Goal: Task Accomplishment & Management: Complete application form

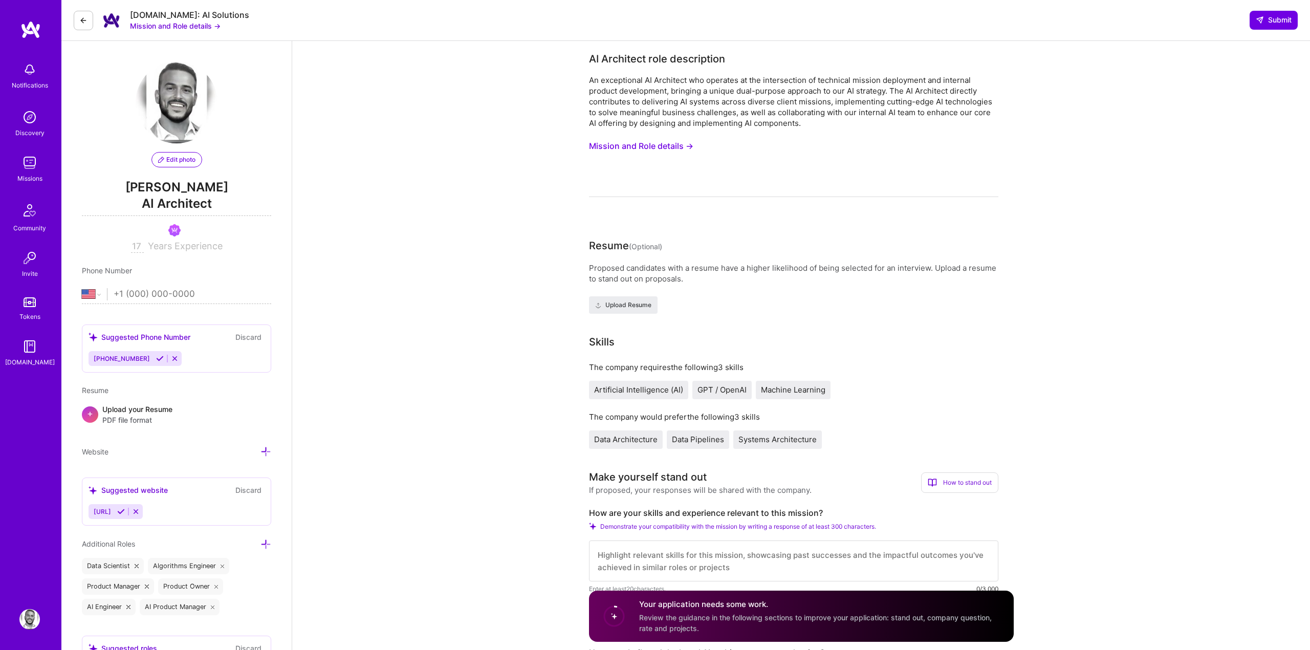
select select "US"
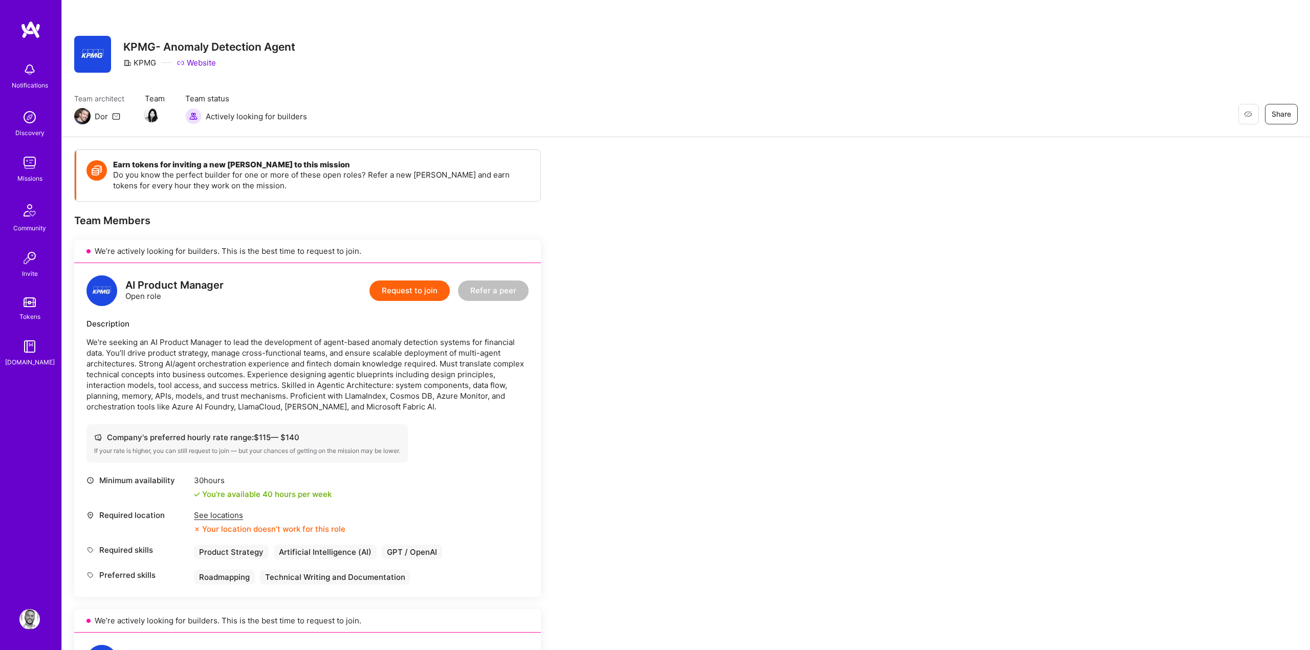
scroll to position [3, 0]
click at [24, 25] on img at bounding box center [30, 29] width 20 height 18
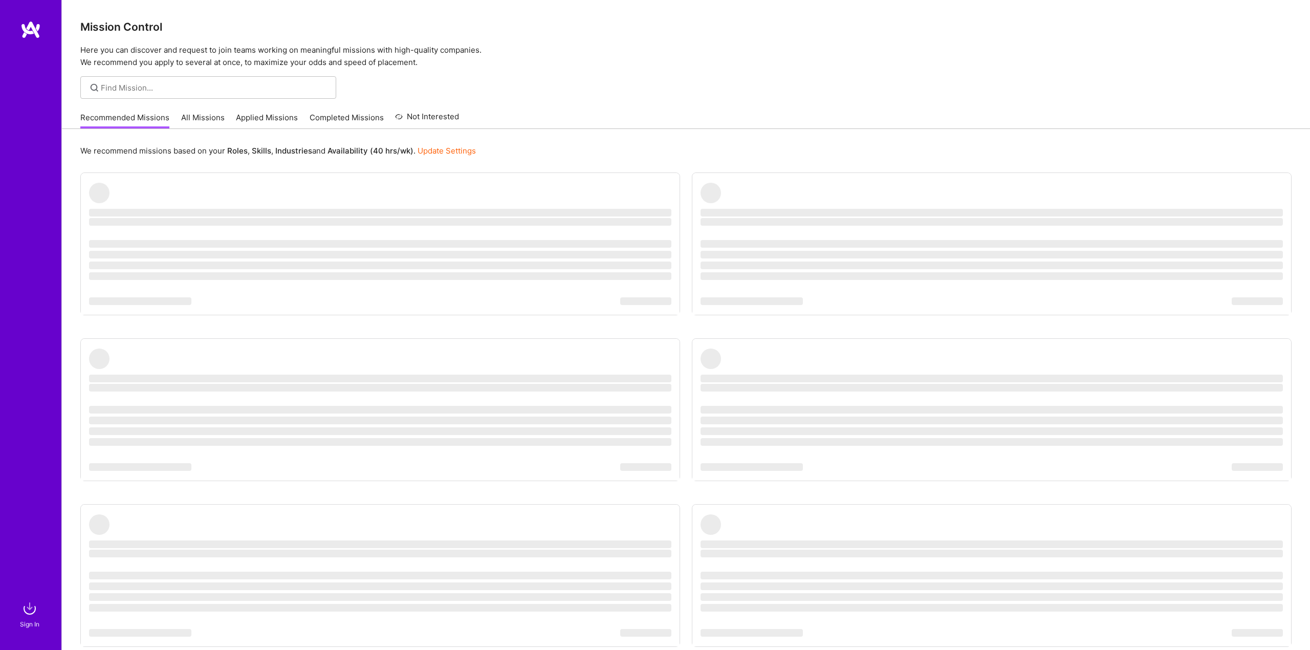
click at [203, 118] on link "All Missions" at bounding box center [203, 120] width 44 height 17
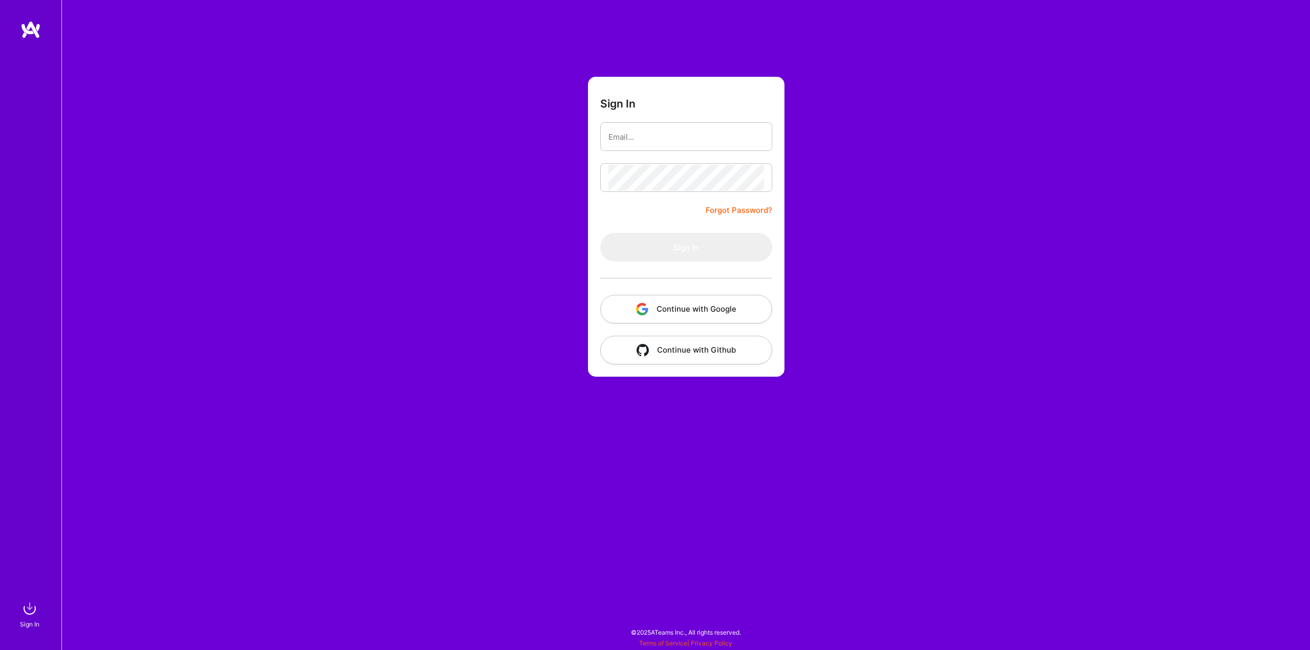
click at [657, 314] on button "Continue with Google" at bounding box center [686, 309] width 172 height 29
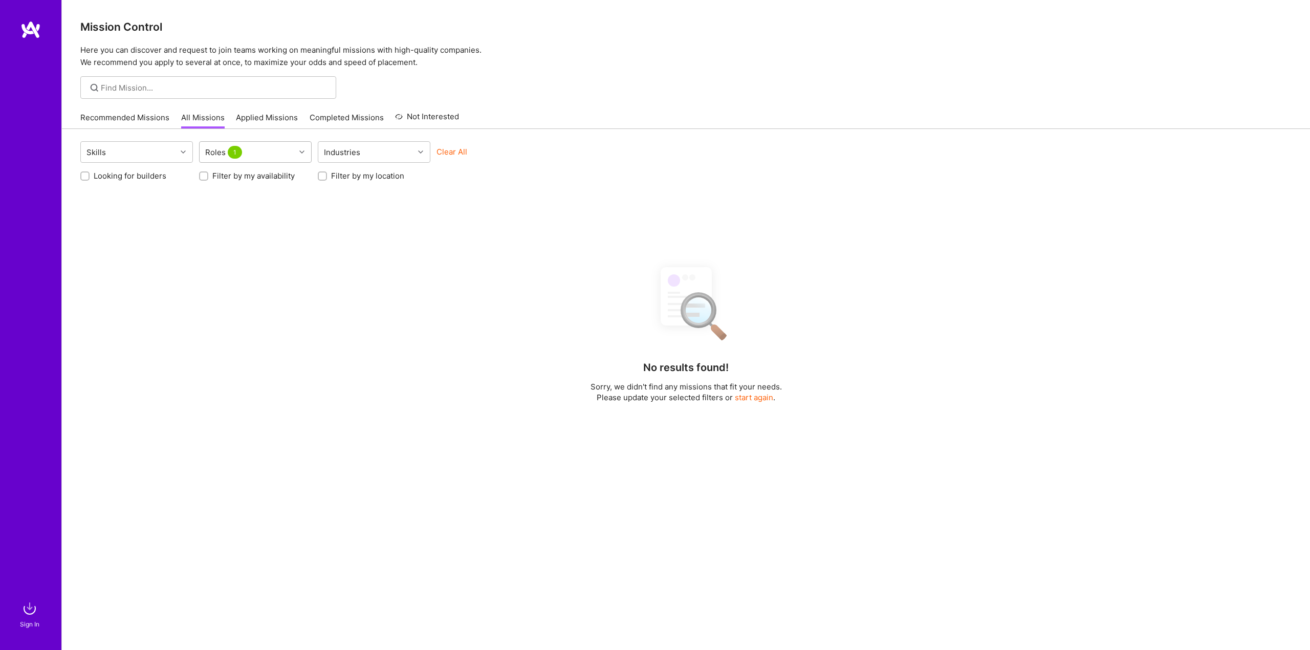
click at [289, 152] on div "Roles 1" at bounding box center [248, 152] width 96 height 20
click at [333, 228] on div "Skills Use Up and Down to choose options, press Enter to select the currently f…" at bounding box center [686, 459] width 1248 height 661
click at [263, 154] on div "Roles 1" at bounding box center [248, 152] width 96 height 20
click at [293, 154] on div "Roles 1" at bounding box center [248, 152] width 96 height 20
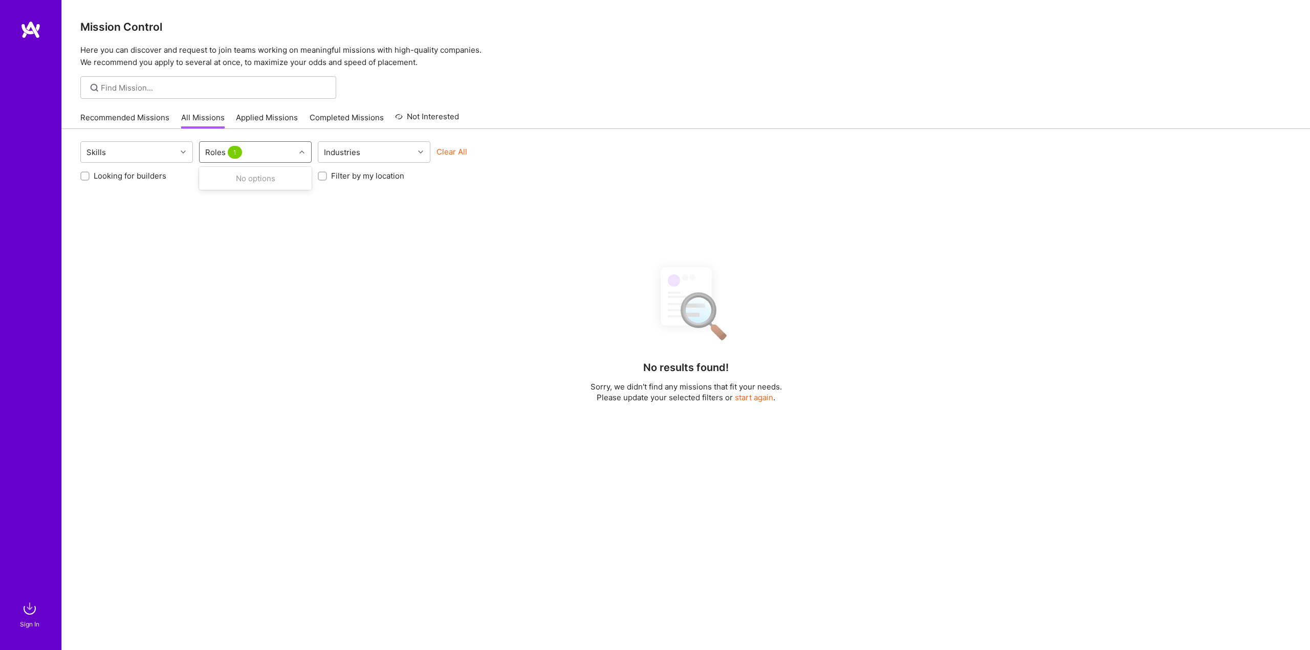
click at [232, 153] on span "1" at bounding box center [235, 152] width 14 height 13
click at [121, 115] on link "Recommended Missions" at bounding box center [124, 120] width 89 height 17
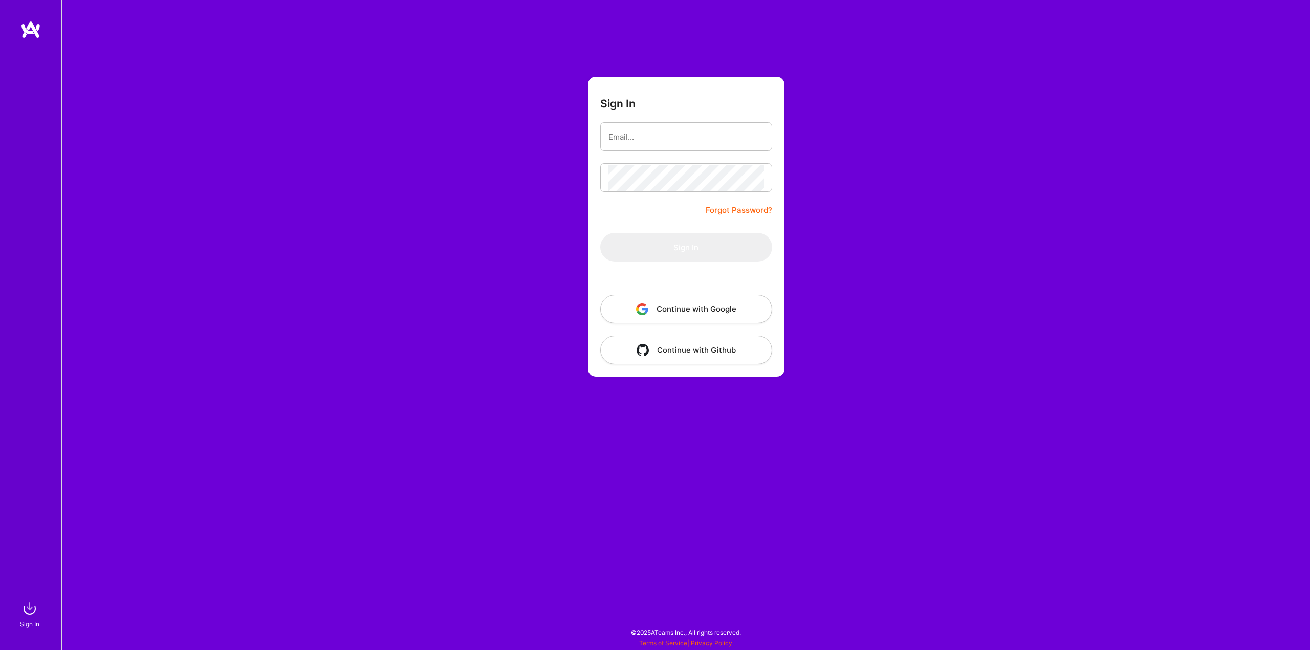
click at [654, 312] on button "Continue with Google" at bounding box center [686, 309] width 172 height 29
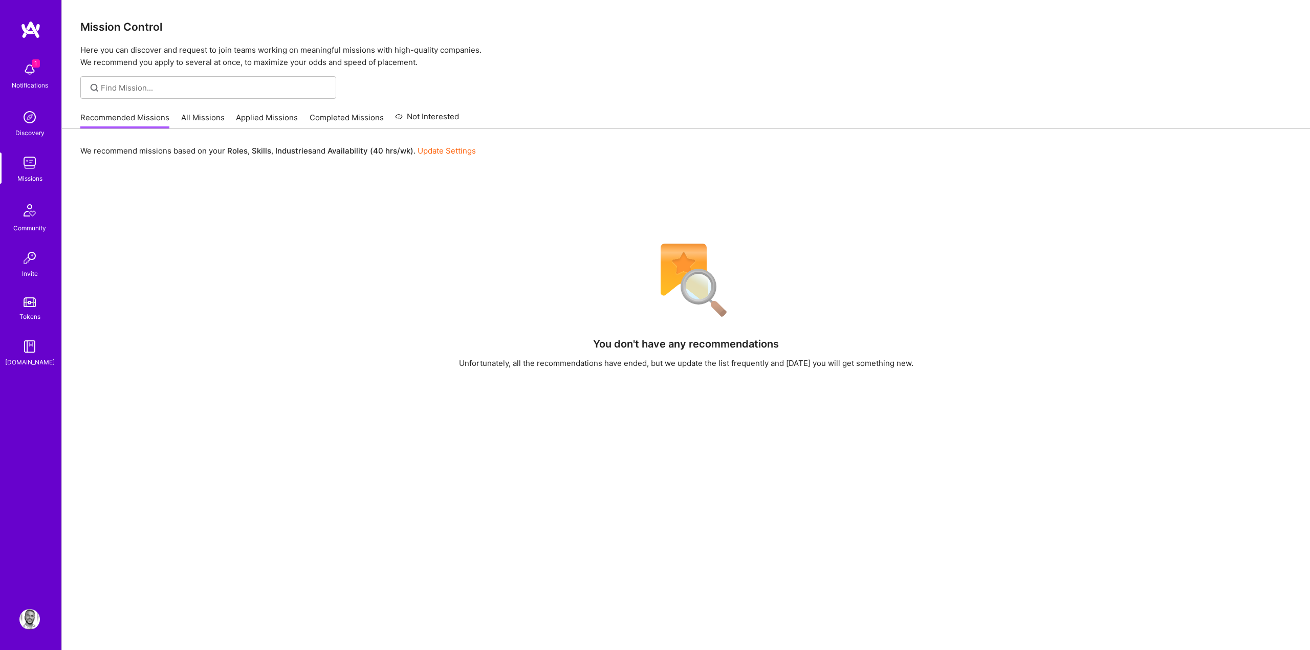
click at [21, 73] on img at bounding box center [29, 69] width 20 height 20
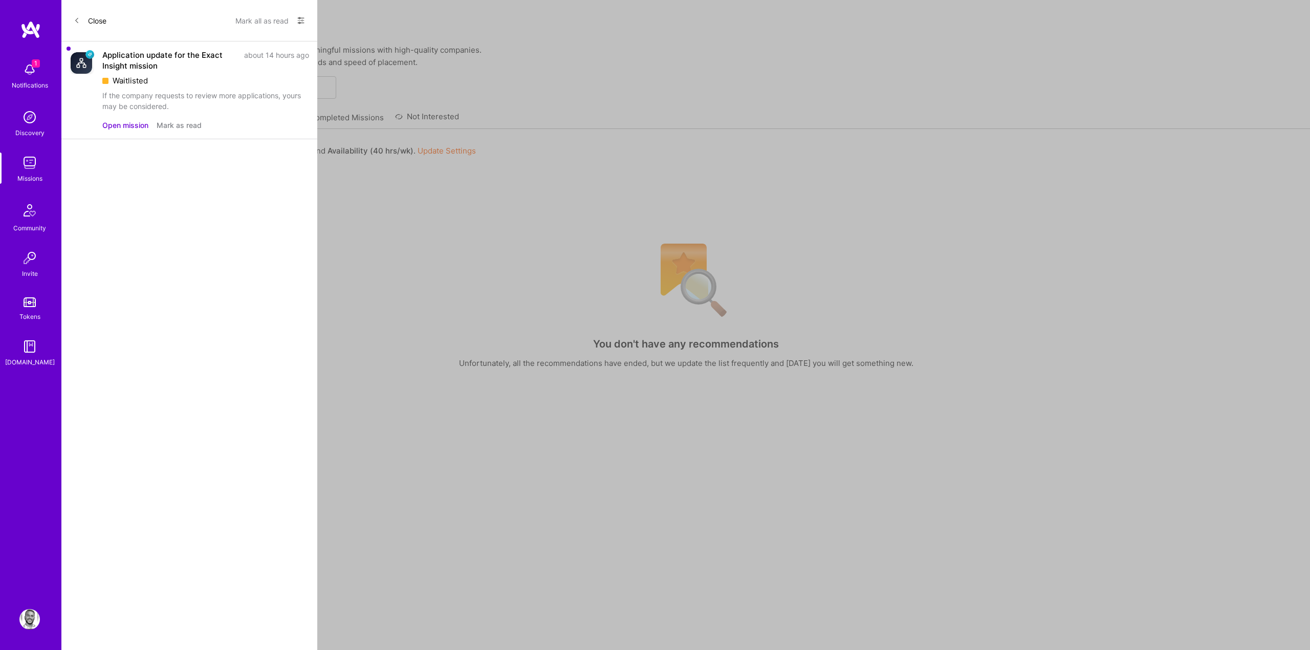
click at [508, 59] on div "1 1 Notifications Discovery Missions Community Invite Tokens [DOMAIN_NAME] Prof…" at bounding box center [655, 382] width 1310 height 764
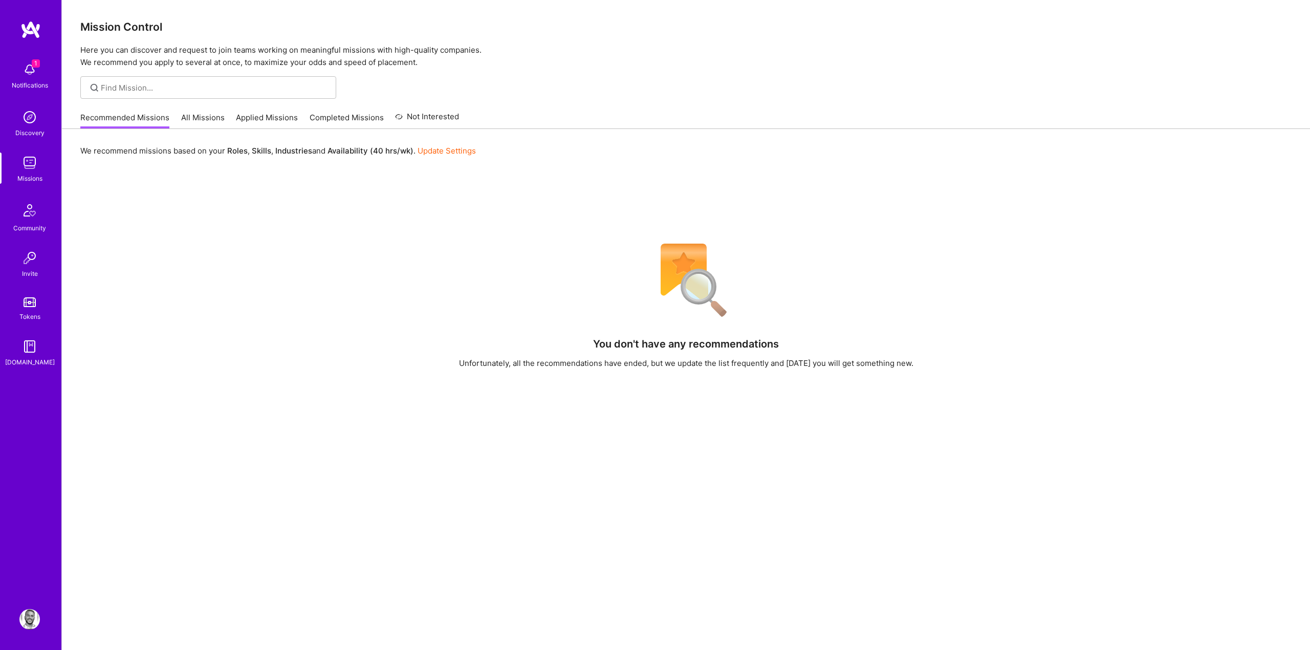
click at [258, 112] on link "Applied Missions" at bounding box center [267, 120] width 62 height 17
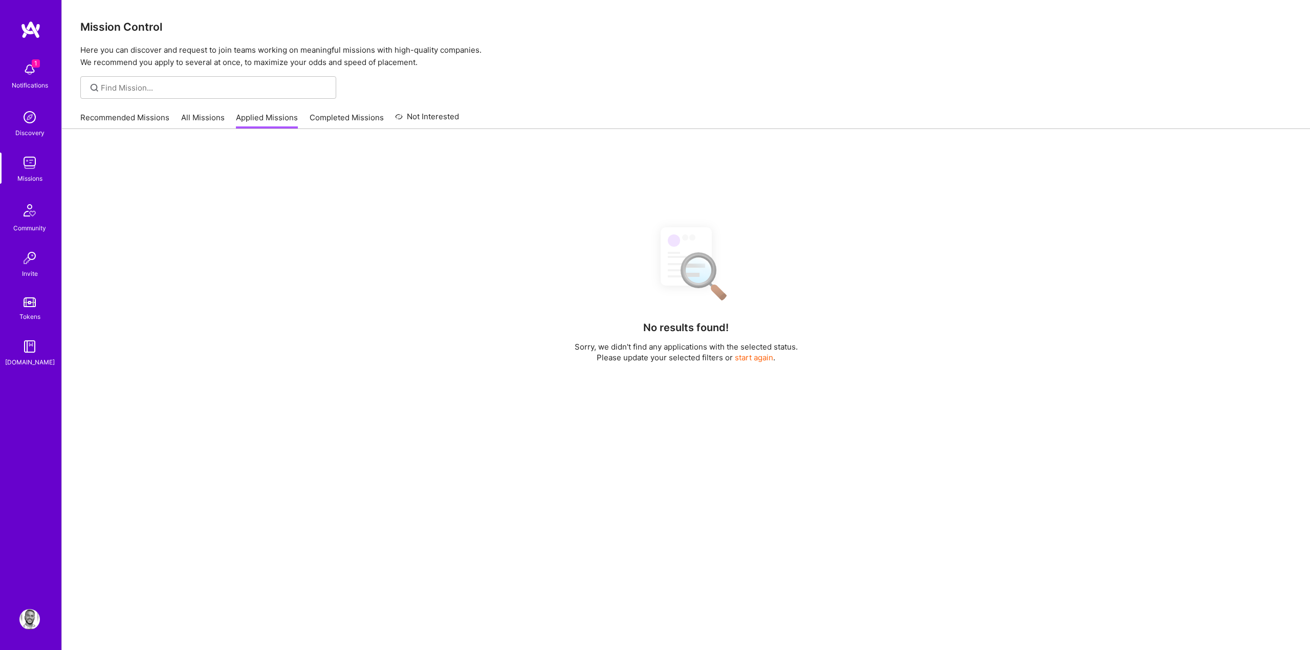
click at [217, 108] on div "Recommended Missions All Missions Applied Missions Completed Missions Not Inter…" at bounding box center [269, 117] width 379 height 22
click at [204, 111] on div "Recommended Missions All Missions Applied Missions Completed Missions Not Inter…" at bounding box center [269, 117] width 379 height 22
click at [191, 113] on link "All Missions" at bounding box center [203, 120] width 44 height 17
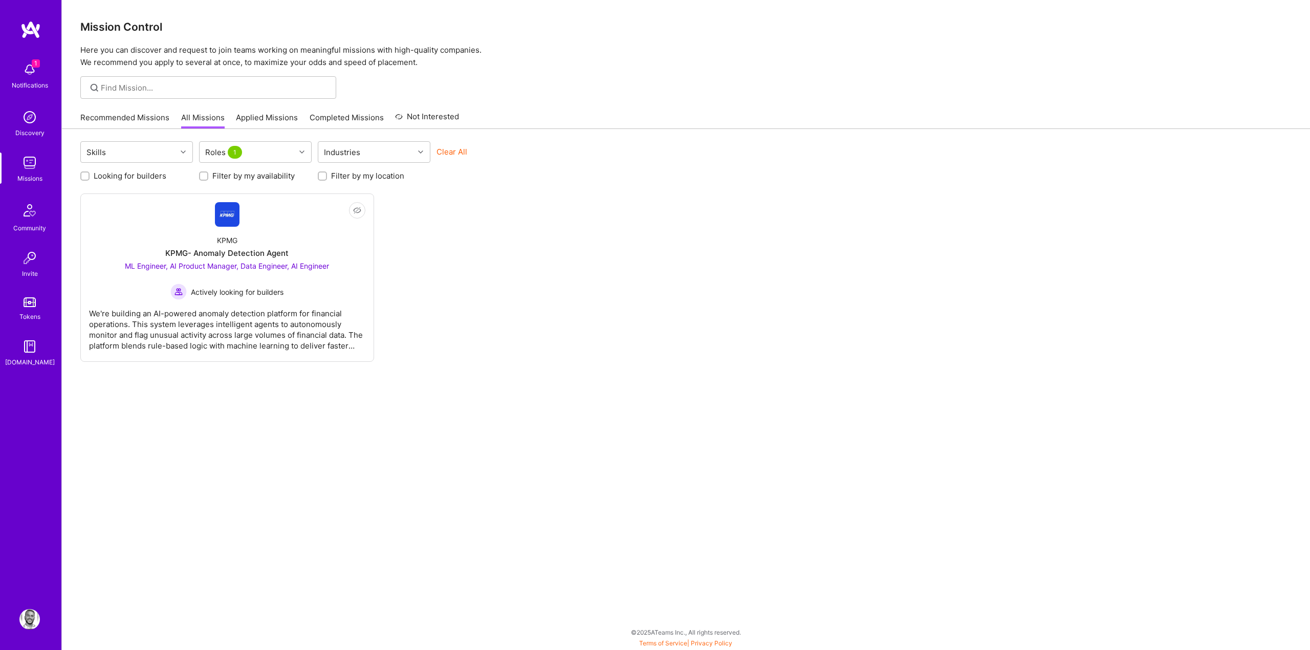
click at [162, 121] on link "Recommended Missions" at bounding box center [124, 120] width 89 height 17
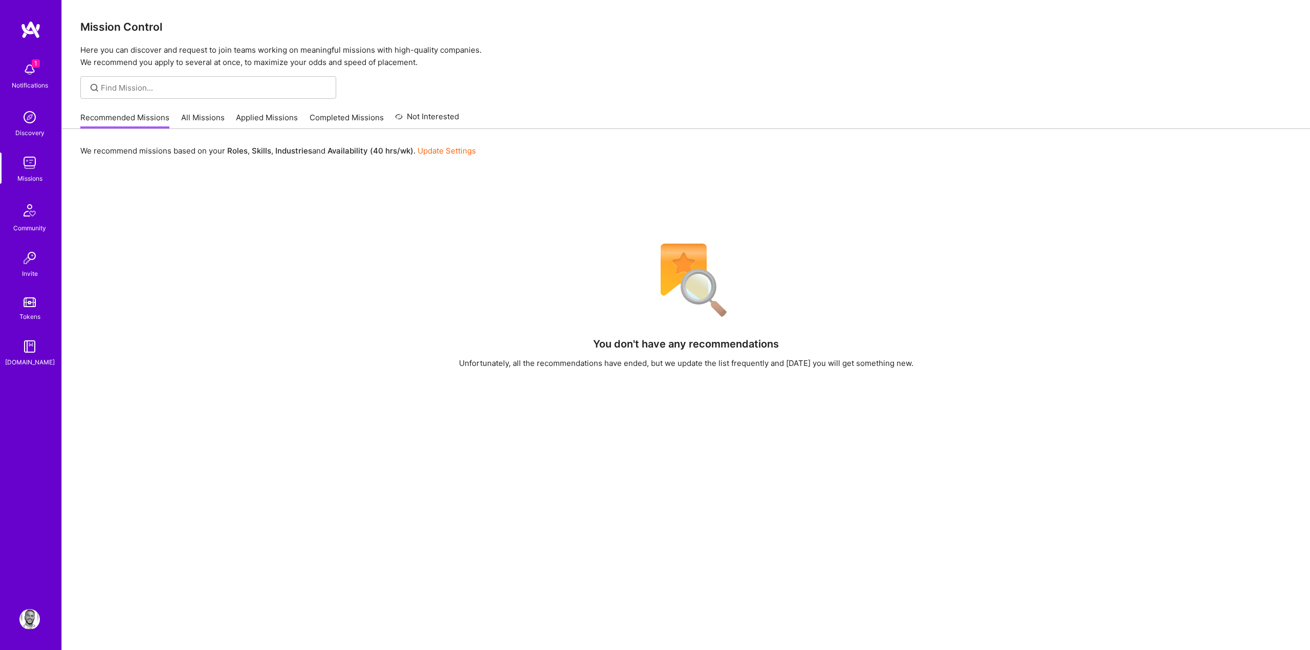
click at [273, 120] on link "Applied Missions" at bounding box center [267, 120] width 62 height 17
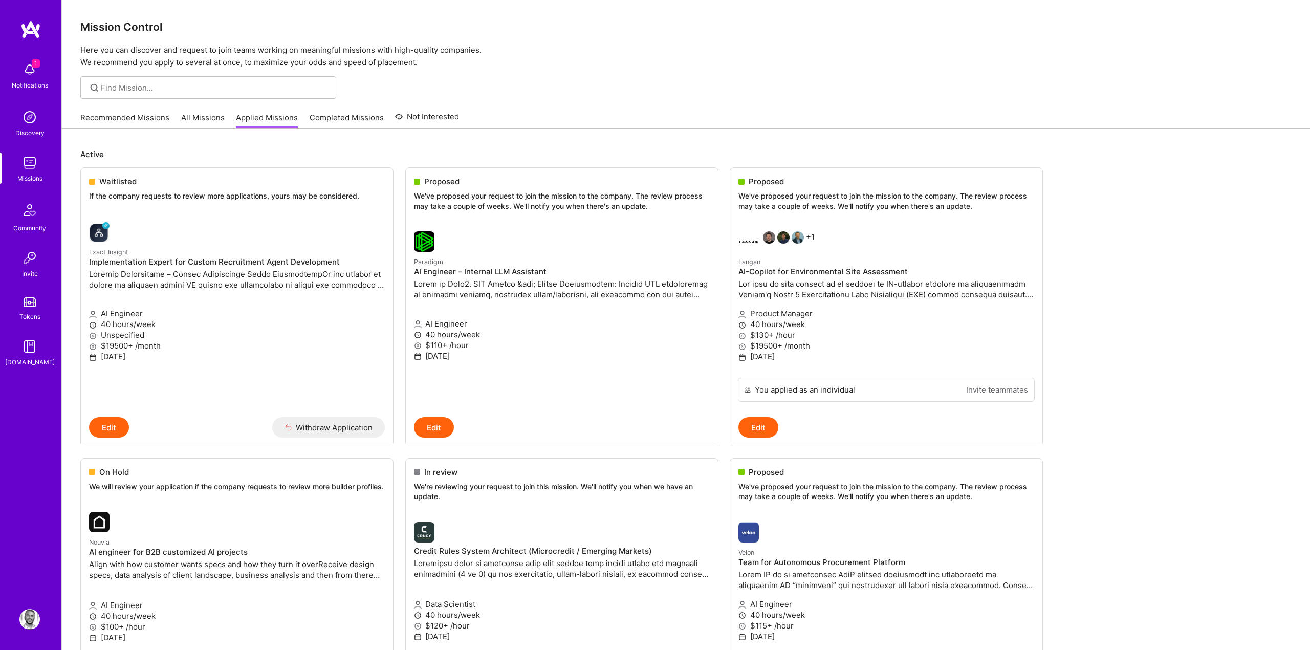
click at [26, 62] on img at bounding box center [29, 69] width 20 height 20
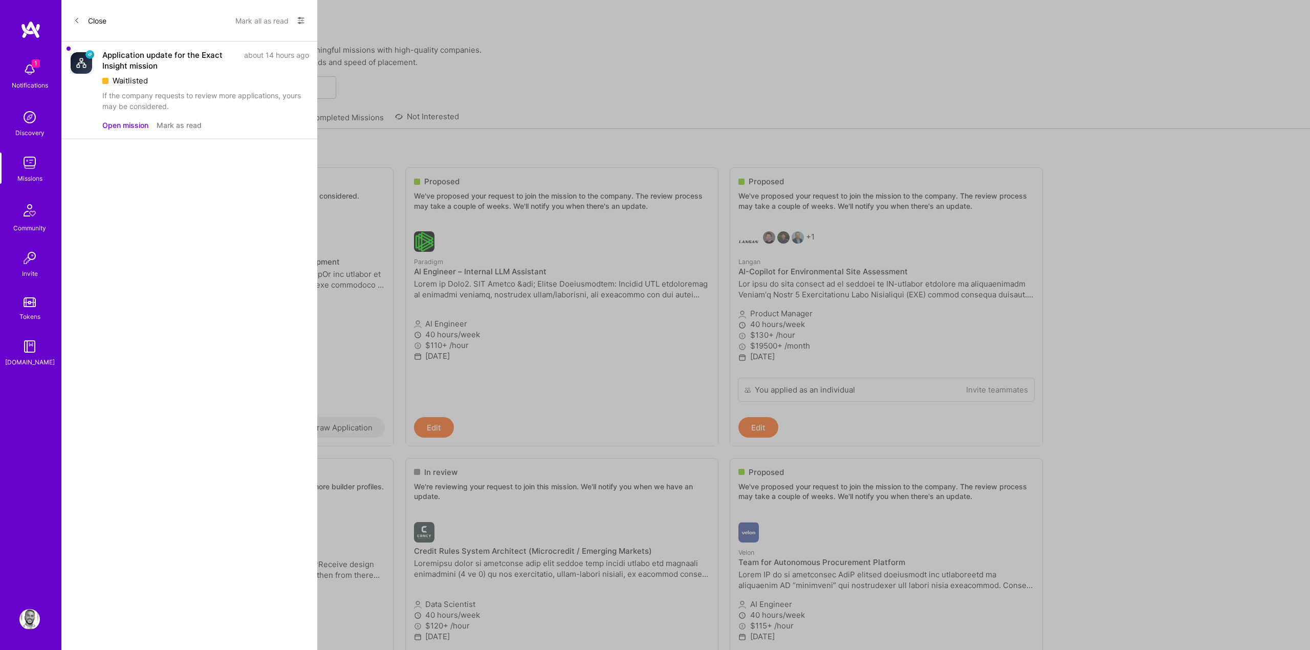
click at [168, 119] on div "Application update for the Exact Insight mission about 14 hours ago Waitlisted …" at bounding box center [205, 90] width 207 height 81
click at [170, 128] on button "Mark as read" at bounding box center [179, 125] width 45 height 11
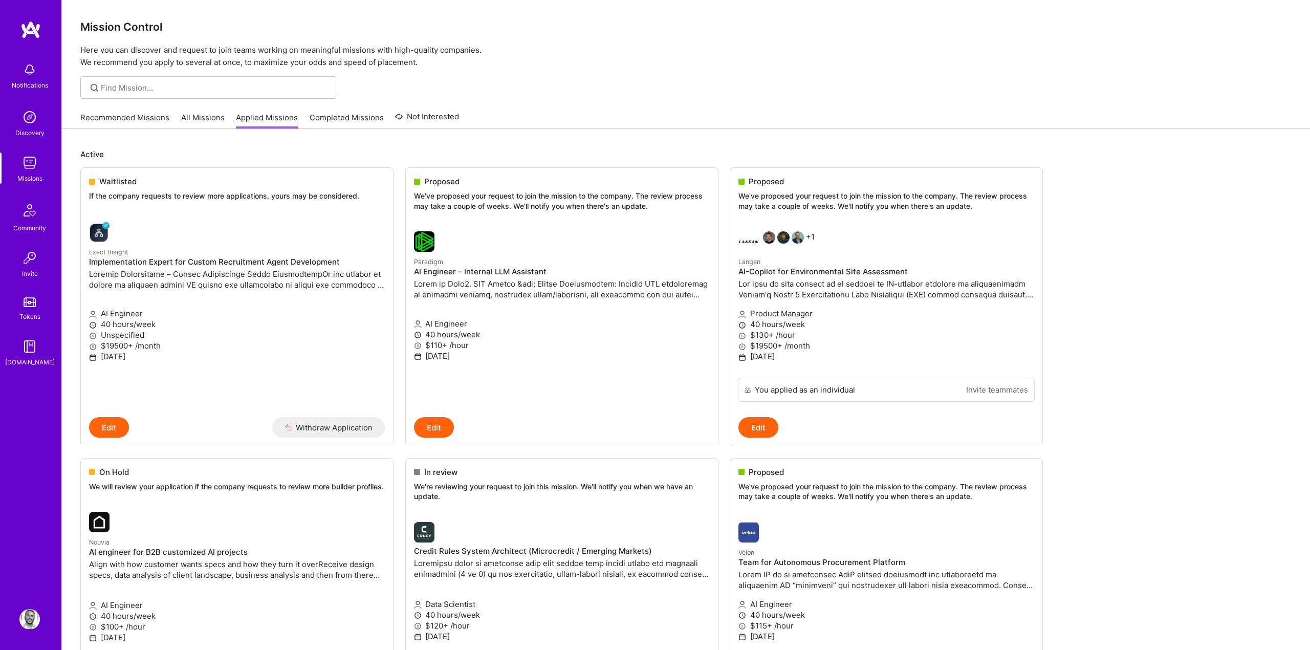
click at [204, 116] on link "All Missions" at bounding box center [203, 120] width 44 height 17
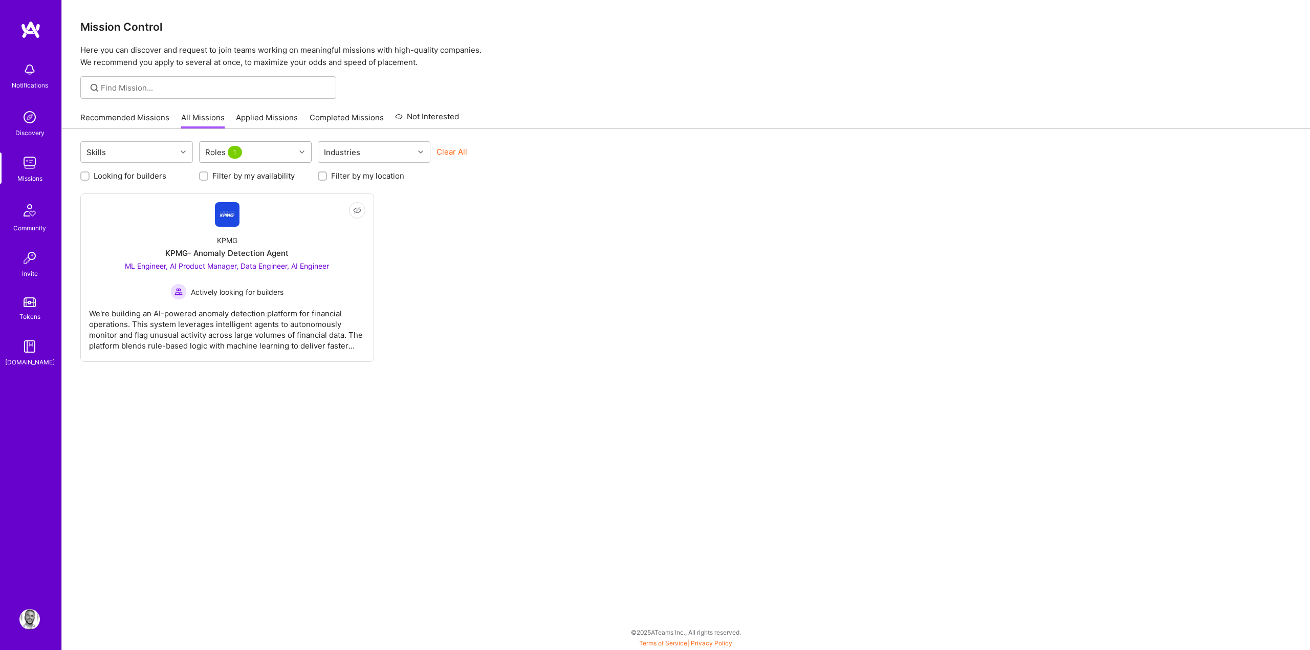
click at [270, 149] on div "Roles 1" at bounding box center [248, 152] width 96 height 20
click at [236, 224] on div "Product Manager" at bounding box center [255, 226] width 100 height 11
checkbox input "true"
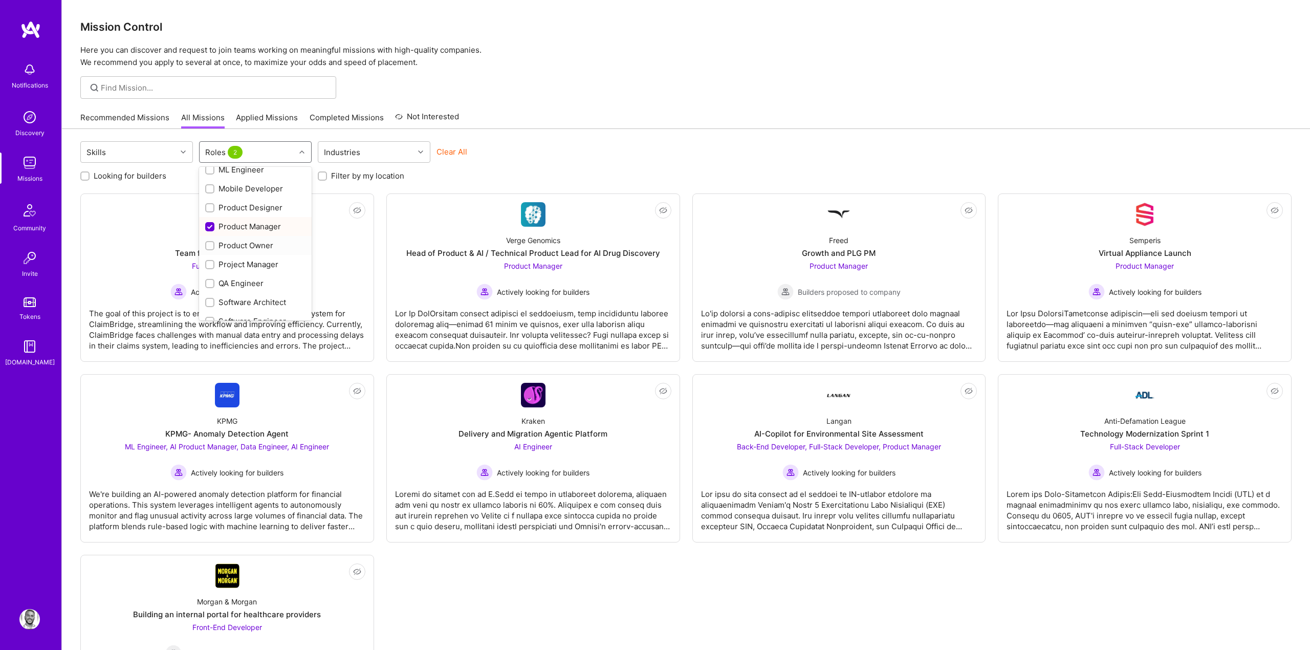
click at [225, 241] on div "Product Owner" at bounding box center [255, 245] width 100 height 11
checkbox input "true"
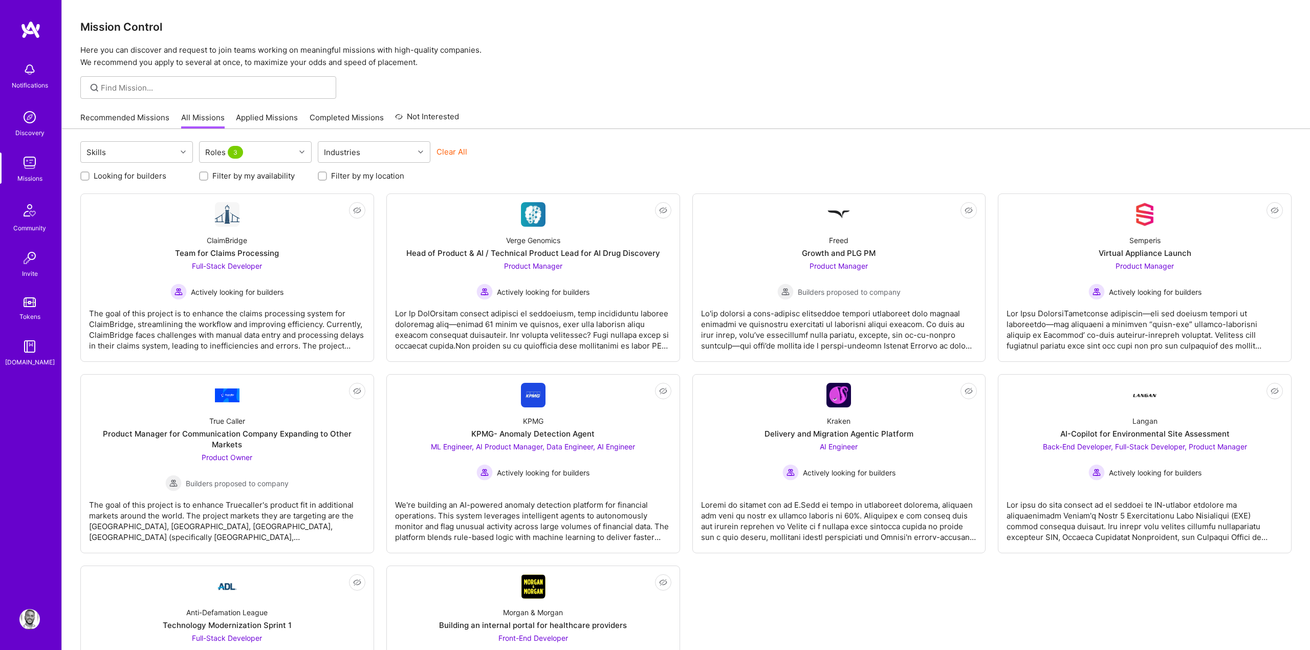
click at [598, 125] on div "Recommended Missions All Missions Applied Missions Completed Missions Not Inter…" at bounding box center [685, 117] width 1211 height 22
click at [527, 273] on div "Product Manager Actively looking for builders" at bounding box center [532, 279] width 113 height 39
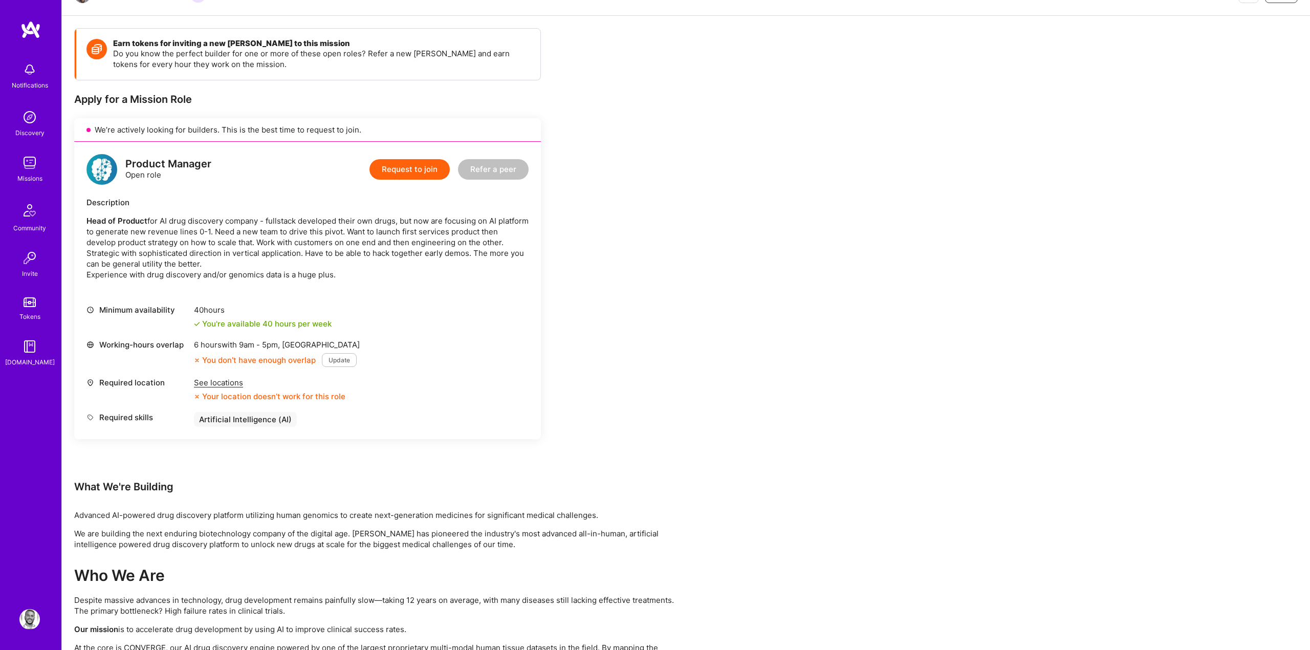
scroll to position [83, 0]
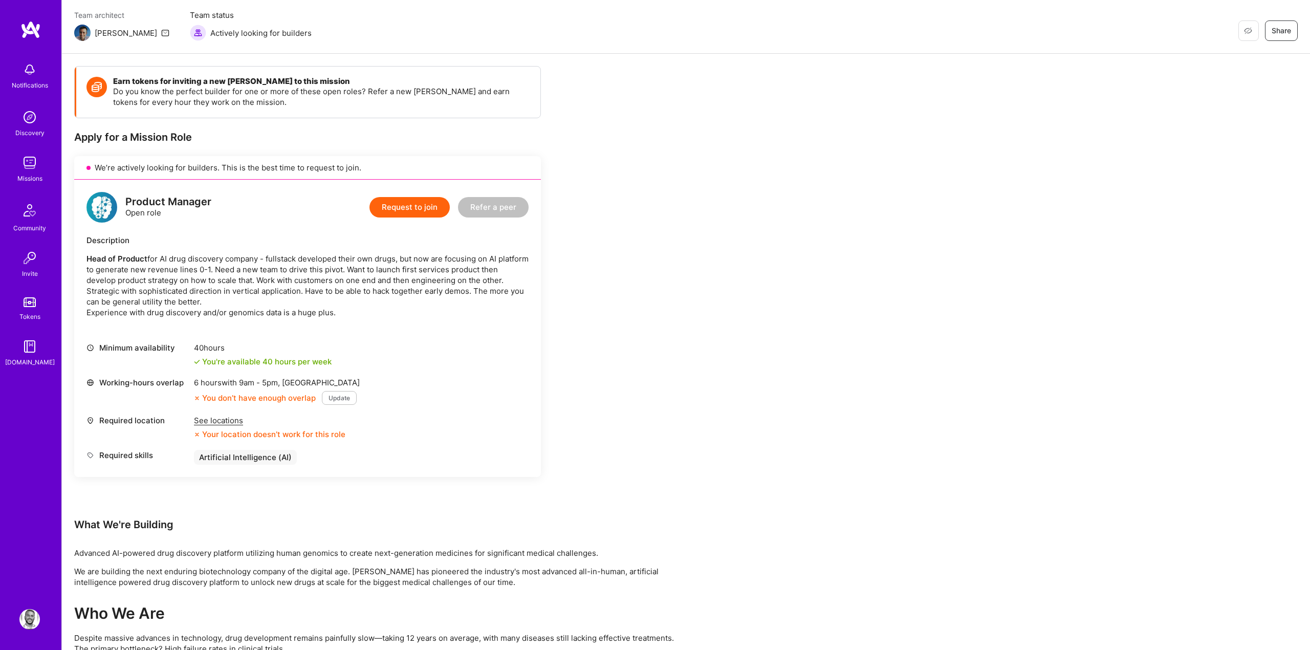
click at [322, 398] on button "Update" at bounding box center [339, 398] width 35 height 14
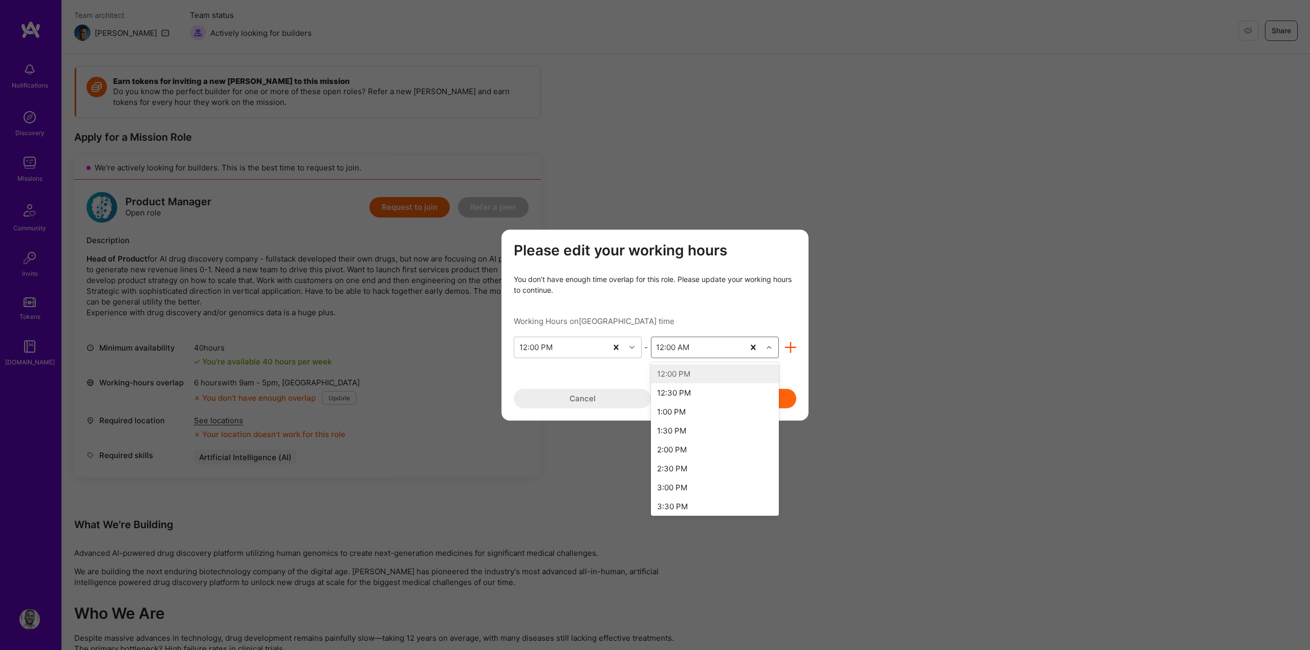
click at [714, 352] on div "12:00 AM" at bounding box center [698, 347] width 93 height 20
click at [684, 493] on div "1:00 AM" at bounding box center [715, 493] width 128 height 19
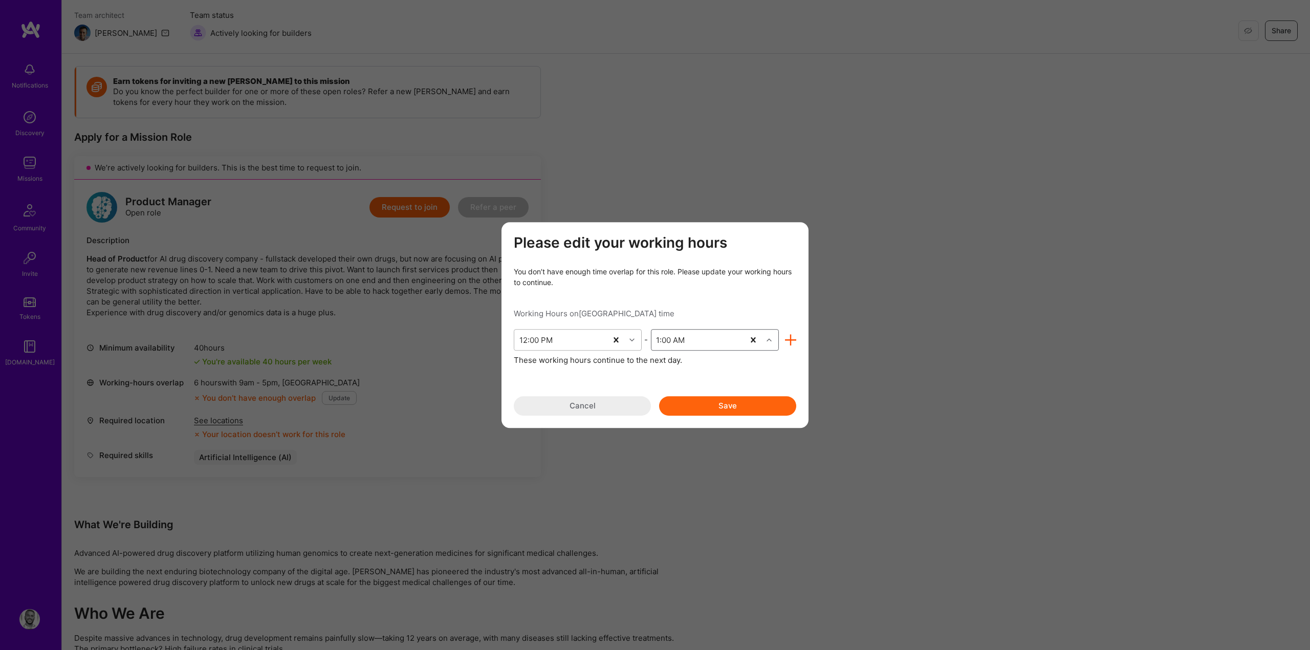
click at [633, 341] on icon "modal" at bounding box center [631, 339] width 5 height 5
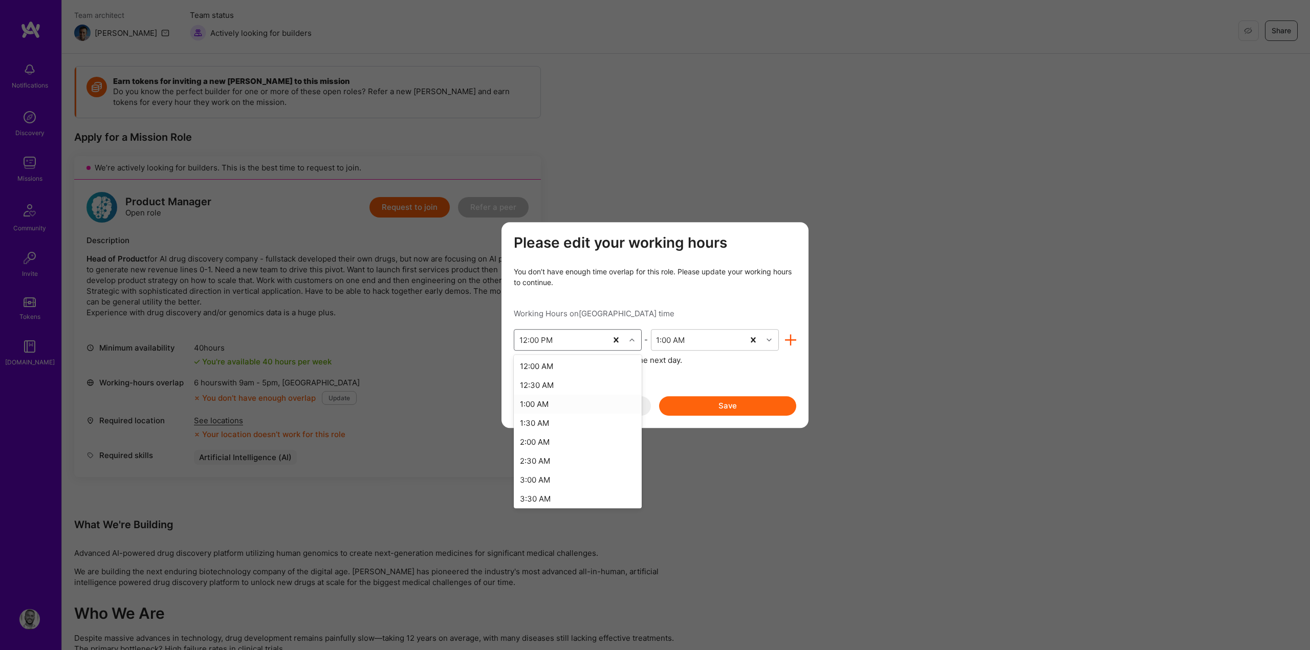
click at [547, 400] on div "1:00 AM" at bounding box center [578, 404] width 128 height 19
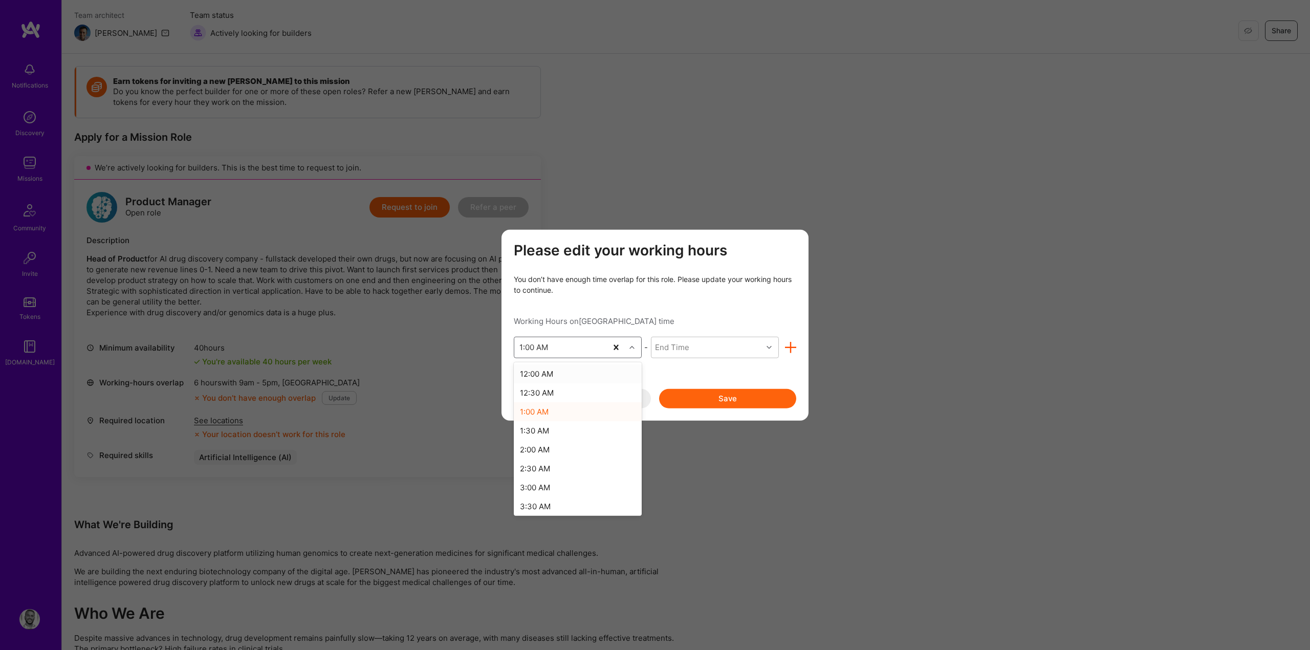
click at [628, 348] on div "modal" at bounding box center [633, 346] width 16 height 13
click at [535, 447] on div "2:00 AM" at bounding box center [578, 449] width 128 height 19
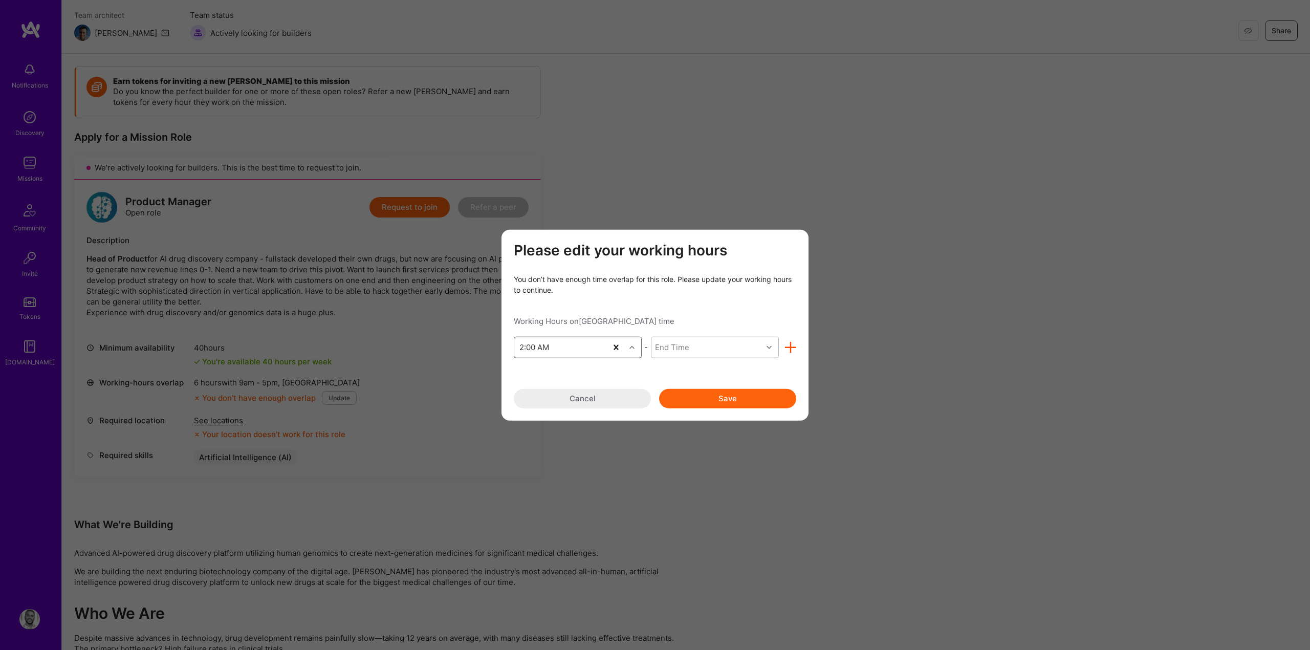
click at [718, 354] on div "End Time" at bounding box center [707, 347] width 111 height 20
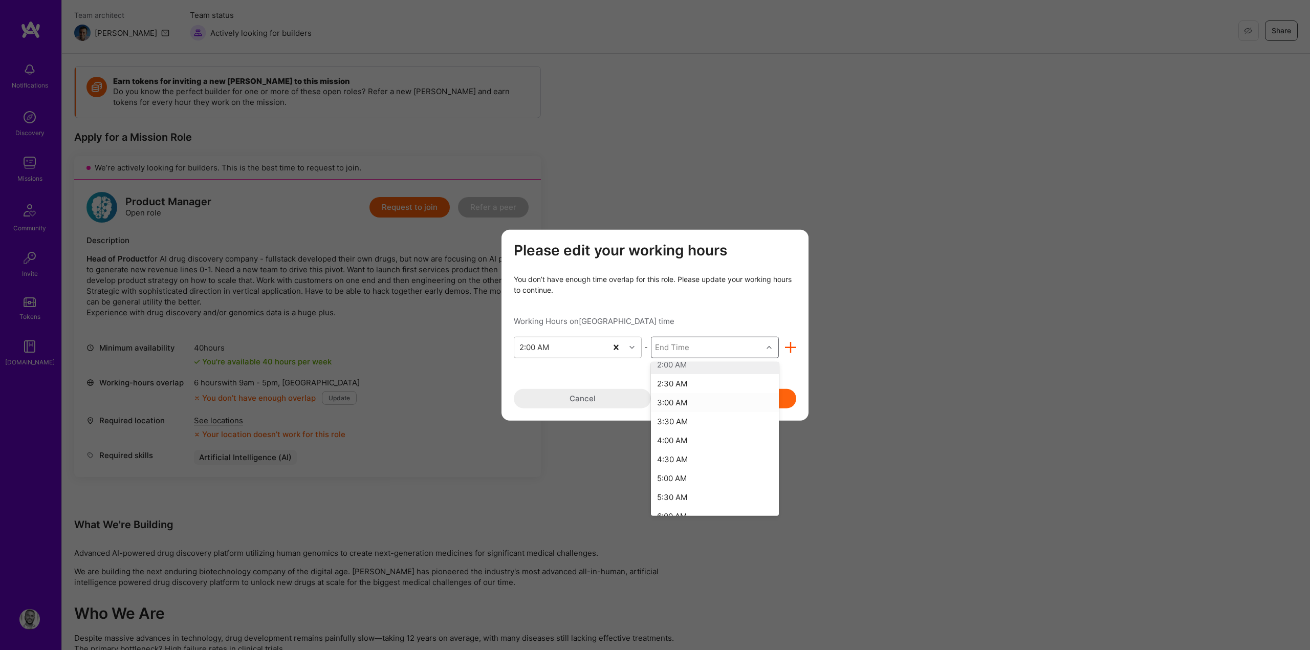
scroll to position [0, 0]
click at [677, 409] on div "3:00 AM" at bounding box center [715, 411] width 128 height 19
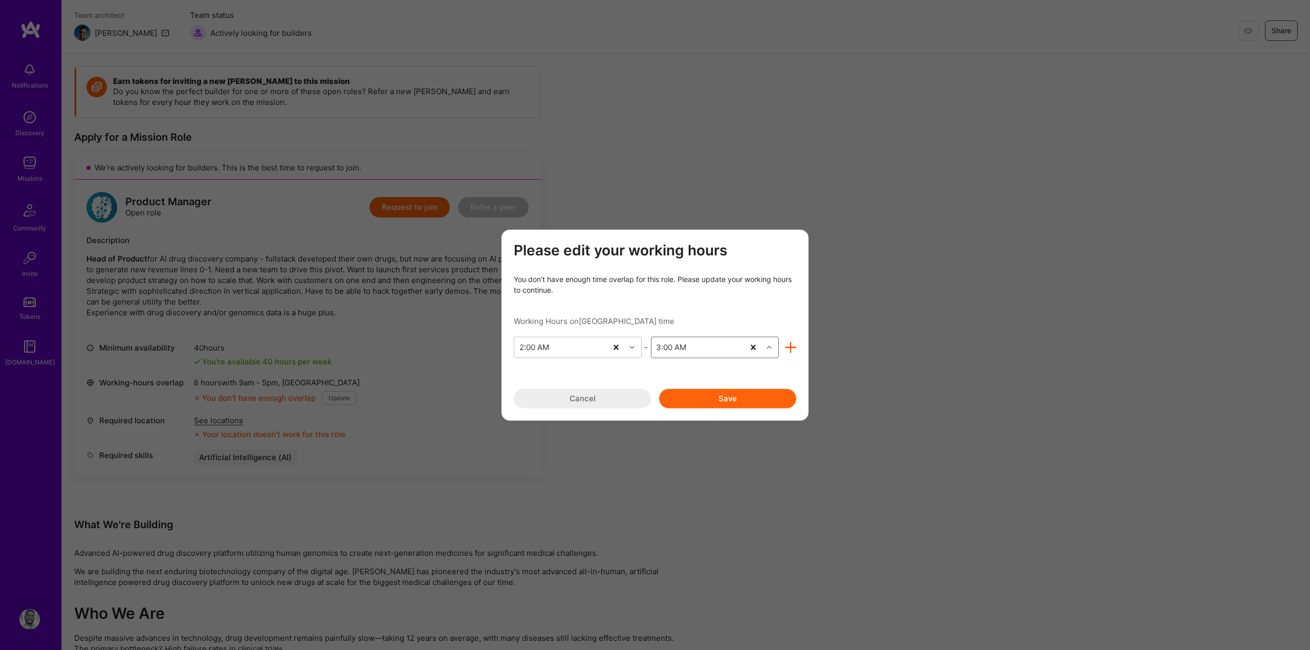
click at [709, 394] on button "Save" at bounding box center [727, 397] width 137 height 19
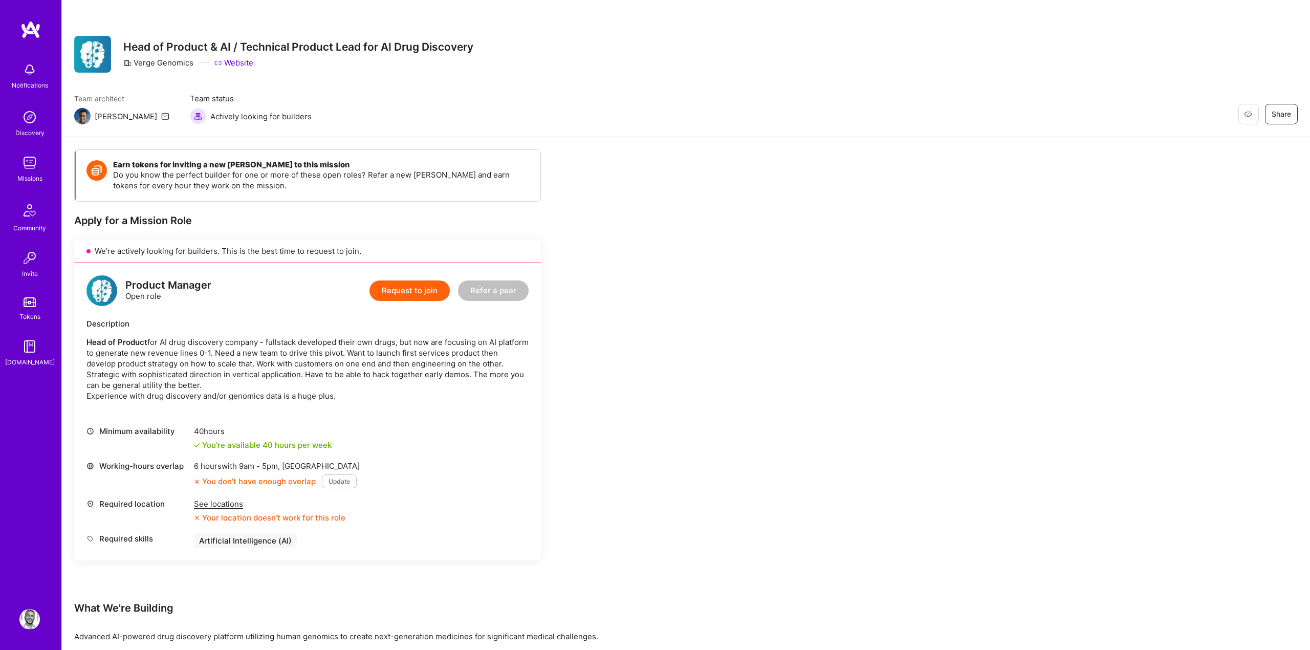
click at [425, 358] on p "Head of Product for AI drug discovery company - fullstack developed their own d…" at bounding box center [307, 369] width 442 height 64
click at [317, 426] on div "40 hours" at bounding box center [263, 431] width 138 height 11
click at [228, 526] on div "Minimum availability 40 hours You're available 40 hours per week Working-hours …" at bounding box center [307, 487] width 442 height 122
click at [376, 369] on p "Head of Product for AI drug discovery company - fullstack developed their own d…" at bounding box center [307, 369] width 442 height 64
click at [348, 364] on p "Head of Product for AI drug discovery company - fullstack developed their own d…" at bounding box center [307, 369] width 442 height 64
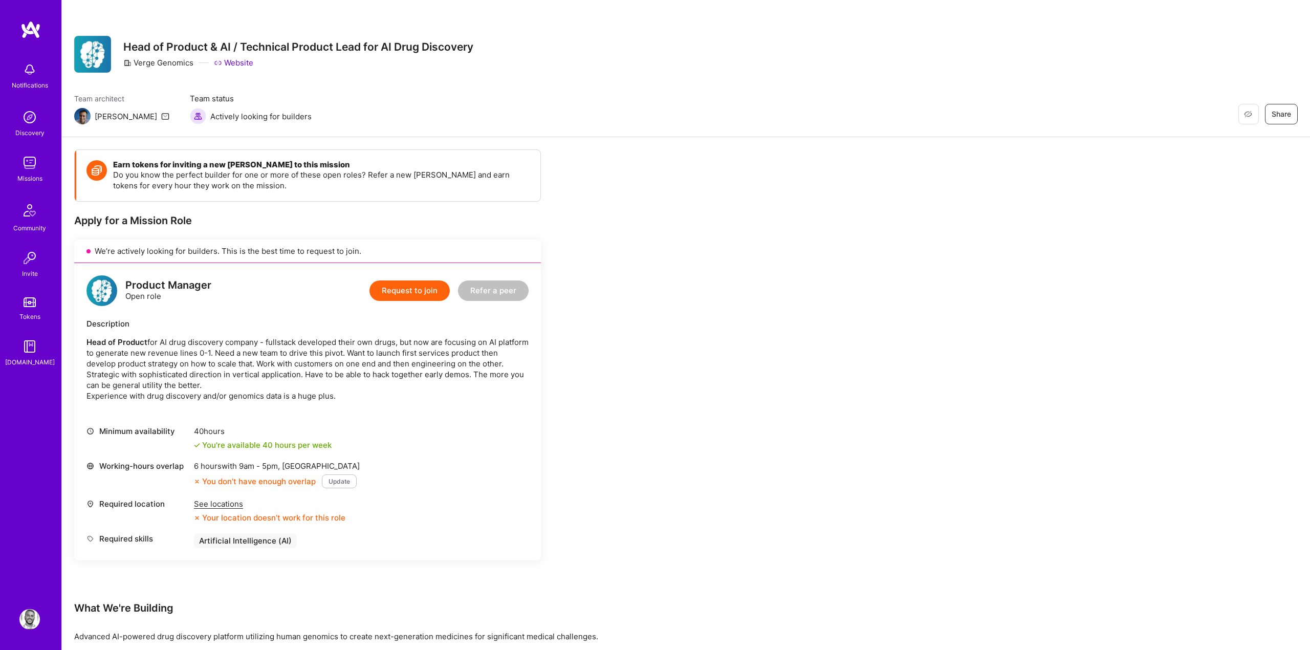
click at [336, 484] on button "Update" at bounding box center [339, 481] width 35 height 14
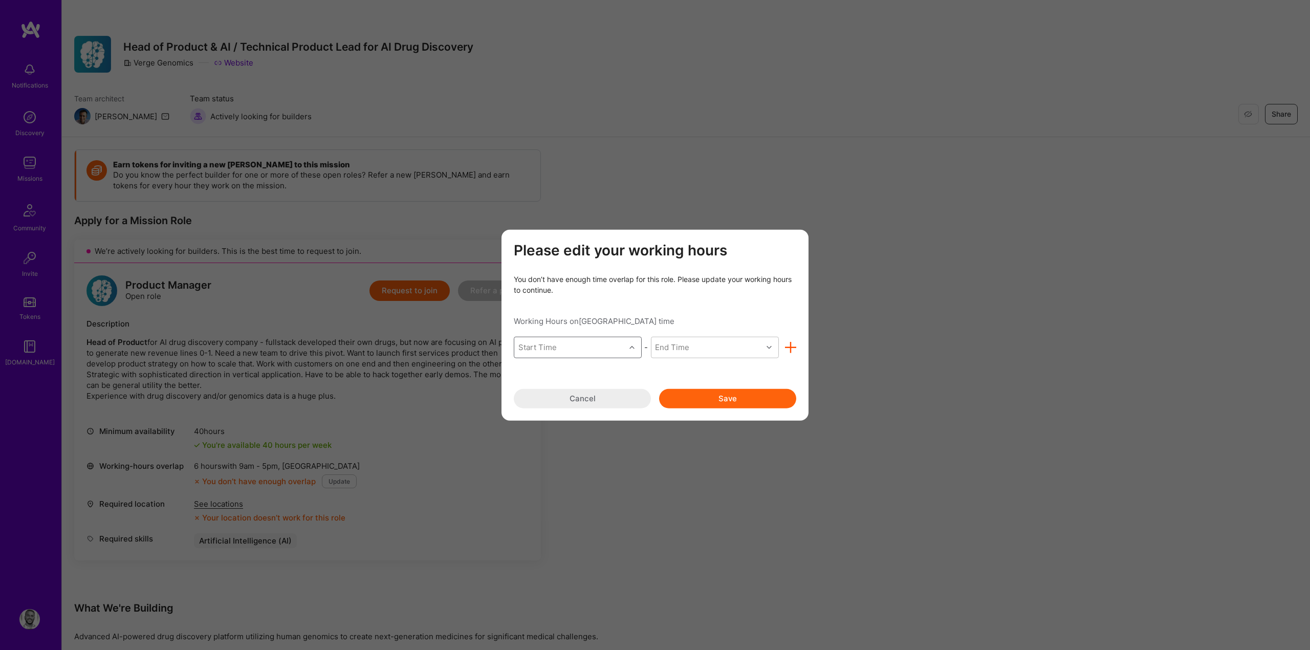
click at [609, 348] on div "Start Time" at bounding box center [569, 347] width 111 height 20
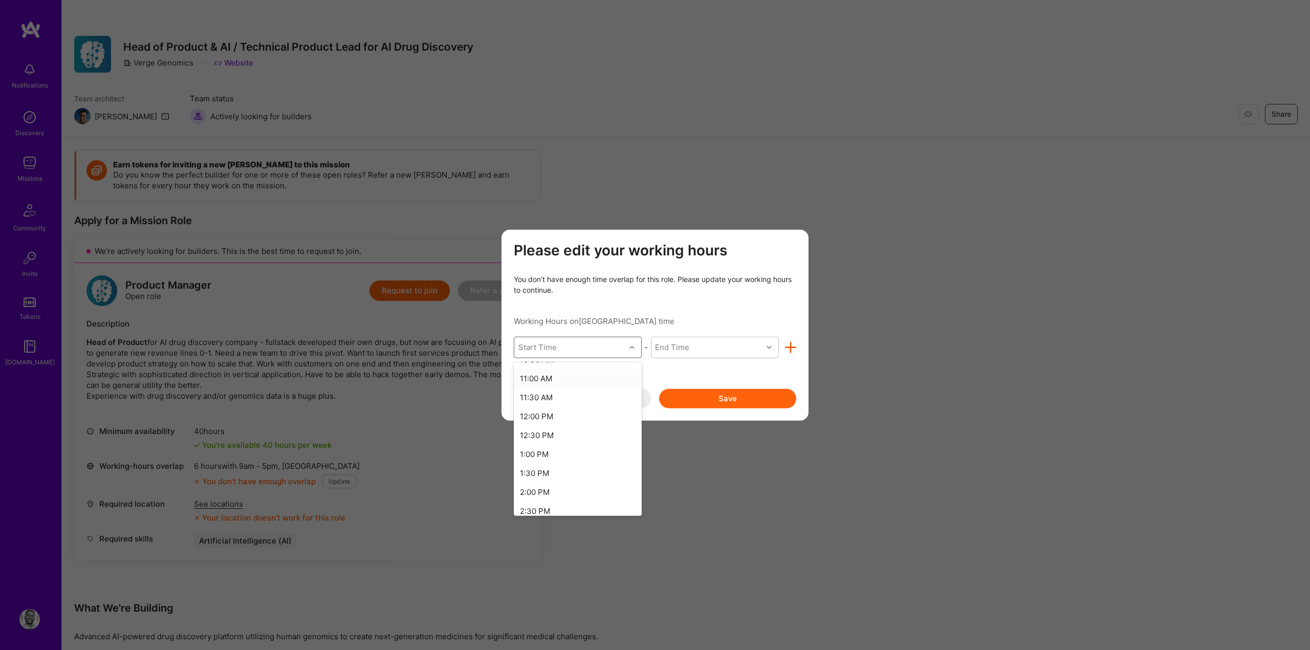
scroll to position [414, 0]
click at [533, 490] on div "2:00 PM" at bounding box center [578, 490] width 128 height 19
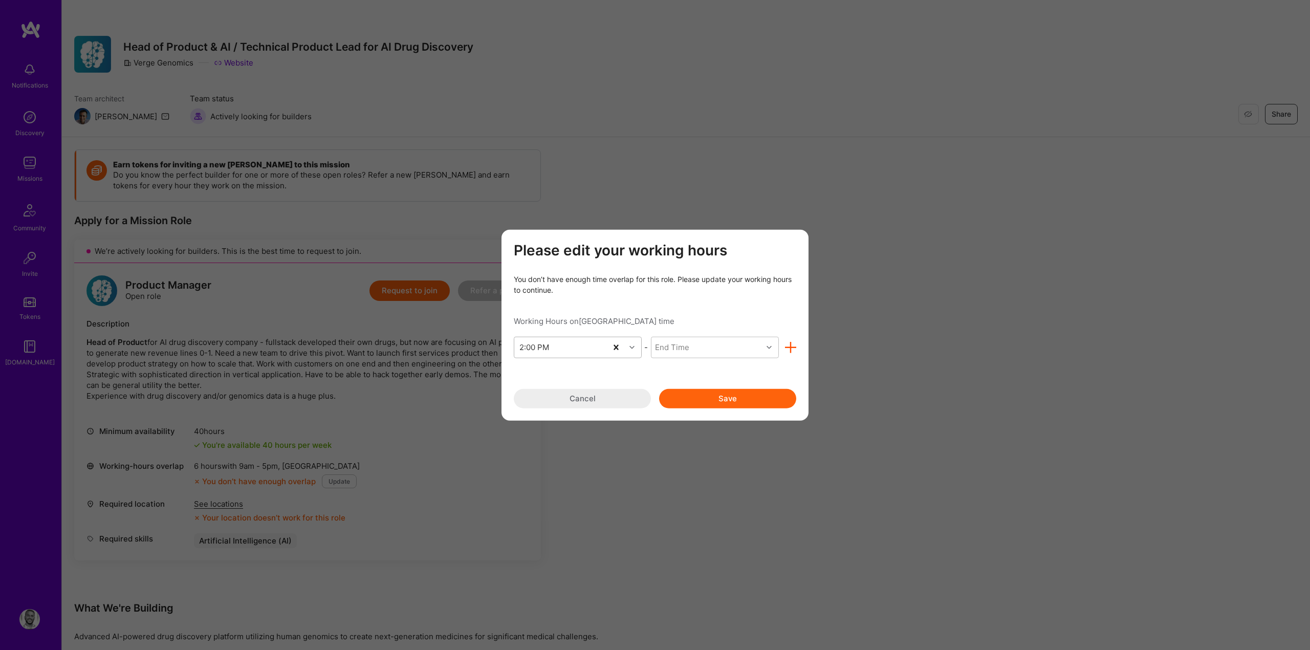
click at [693, 362] on div "Please edit your working hours You don’t have enough time overlap for this role…" at bounding box center [655, 325] width 283 height 166
click at [692, 350] on div "End Time" at bounding box center [707, 347] width 111 height 20
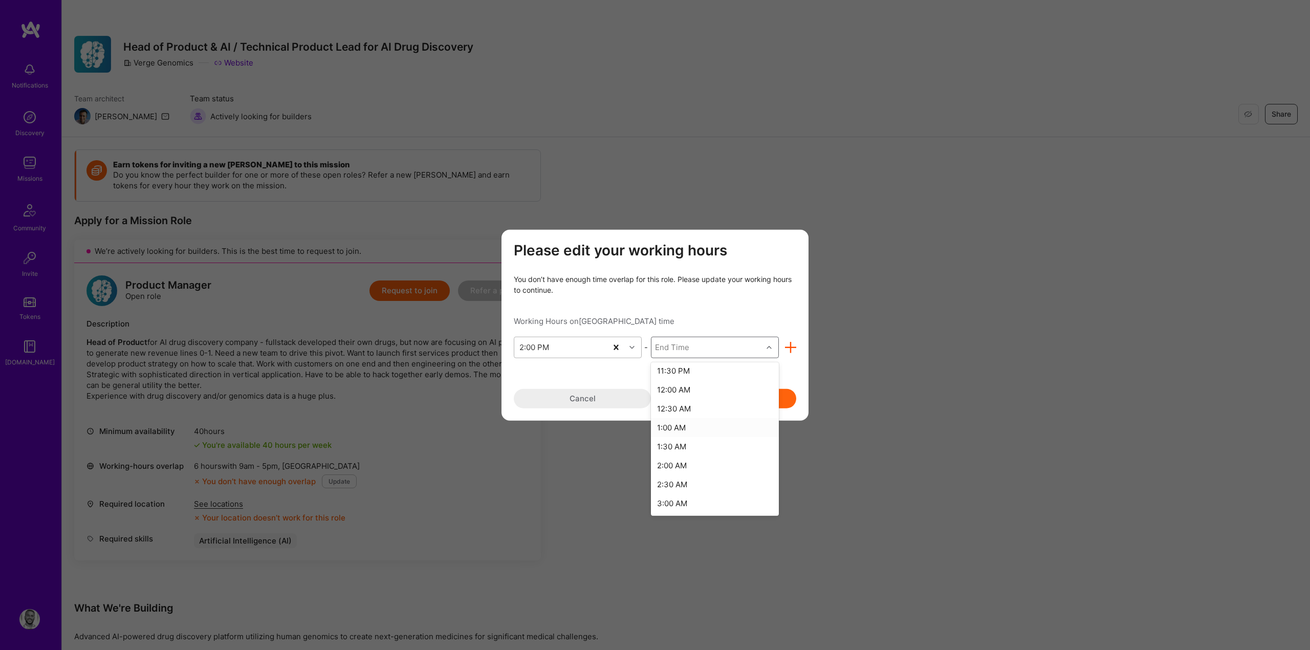
scroll to position [365, 0]
click at [674, 465] on div "2:00 AM" at bounding box center [715, 462] width 128 height 19
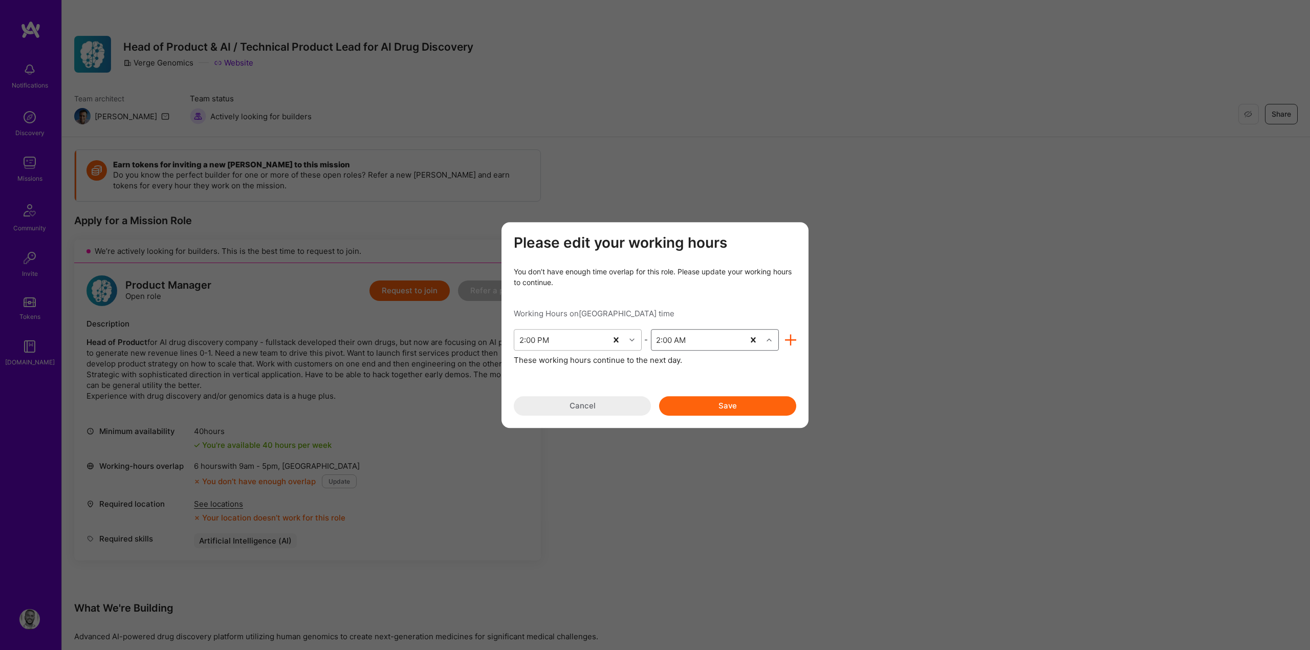
click at [693, 411] on button "Save" at bounding box center [727, 405] width 137 height 19
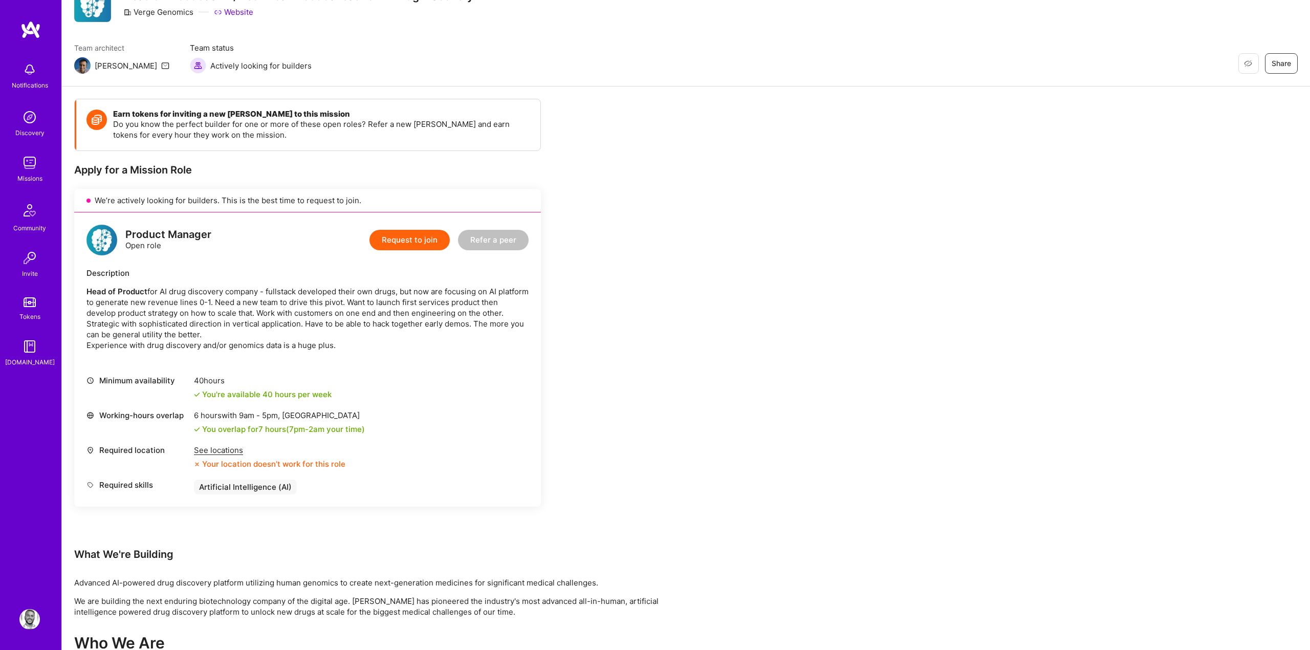
scroll to position [54, 0]
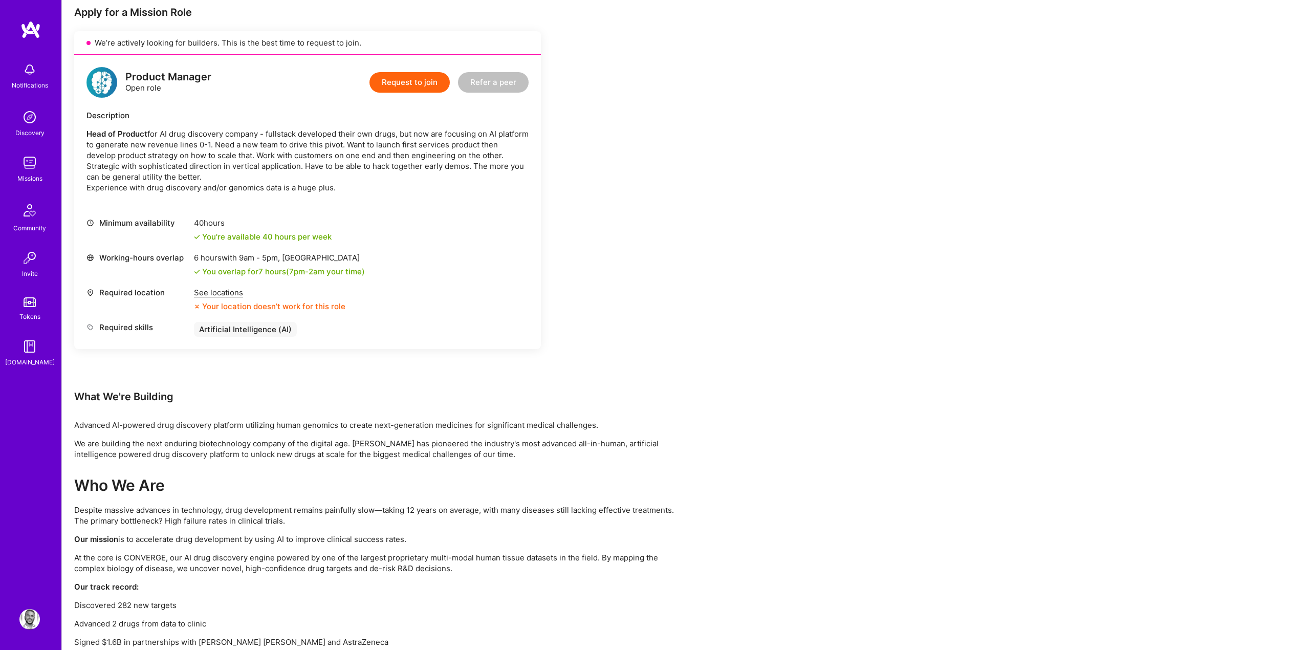
scroll to position [216, 0]
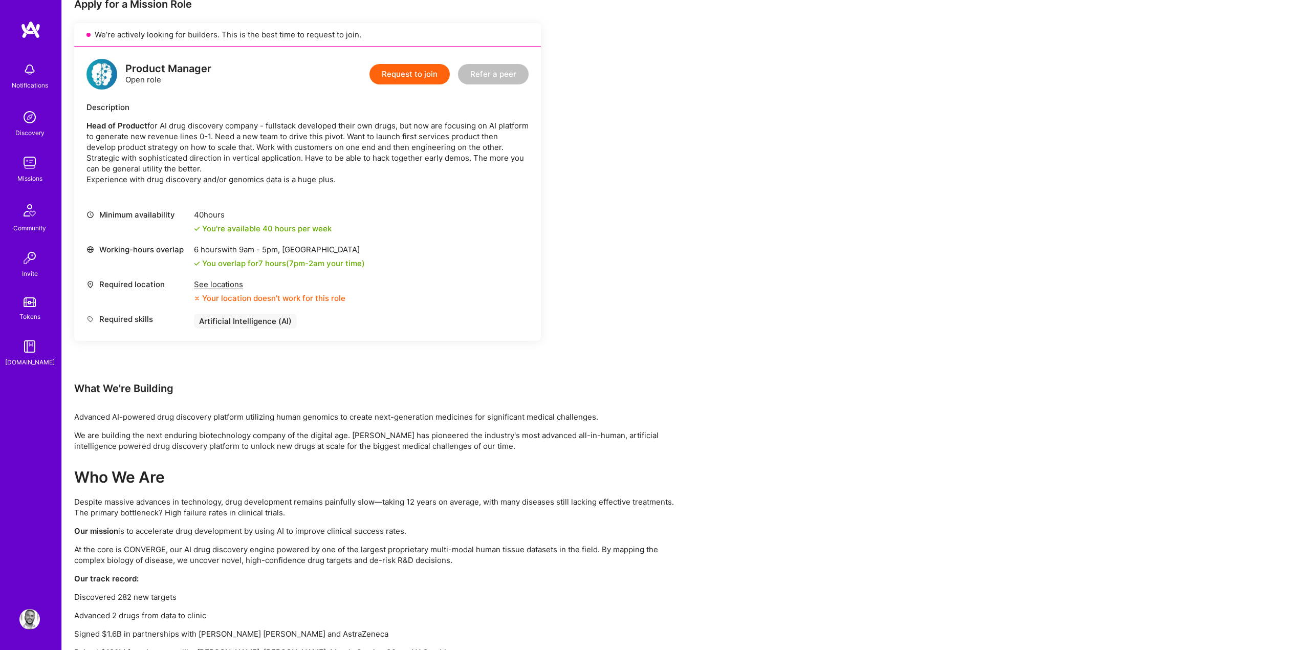
click at [315, 436] on p "We are building the next enduring biotechnology company of the digital age. [PE…" at bounding box center [381, 440] width 614 height 21
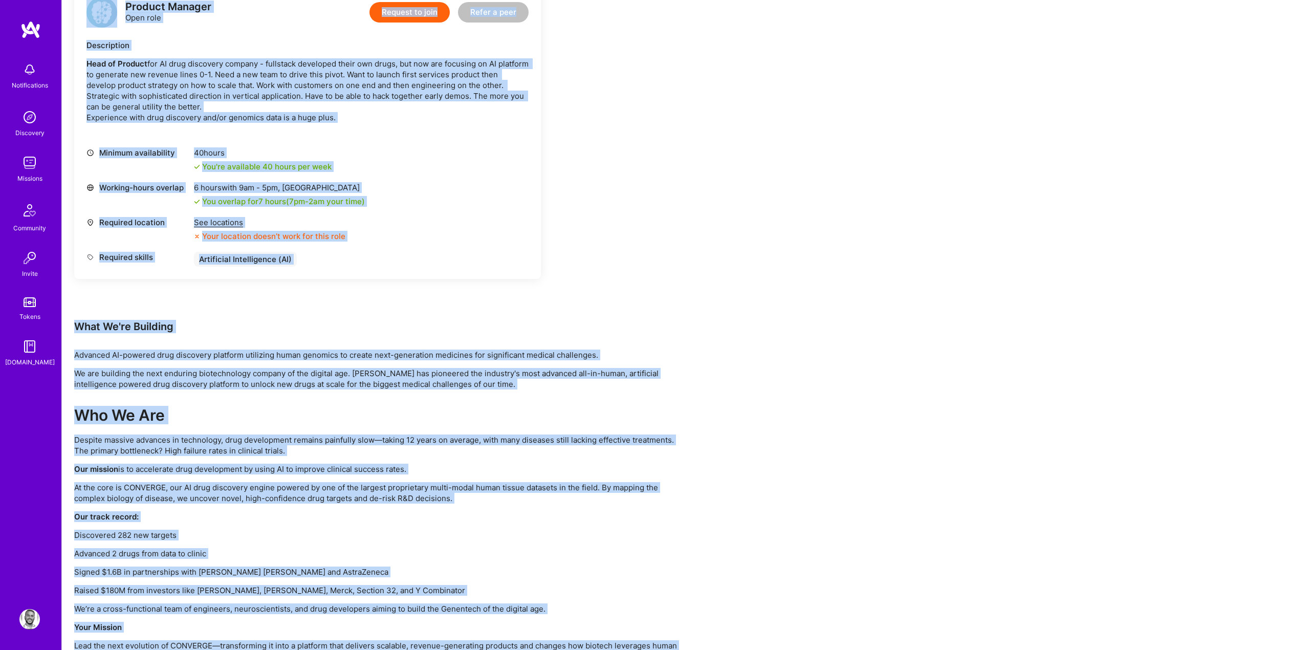
scroll to position [195, 0]
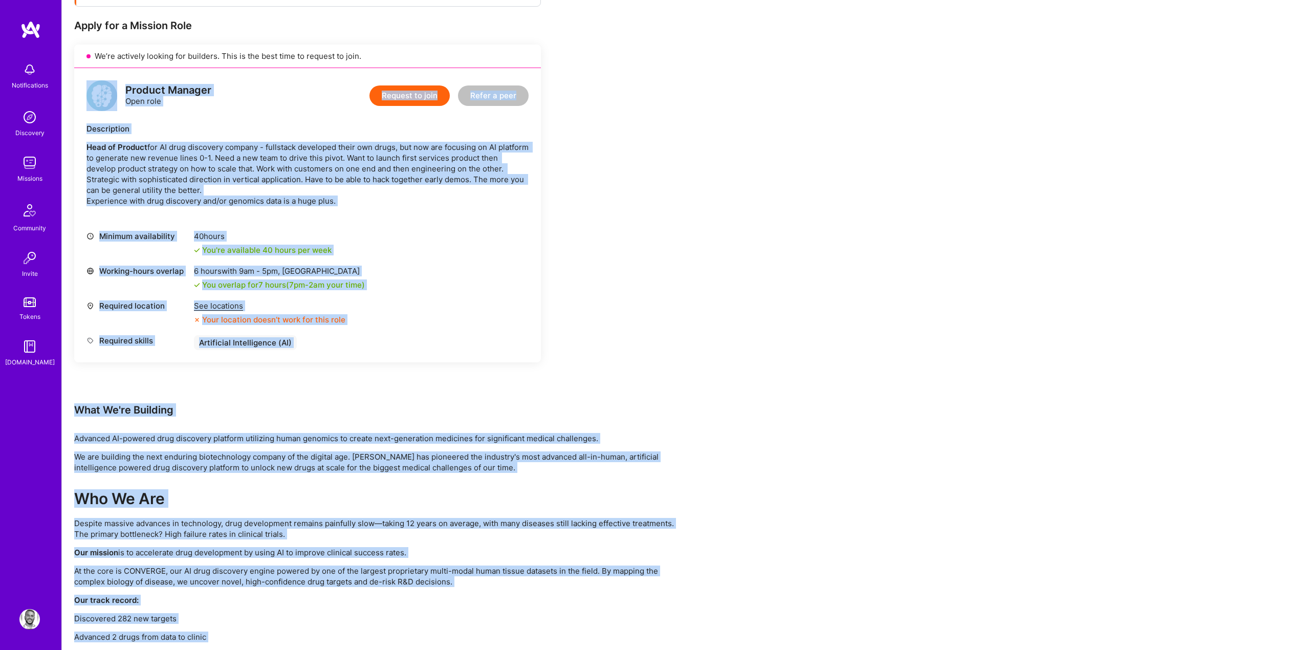
drag, startPoint x: 288, startPoint y: 621, endPoint x: 105, endPoint y: 90, distance: 562.1
copy div "Loremip Dolorsi Amet cons Adipisc el sedd Eiusm t inci Utlaboreetd Magn al Enim…"
click at [319, 162] on p "Head of Product for AI drug discovery company - fullstack developed their own d…" at bounding box center [307, 174] width 442 height 64
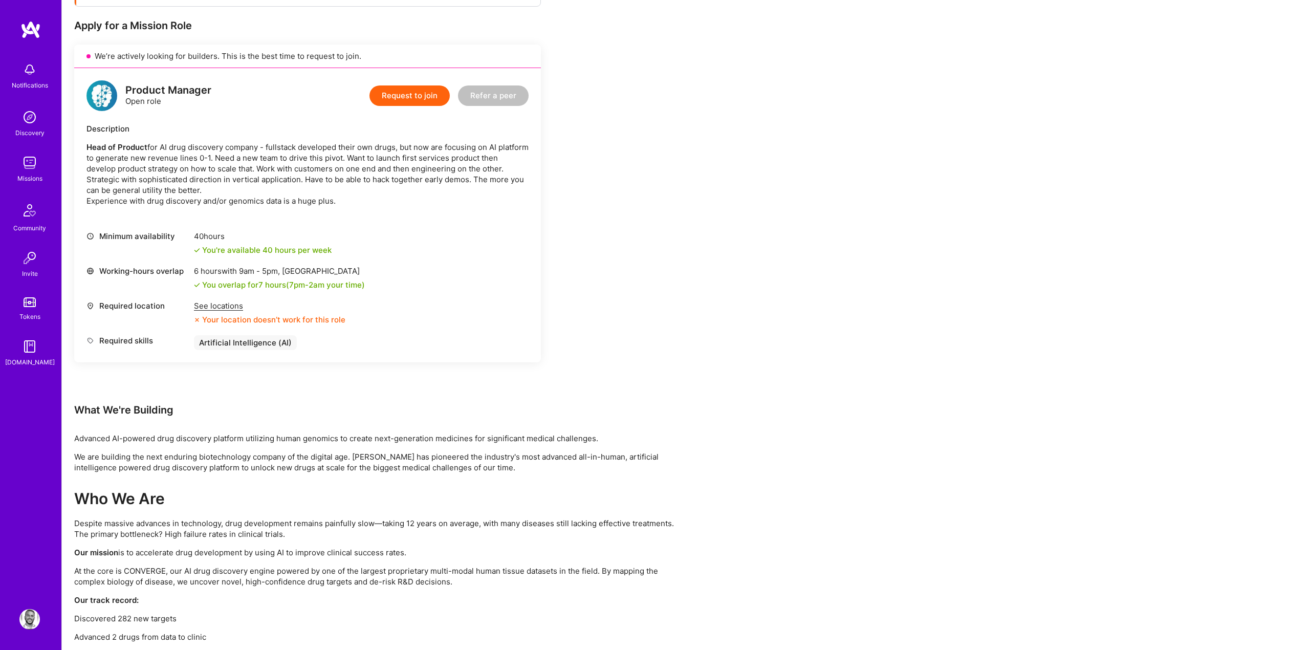
click at [404, 99] on button "Request to join" at bounding box center [410, 95] width 80 height 20
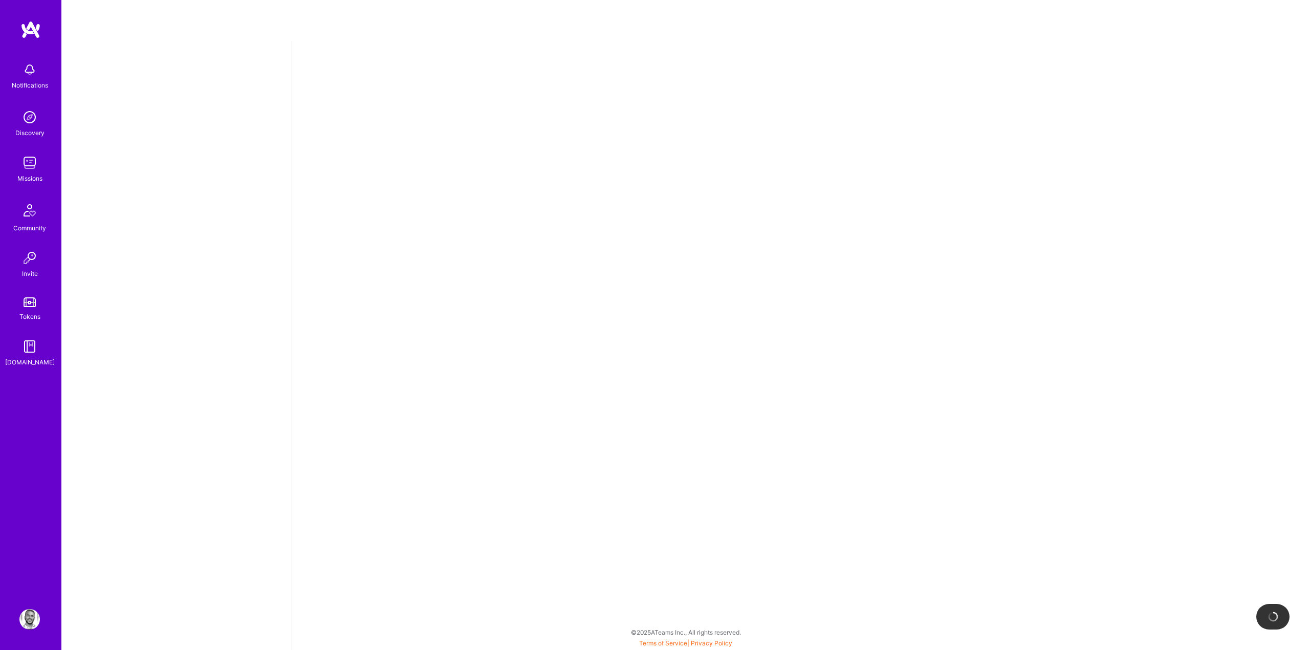
select select "US"
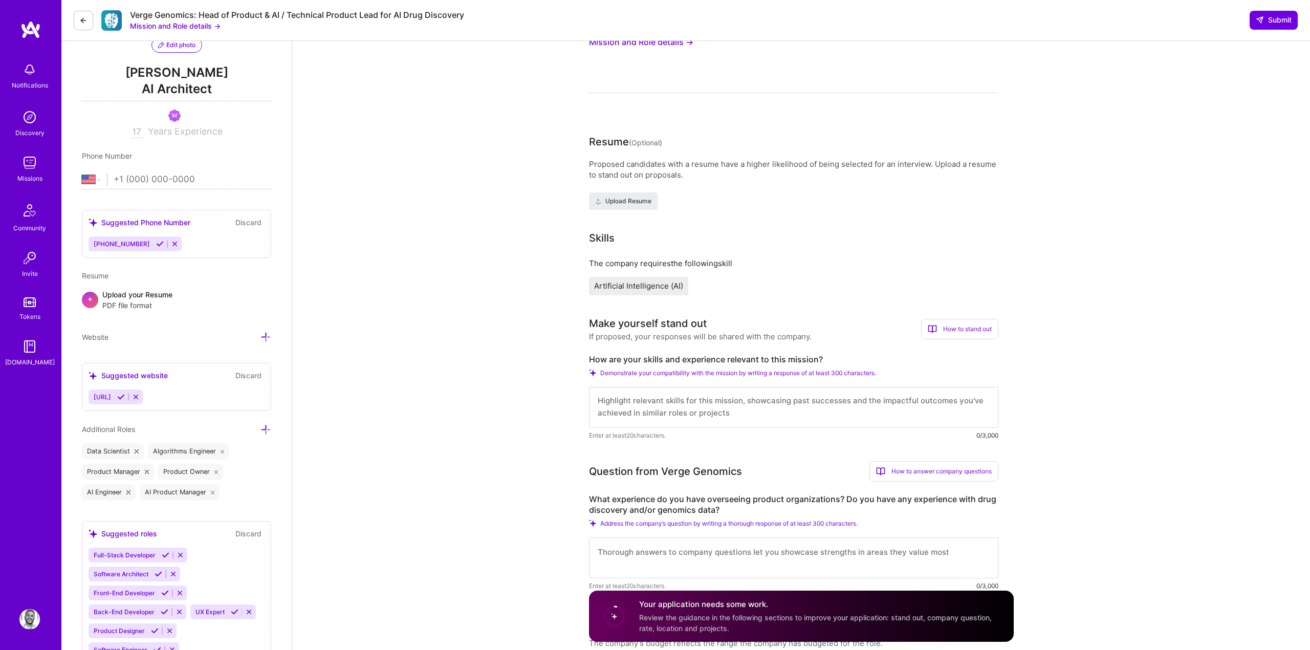
scroll to position [193, 0]
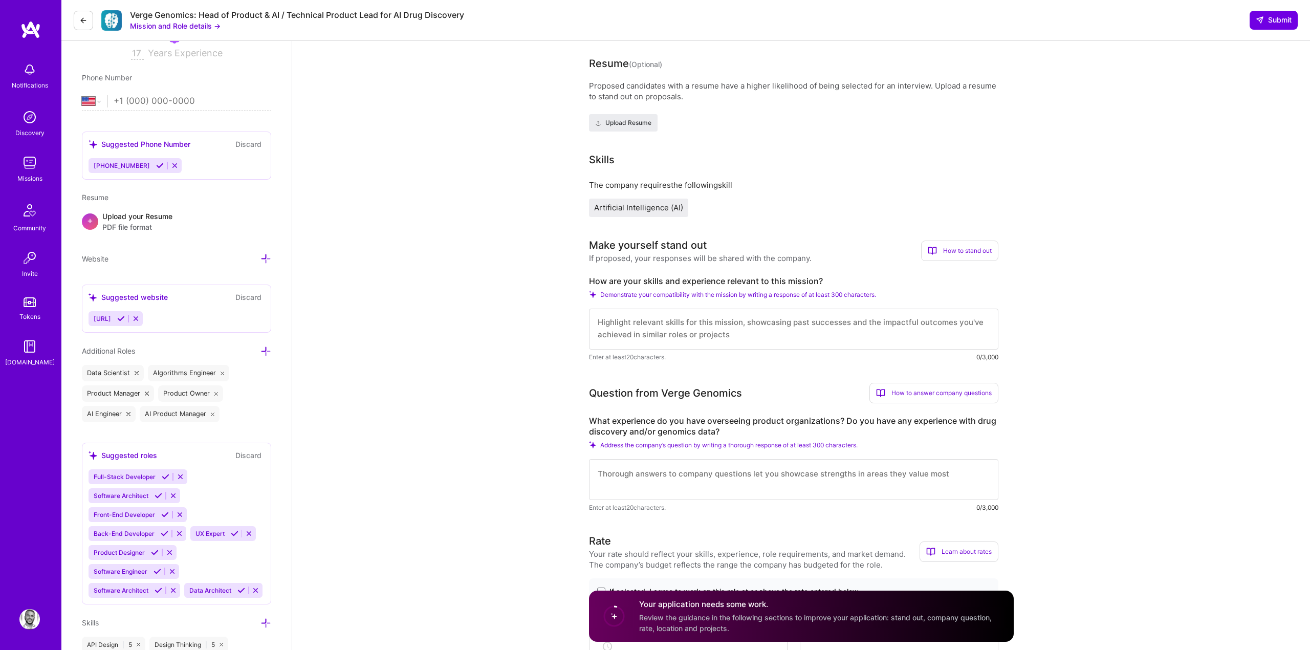
click at [664, 284] on label "How are your skills and experience relevant to this mission?" at bounding box center [793, 281] width 409 height 11
copy label "How are your skills and experience relevant to this mission?"
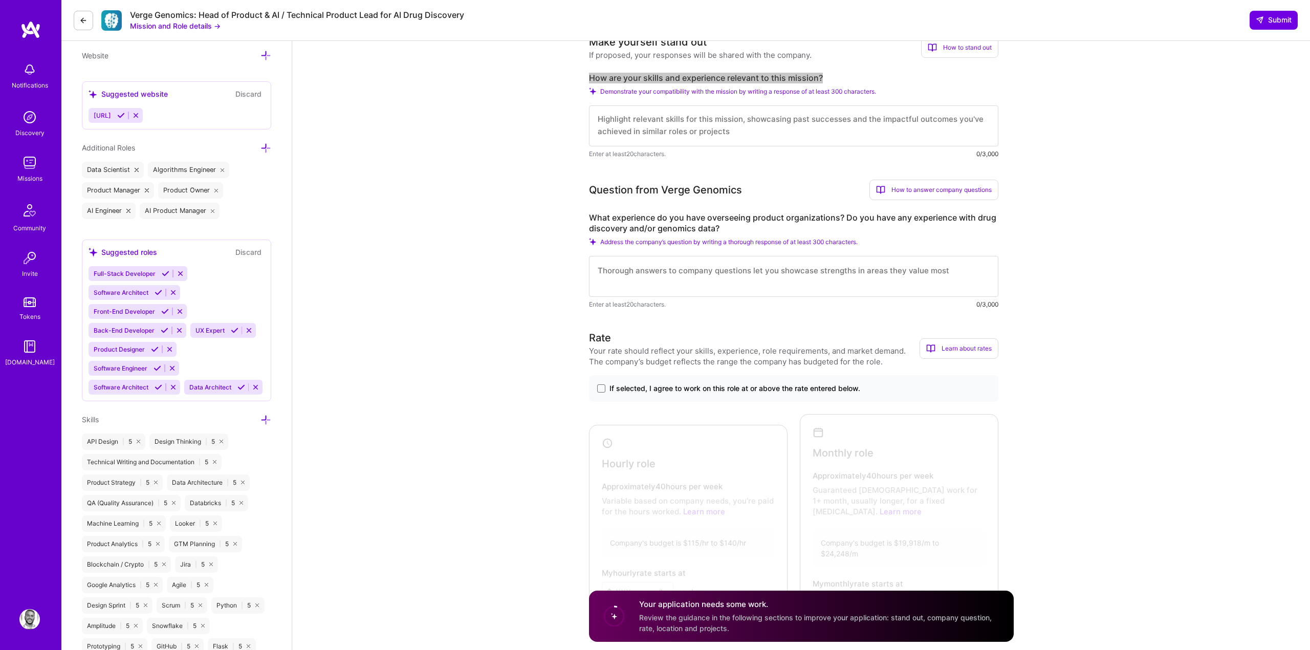
scroll to position [418, 0]
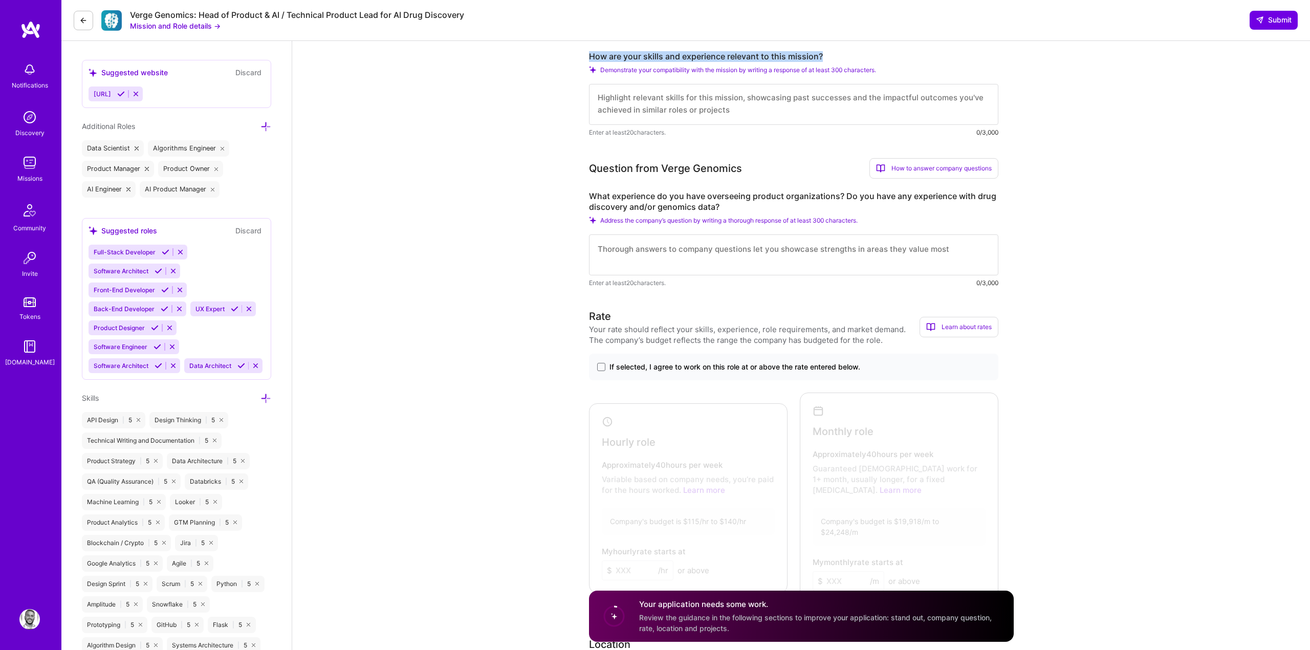
click at [603, 170] on div "Question from Verge Genomics" at bounding box center [665, 168] width 153 height 15
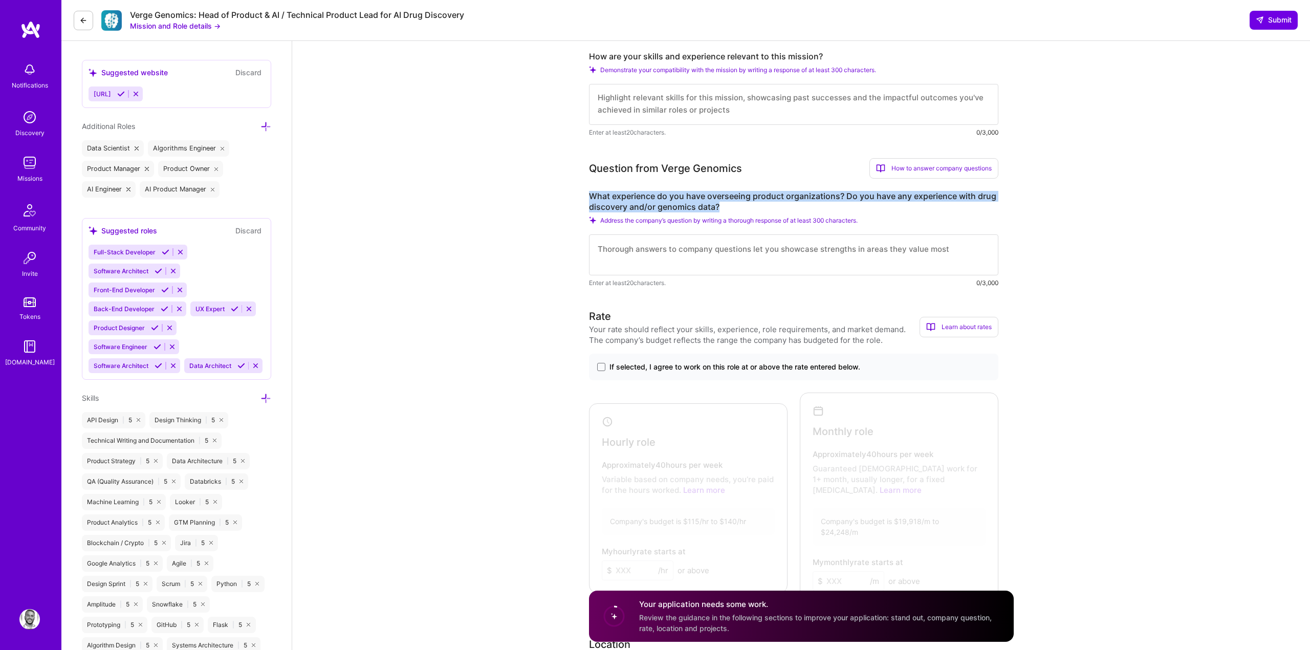
drag, startPoint x: 743, startPoint y: 211, endPoint x: 604, endPoint y: 186, distance: 141.4
click at [601, 187] on div "Question from Verge Genomics How to answer company questions Mastering company …" at bounding box center [793, 223] width 409 height 130
copy label "What experience do you have overseeing product organizations? Do you have any e…"
click at [664, 363] on span "If selected, I agree to work on this role at or above the rate entered below." at bounding box center [735, 367] width 251 height 10
click at [0, 0] on input "If selected, I agree to work on this role at or above the rate entered below." at bounding box center [0, 0] width 0 height 0
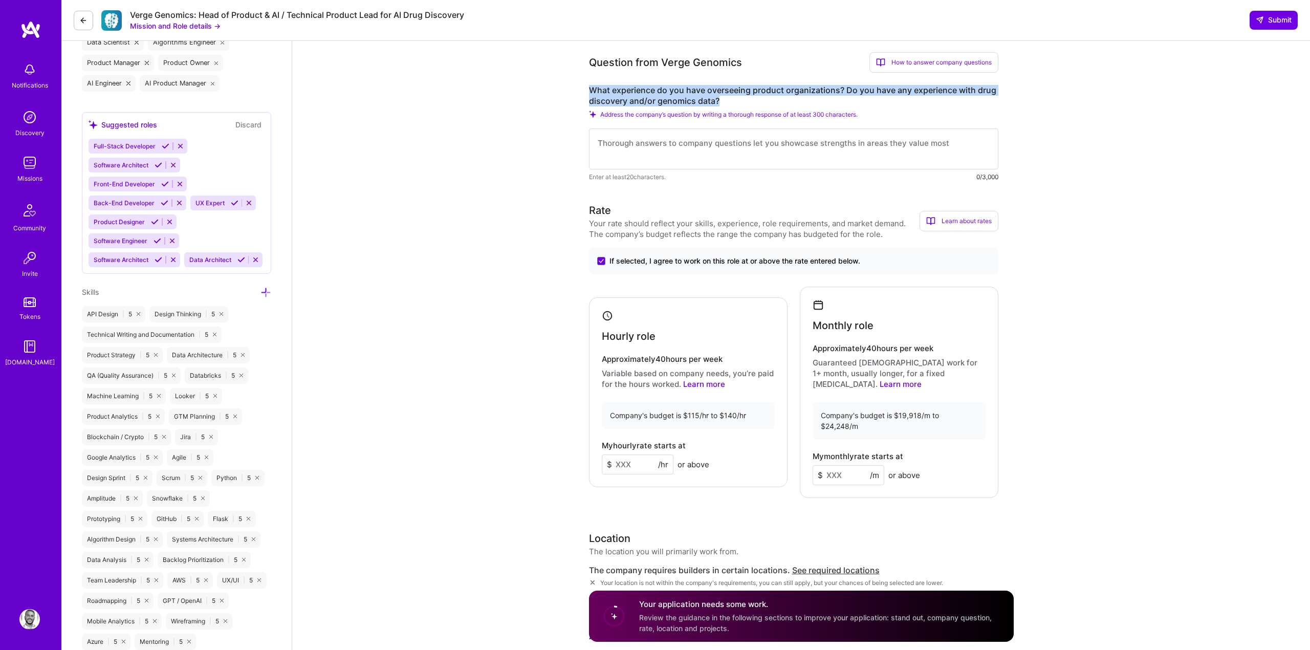
scroll to position [526, 0]
click at [637, 439] on div "My hourly rate starts at $ /hr or above" at bounding box center [688, 455] width 173 height 33
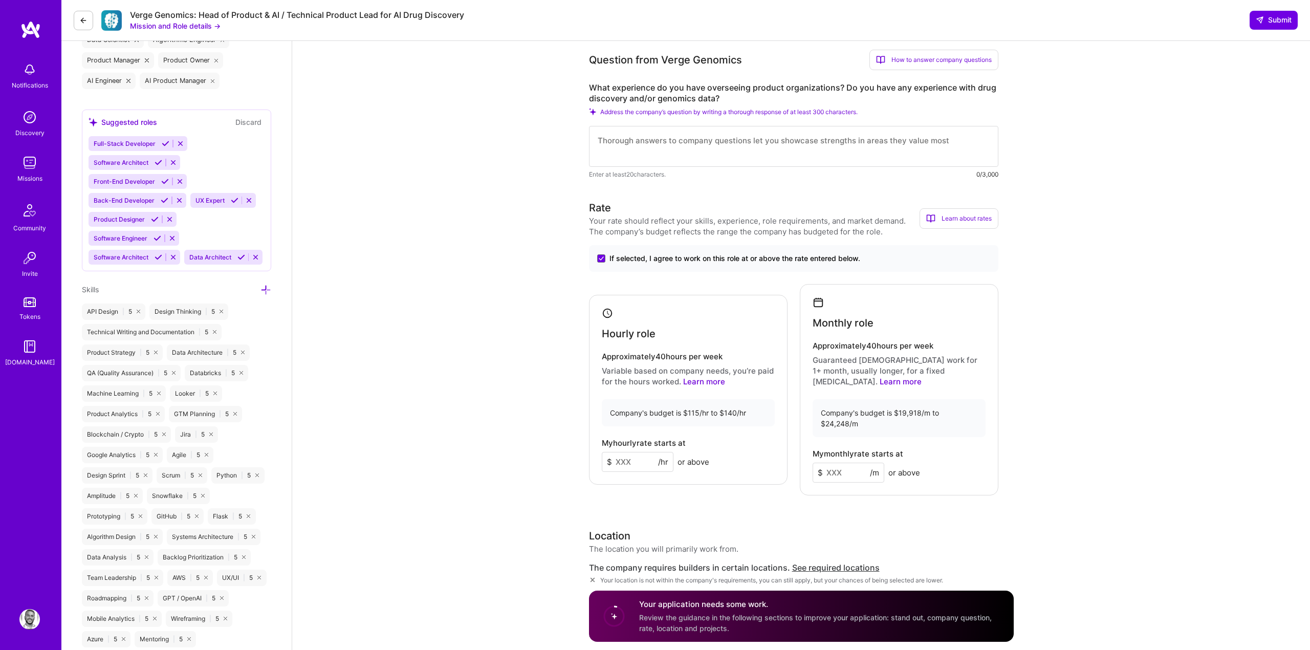
click at [637, 452] on input at bounding box center [638, 462] width 72 height 20
click at [625, 455] on input at bounding box center [638, 462] width 72 height 20
type input "130"
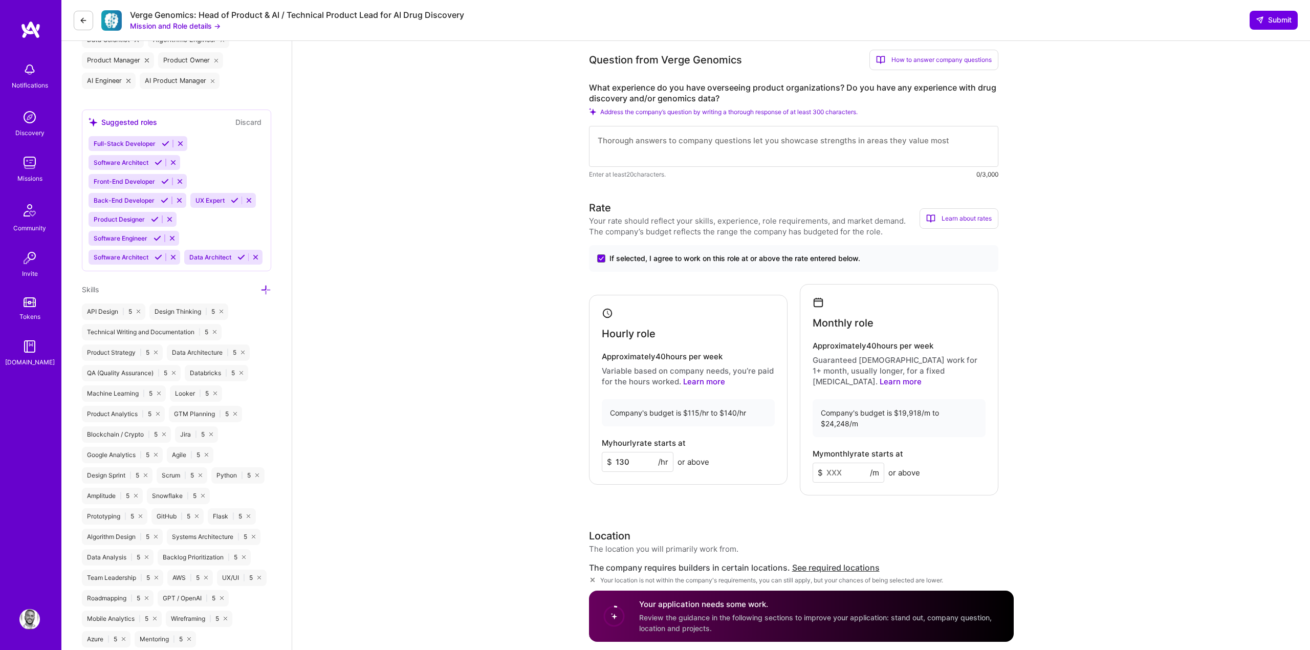
click at [840, 463] on input at bounding box center [849, 473] width 72 height 20
type input "2000"
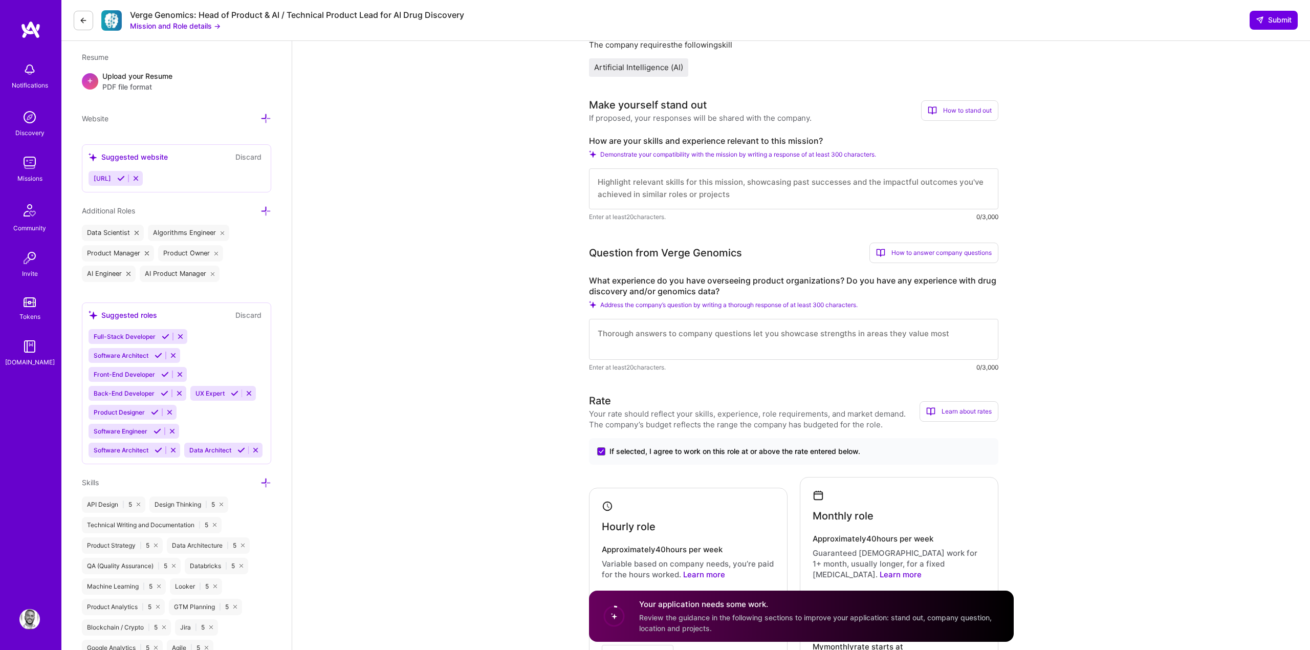
scroll to position [305, 0]
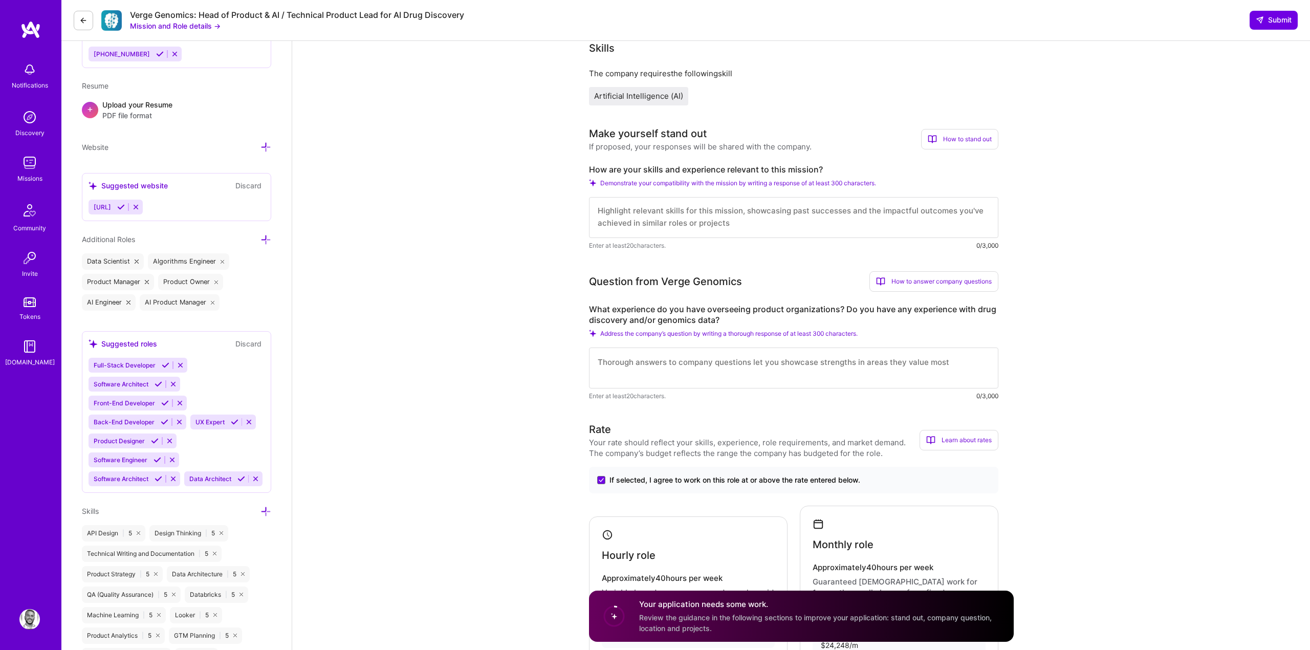
click at [702, 376] on textarea at bounding box center [793, 368] width 409 height 41
paste textarea "I’ve led product and data orgs of 10+ across multiple companies, managing PMs, …"
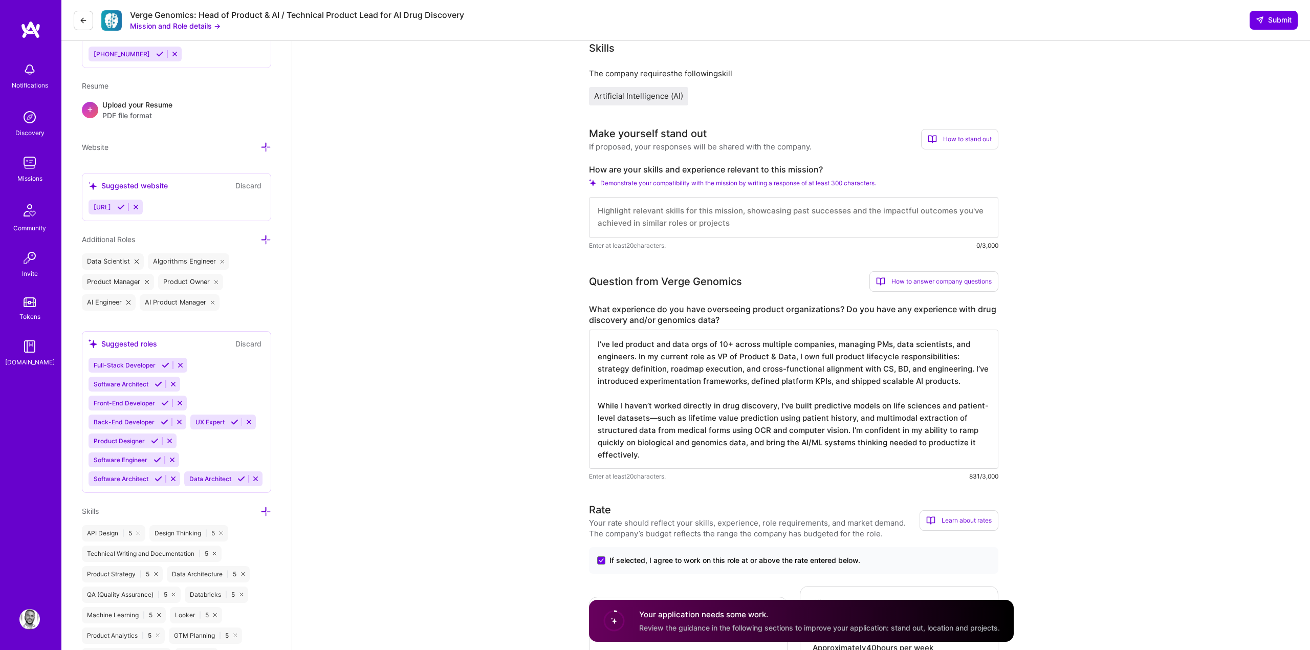
type textarea "I’ve led product and data orgs of 10+ across multiple companies, managing PMs, …"
click at [632, 232] on textarea at bounding box center [793, 217] width 409 height 41
paste textarea "I’ve led product and data orgs of 10+ across multiple companies, managing PMs, …"
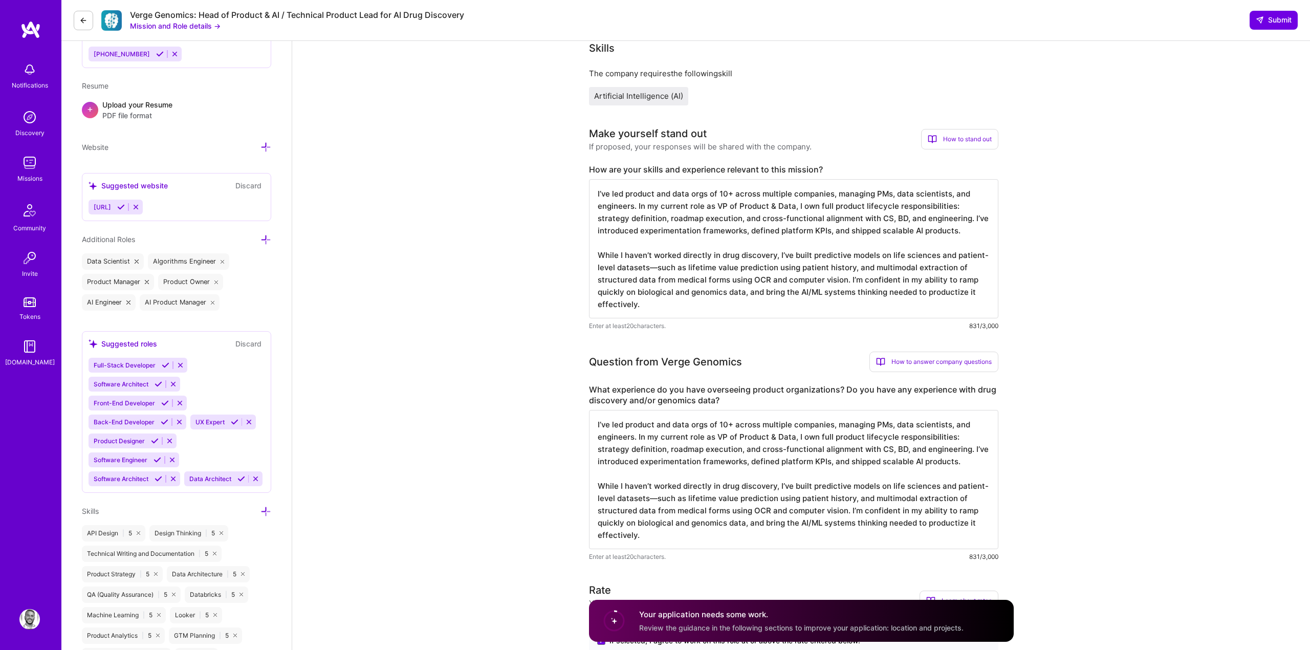
click at [793, 206] on textarea "I’ve led product and data orgs of 10+ across multiple companies, managing PMs, …" at bounding box center [793, 248] width 409 height 139
click at [825, 207] on textarea "I’ve led product and data orgs of 10+ across multiple companies, managing PMs, …" at bounding box center [793, 248] width 409 height 139
drag, startPoint x: 797, startPoint y: 205, endPoint x: 638, endPoint y: 203, distance: 158.7
click at [638, 203] on textarea "I’ve led product and data orgs of 10+ across multiple companies, managing PMs, …" at bounding box center [793, 248] width 409 height 139
click at [666, 222] on textarea "I’ve led product and data orgs of 10+ across multiple companies, managing PMs, …" at bounding box center [793, 248] width 409 height 139
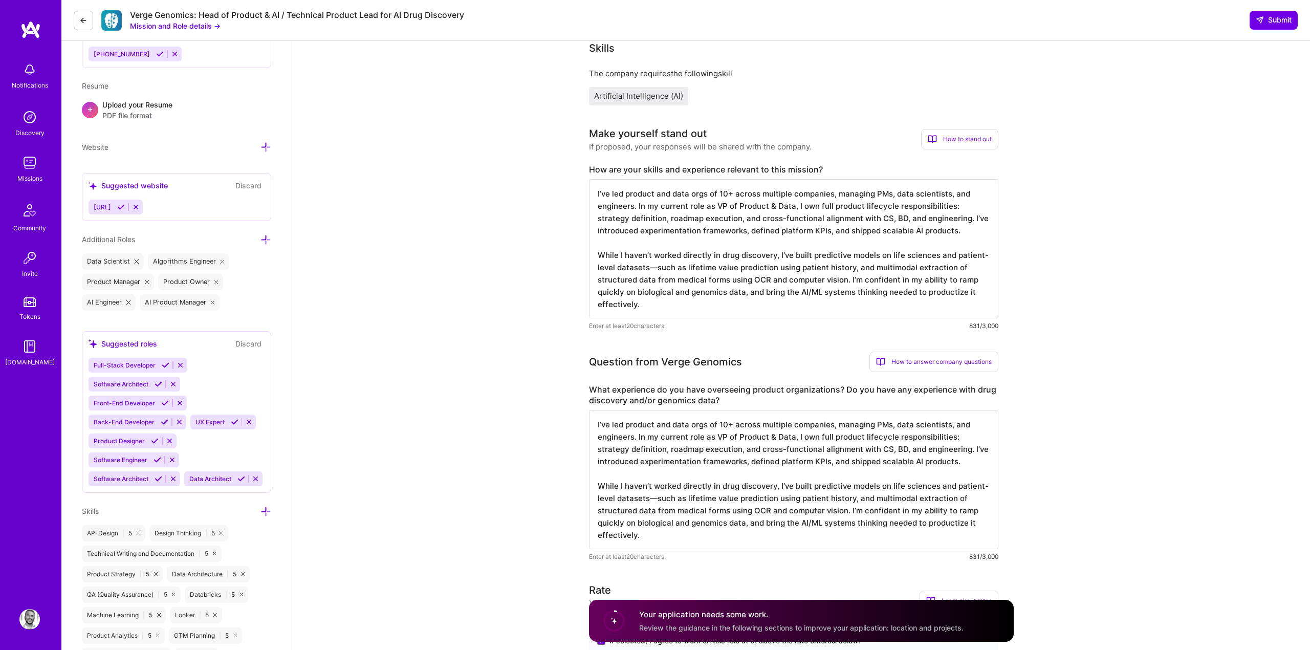
drag, startPoint x: 794, startPoint y: 206, endPoint x: 635, endPoint y: 204, distance: 159.2
click at [635, 204] on textarea "I’ve led product and data orgs of 10+ across multiple companies, managing PMs, …" at bounding box center [793, 248] width 409 height 139
click at [775, 212] on textarea "I’ve led product and data orgs of 10+ across multiple companies, managing PMs, …" at bounding box center [793, 248] width 409 height 139
click at [774, 206] on textarea "I’ve led product and data orgs of 10+ across multiple companies, managing PMs, …" at bounding box center [793, 248] width 409 height 139
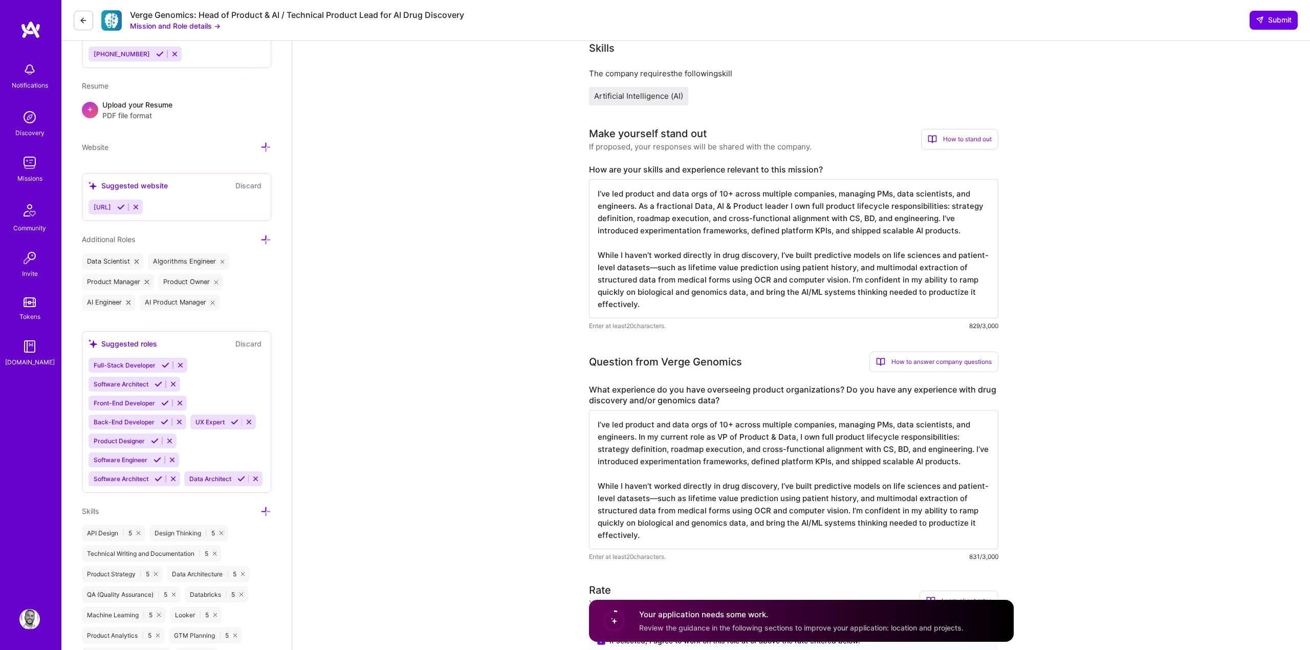
click at [786, 239] on textarea "I’ve led product and data orgs of 10+ across multiple companies, managing PMs, …" at bounding box center [793, 248] width 409 height 139
click at [637, 209] on textarea "I’ve led product and data orgs of 10+ across multiple companies, managing PMs, …" at bounding box center [793, 248] width 409 height 139
drag, startPoint x: 638, startPoint y: 207, endPoint x: 784, endPoint y: 208, distance: 145.9
click at [784, 208] on textarea "I’ve led product and data orgs of 10+ across multiple companies, managing PMs, …" at bounding box center [793, 248] width 409 height 139
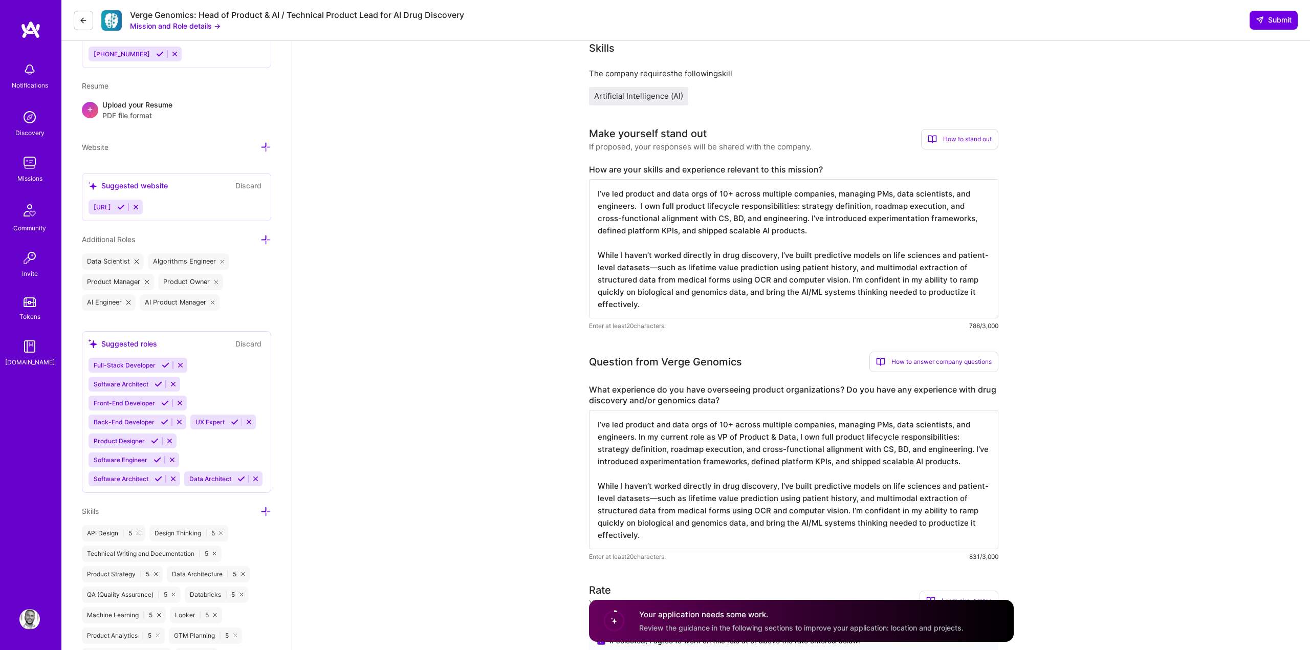
type textarea "I’ve led product and data orgs of 10+ across multiple companies, managing PMs, …"
click at [726, 470] on textarea "I’ve led product and data orgs of 10+ across multiple companies, managing PMs, …" at bounding box center [793, 479] width 409 height 139
drag, startPoint x: 638, startPoint y: 436, endPoint x: 793, endPoint y: 437, distance: 154.6
click at [793, 437] on textarea "I’ve led product and data orgs of 10+ across multiple companies, managing PMs, …" at bounding box center [793, 479] width 409 height 139
paste textarea "As a fractional Data, AI & Product leader"
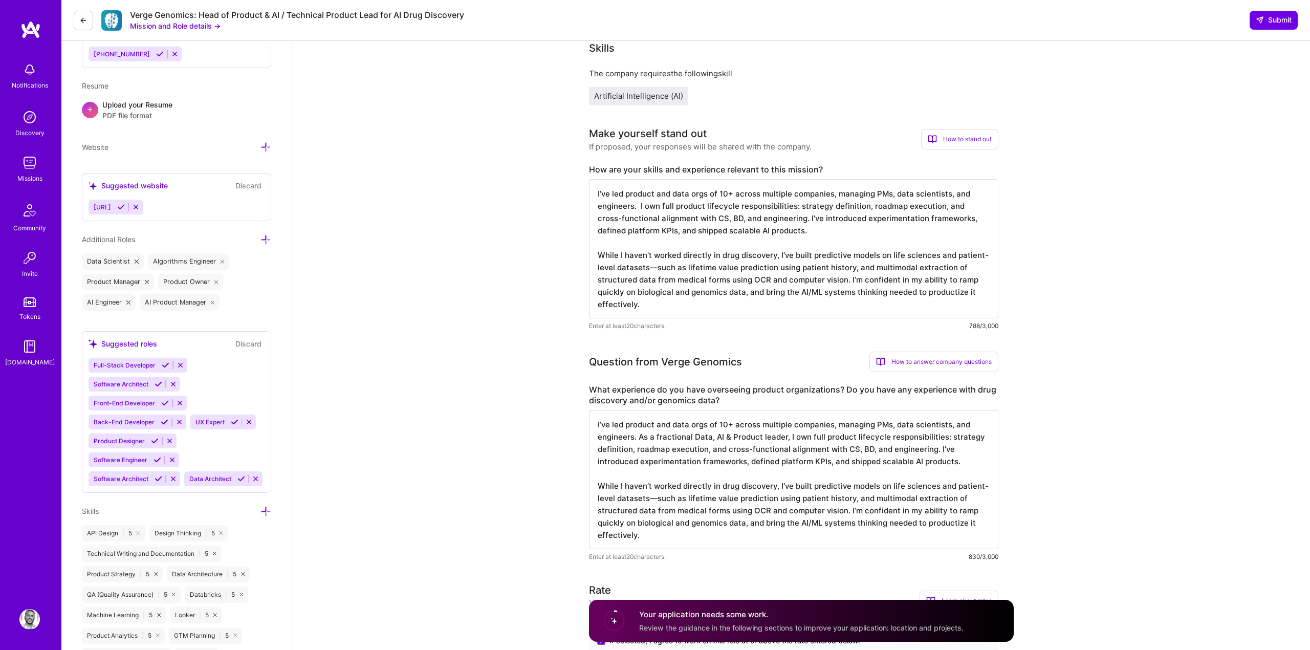
type textarea "I’ve led product and data orgs of 10+ across multiple companies, managing PMs, …"
click at [666, 286] on textarea "I’ve led product and data orgs of 10+ across multiple companies, managing PMs, …" at bounding box center [793, 248] width 409 height 139
paste textarea "My background bridges AI systems, product strategy, and hands-on execution. I’v…"
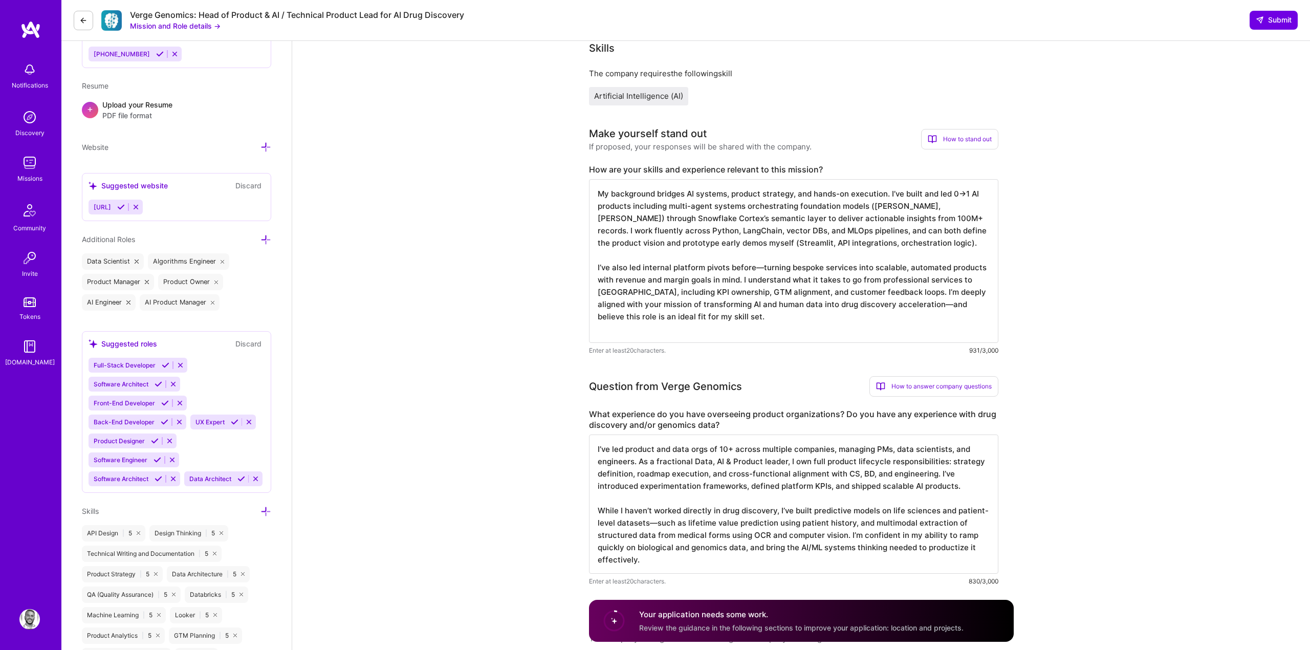
click at [951, 207] on textarea "My background bridges AI systems, product strategy, and hands-on execution. I’v…" at bounding box center [793, 261] width 409 height 164
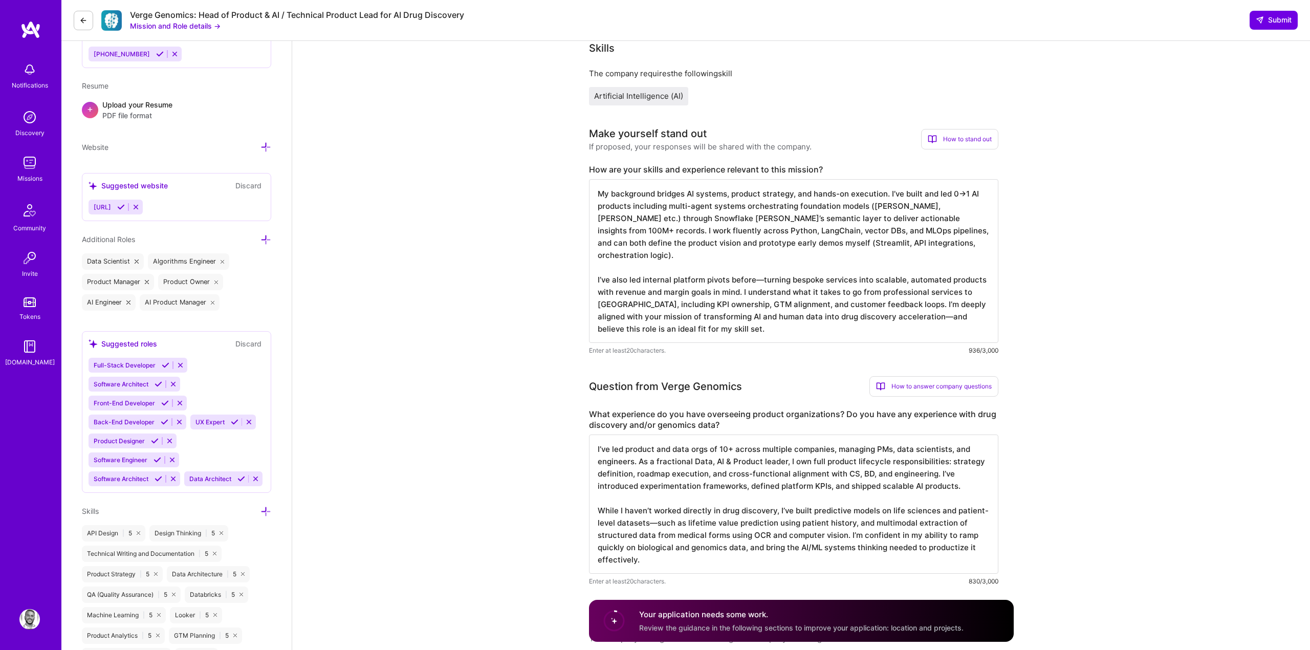
click at [731, 308] on textarea "My background bridges AI systems, product strategy, and hands-on execution. I’v…" at bounding box center [793, 261] width 409 height 164
type textarea "My background bridges AI systems, product strategy, and hands-on execution. I’v…"
click at [663, 302] on textarea "My background bridges AI systems, product strategy, and hands-on execution. I’v…" at bounding box center [793, 261] width 409 height 164
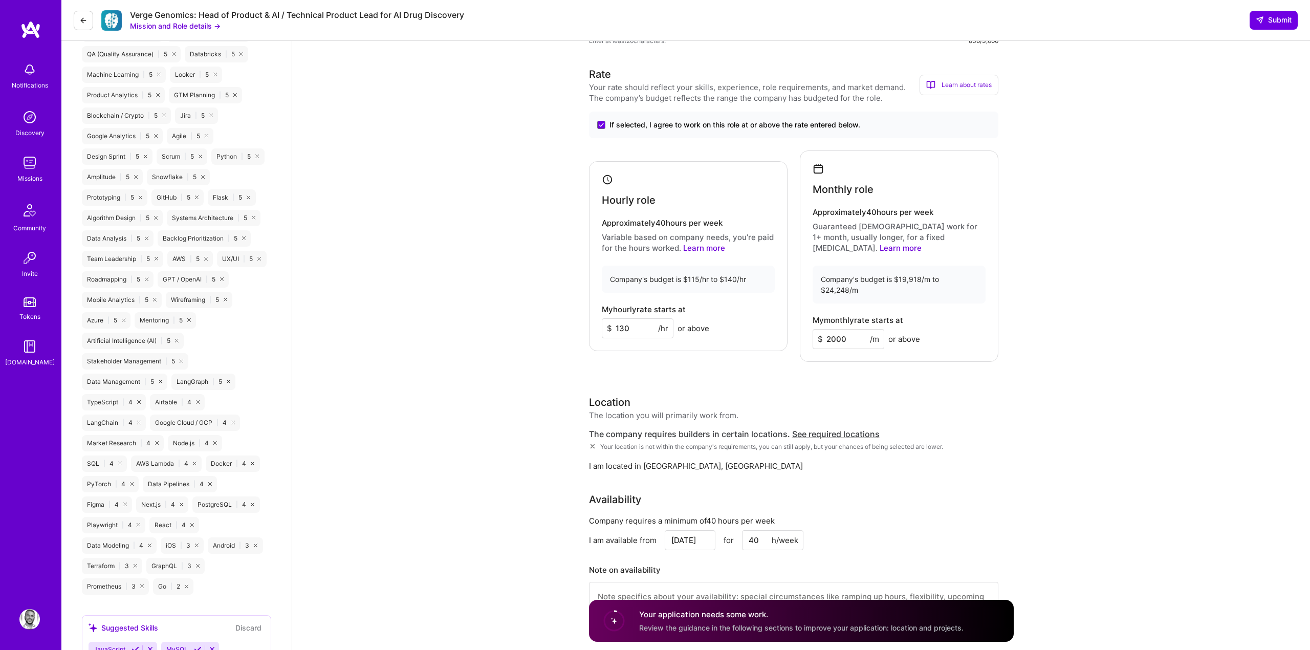
scroll to position [860, 0]
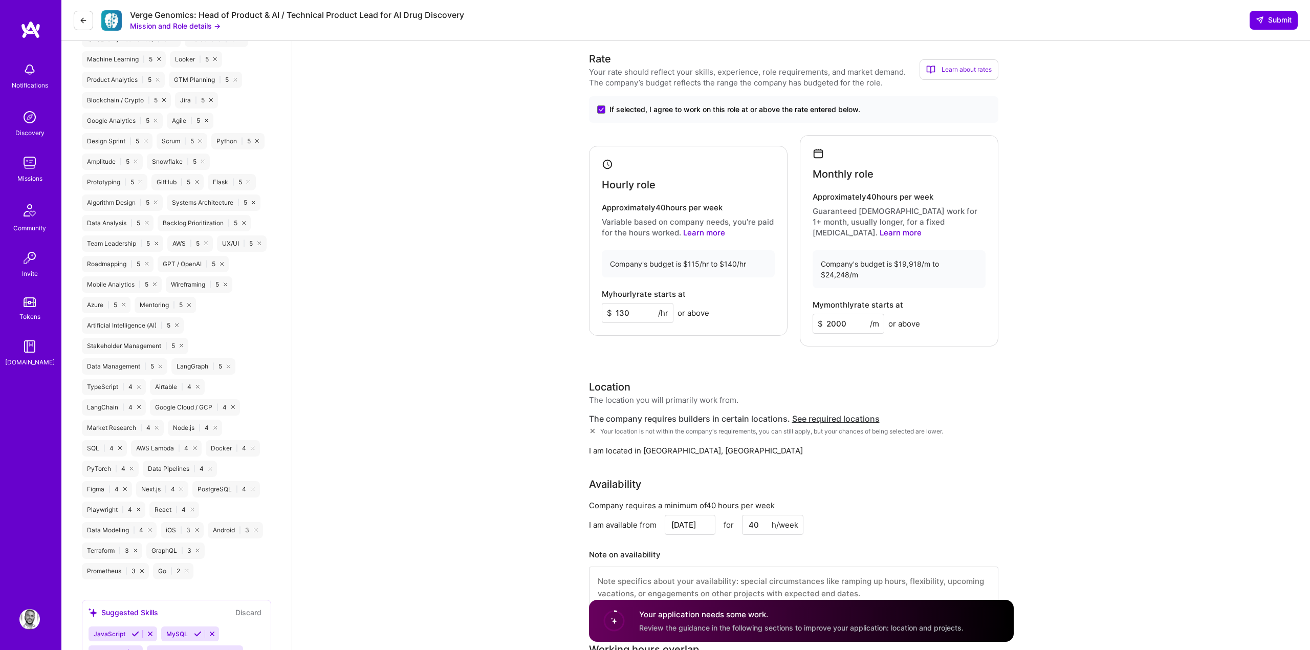
click at [682, 388] on div "Location The location you will primarily work from. The company requires builde…" at bounding box center [793, 417] width 409 height 77
click at [850, 314] on input "2000" at bounding box center [849, 324] width 72 height 20
type input "20000"
click at [824, 346] on div "Rate Your rate should reflect your skills, experience, role requirements, and m…" at bounding box center [801, 336] width 425 height 570
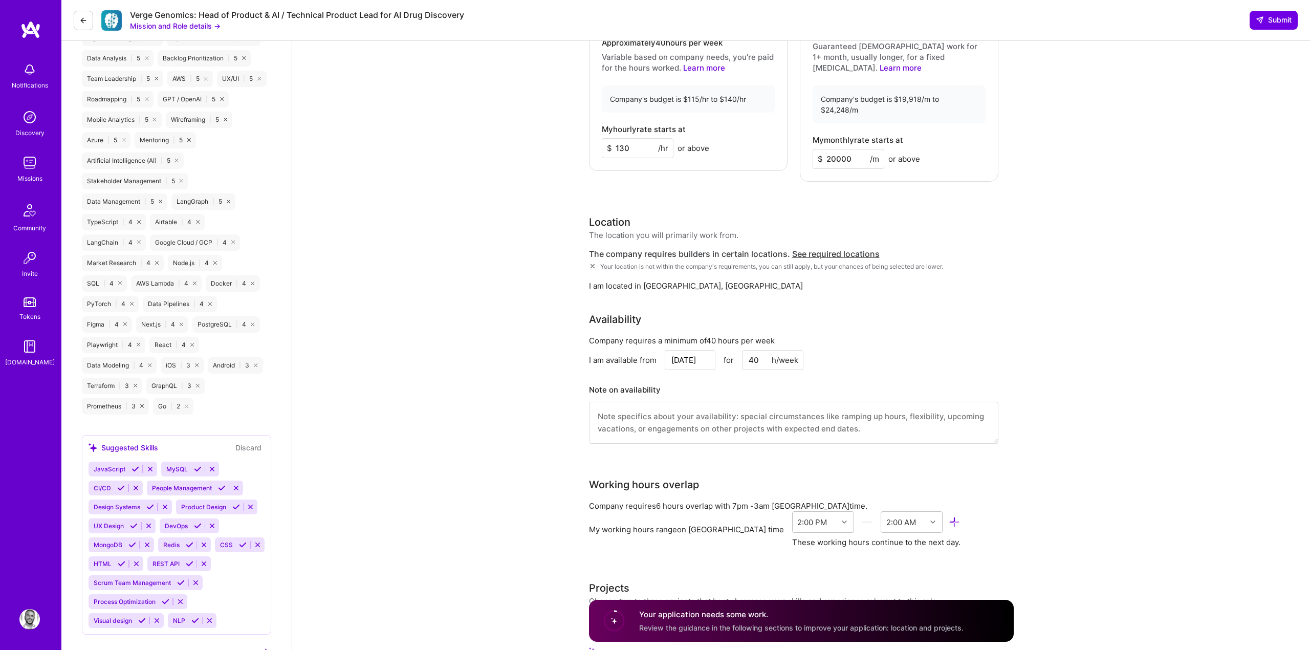
scroll to position [1044, 0]
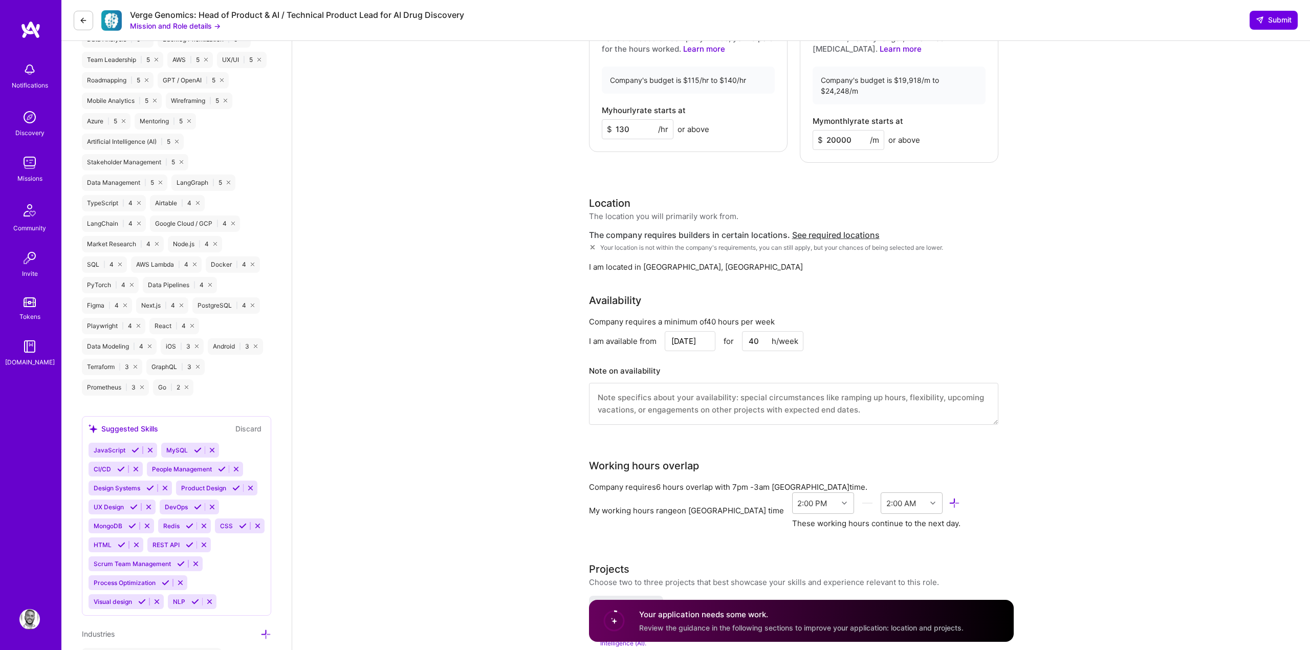
click at [708, 383] on textarea at bounding box center [793, 404] width 409 height 42
type textarea "I"
click at [741, 383] on textarea "Since I'm working with clients on EST/ PST my daily work is completely through …" at bounding box center [793, 404] width 409 height 42
click at [932, 383] on textarea "Since I'm working with clients on EST/ PST my daily work is completely through …" at bounding box center [793, 404] width 409 height 42
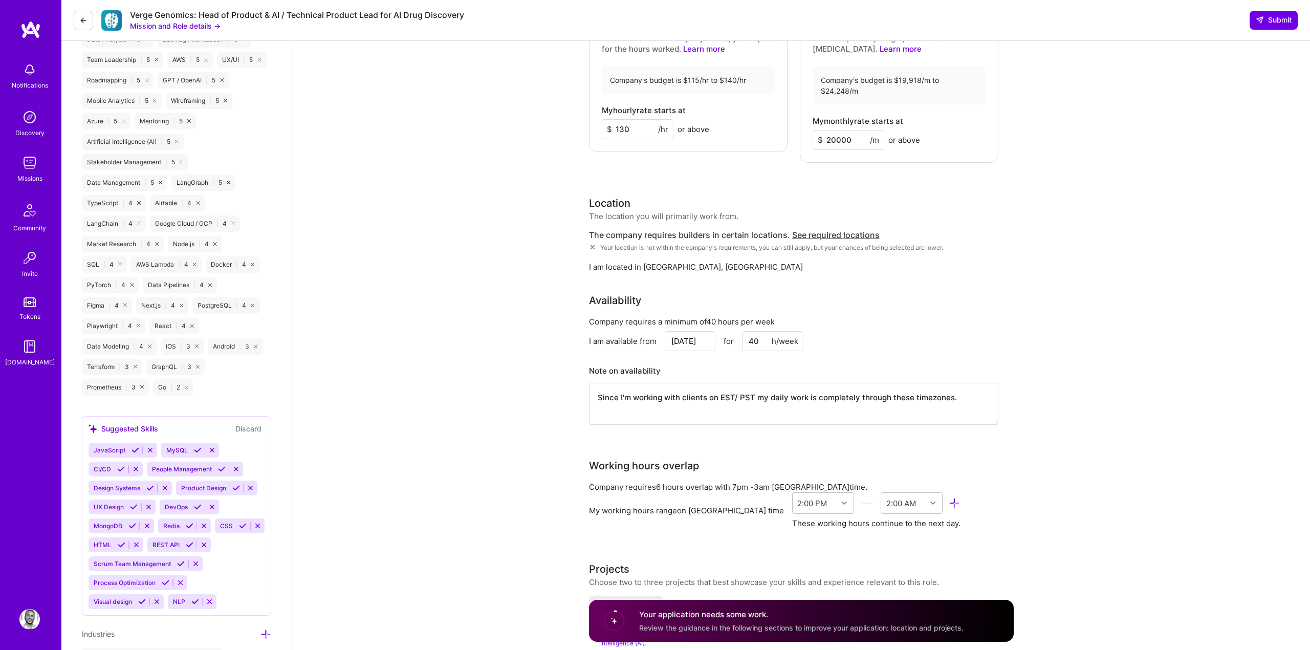
click at [932, 383] on textarea "Since I'm working with clients on EST/ PST my daily work is completely through …" at bounding box center [793, 404] width 409 height 42
click at [757, 383] on textarea "Since I'm working with clients on EST/ PST my daily work is completely through …" at bounding box center [793, 404] width 409 height 42
click at [723, 383] on textarea "Since I'm working with clients on EST/ PST my daily work is completely through …" at bounding box center [793, 404] width 409 height 42
paste textarea "My workday is fully aligned with EST/PST time zones, as I collaborate with clie…"
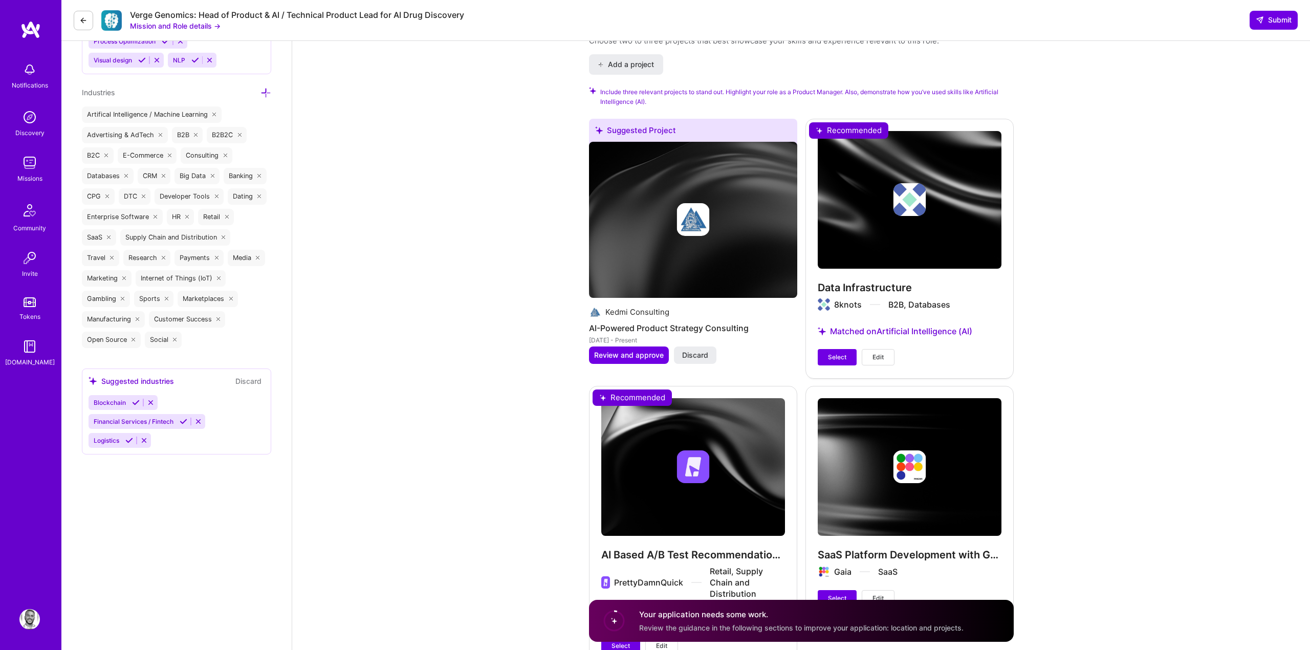
scroll to position [1590, 0]
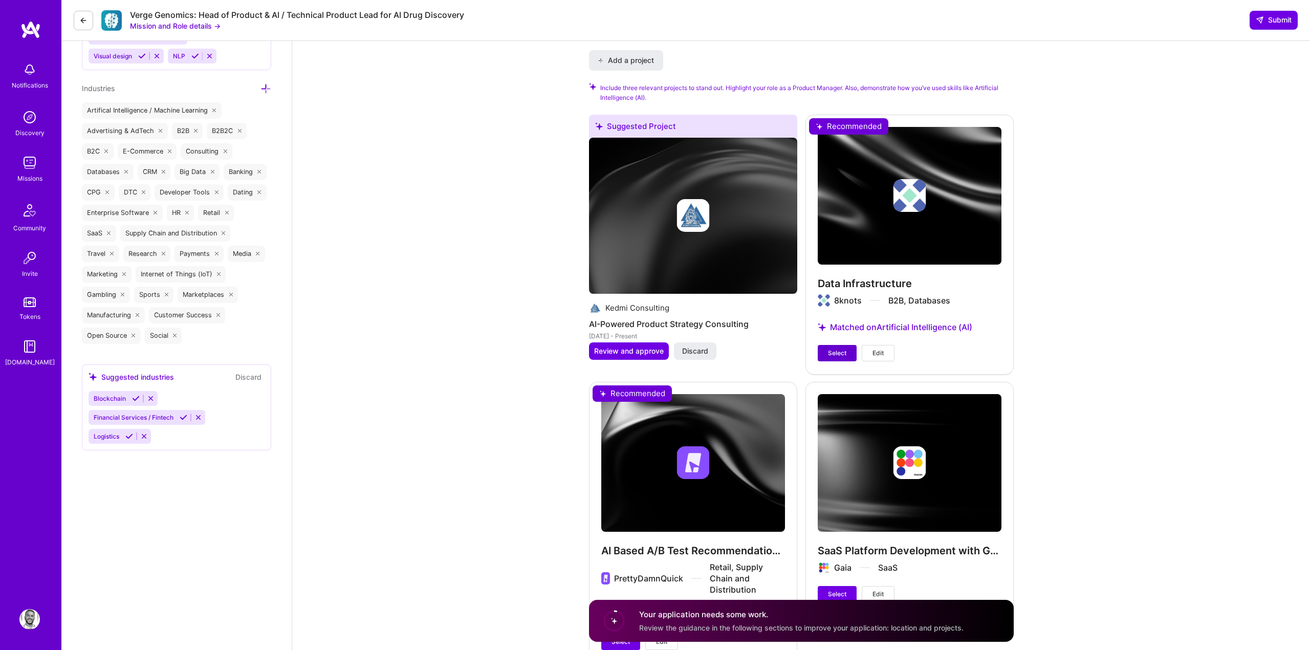
type textarea "My workday is fully aligned with EST/PST time zones, as I collaborate with clie…"
click at [839, 349] on span "Select" at bounding box center [837, 353] width 18 height 9
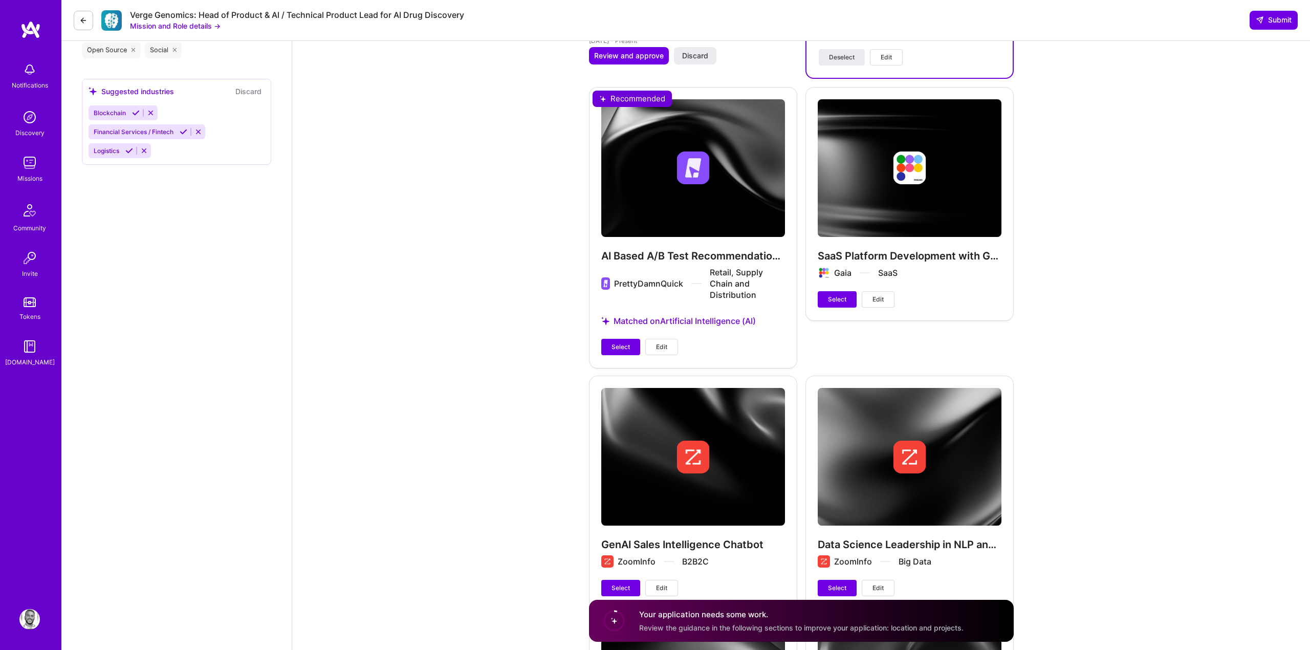
scroll to position [1881, 0]
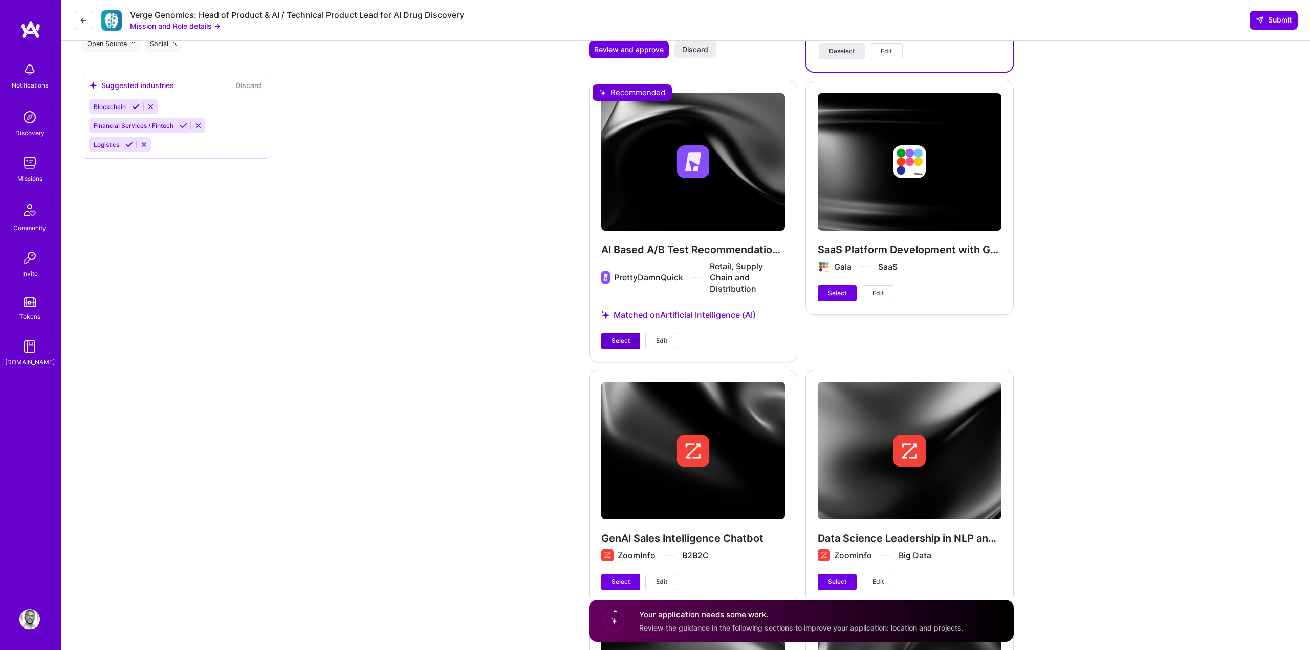
click at [612, 336] on span "Select" at bounding box center [621, 340] width 18 height 9
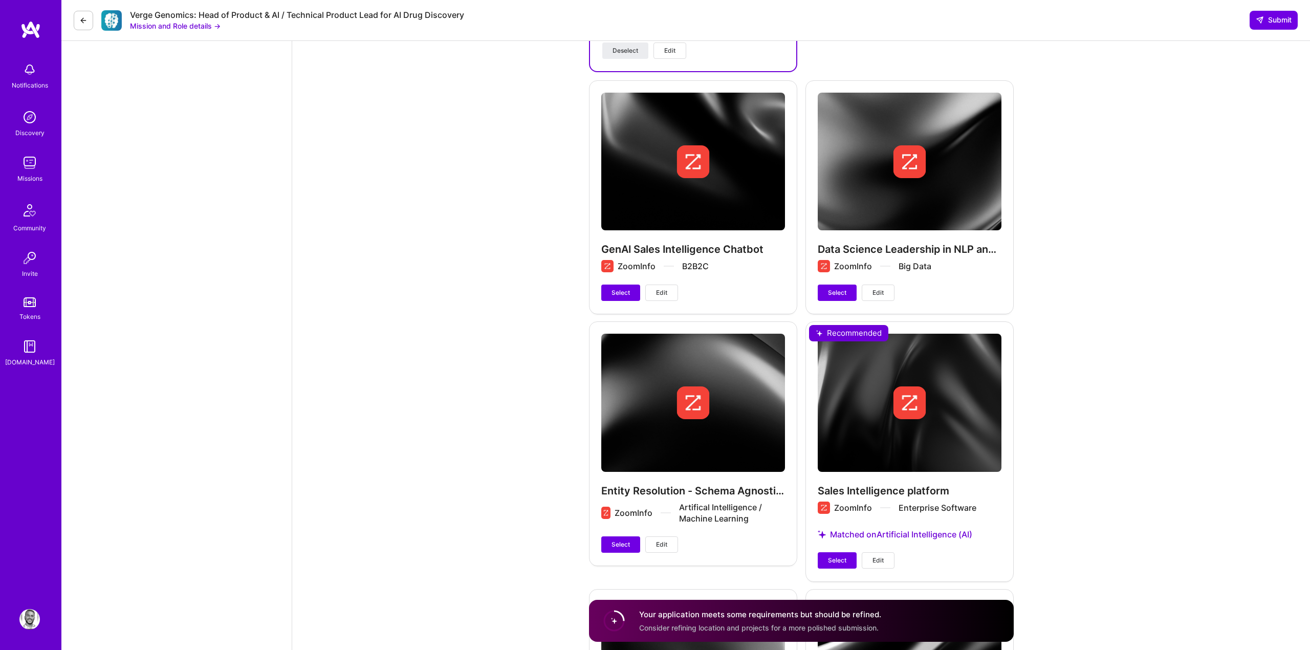
scroll to position [2275, 0]
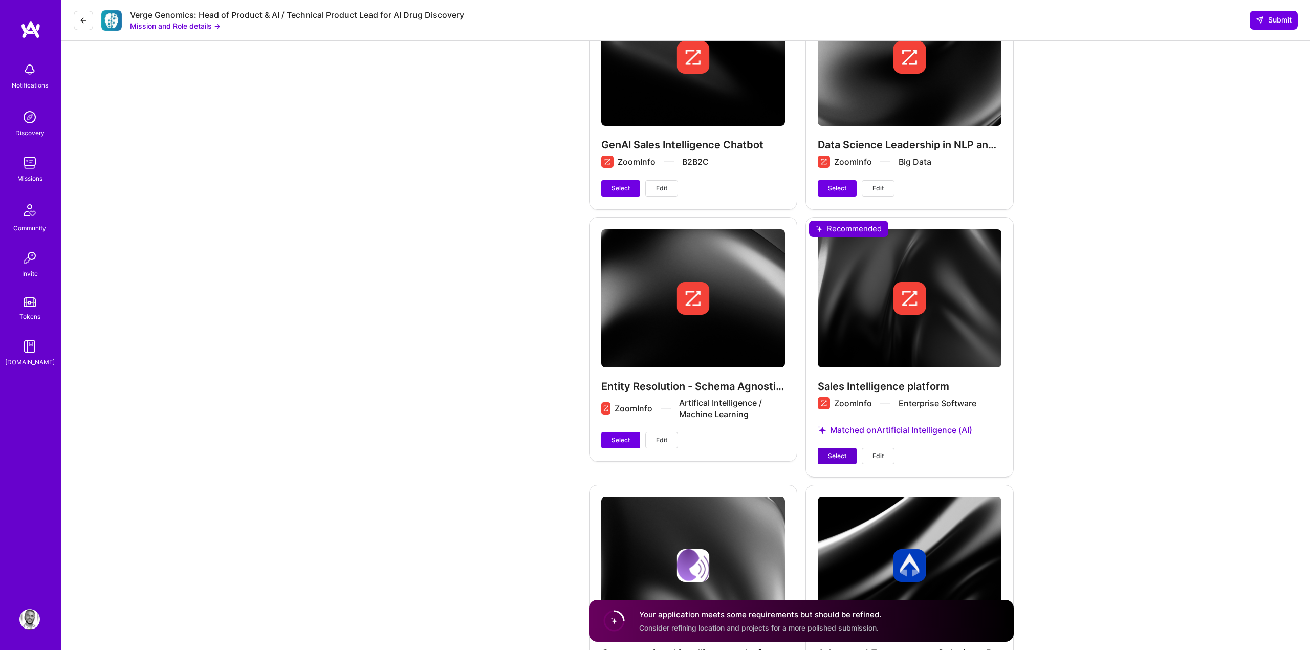
click at [835, 451] on span "Select" at bounding box center [837, 455] width 18 height 9
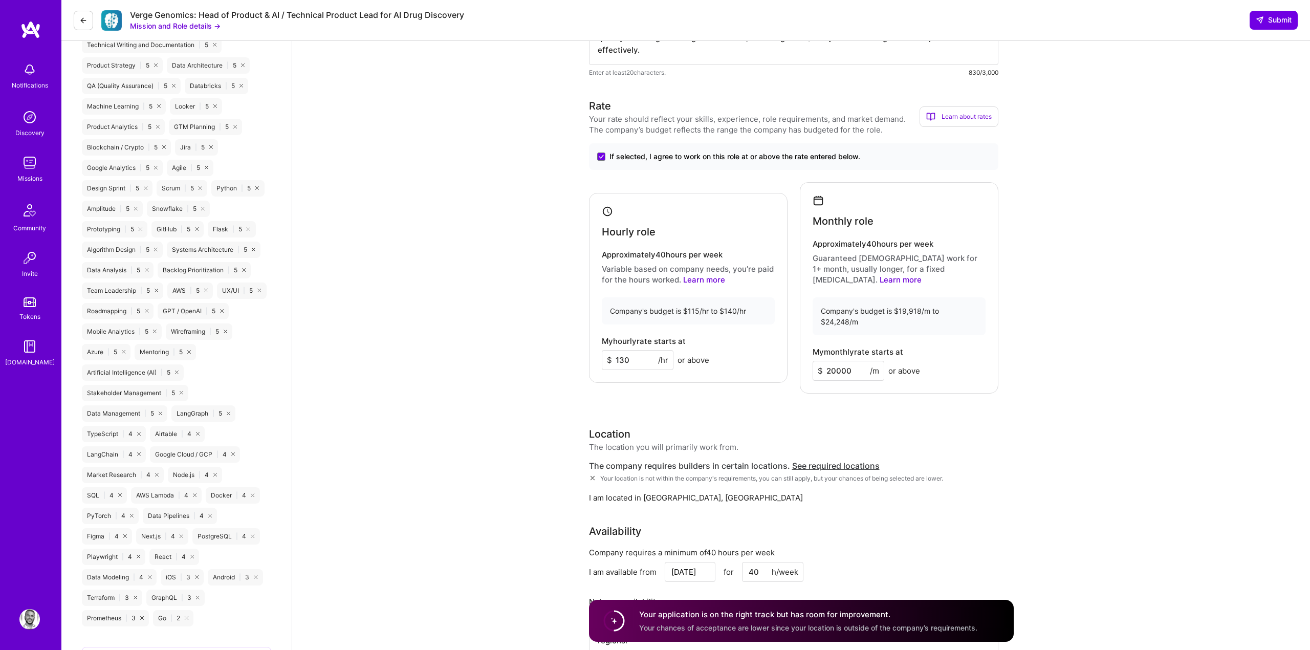
scroll to position [832, 0]
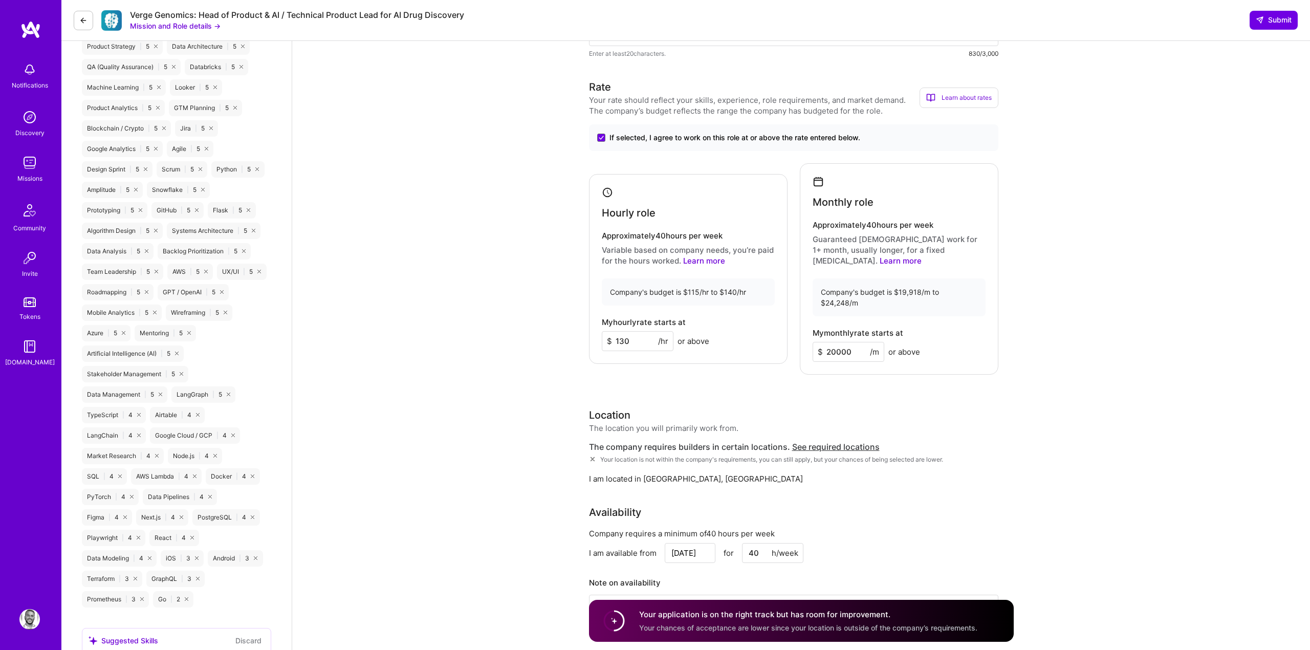
click at [631, 331] on input "130" at bounding box center [638, 341] width 72 height 20
click at [635, 335] on input "135" at bounding box center [638, 341] width 72 height 20
type input "130"
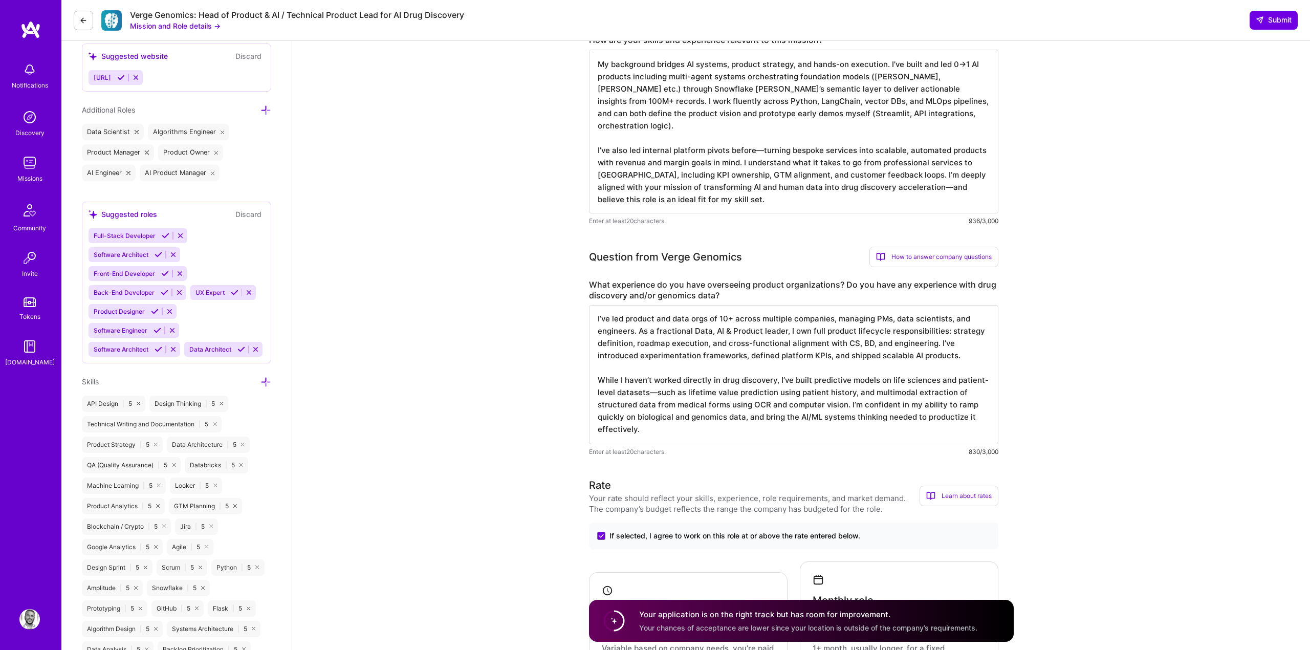
scroll to position [360, 0]
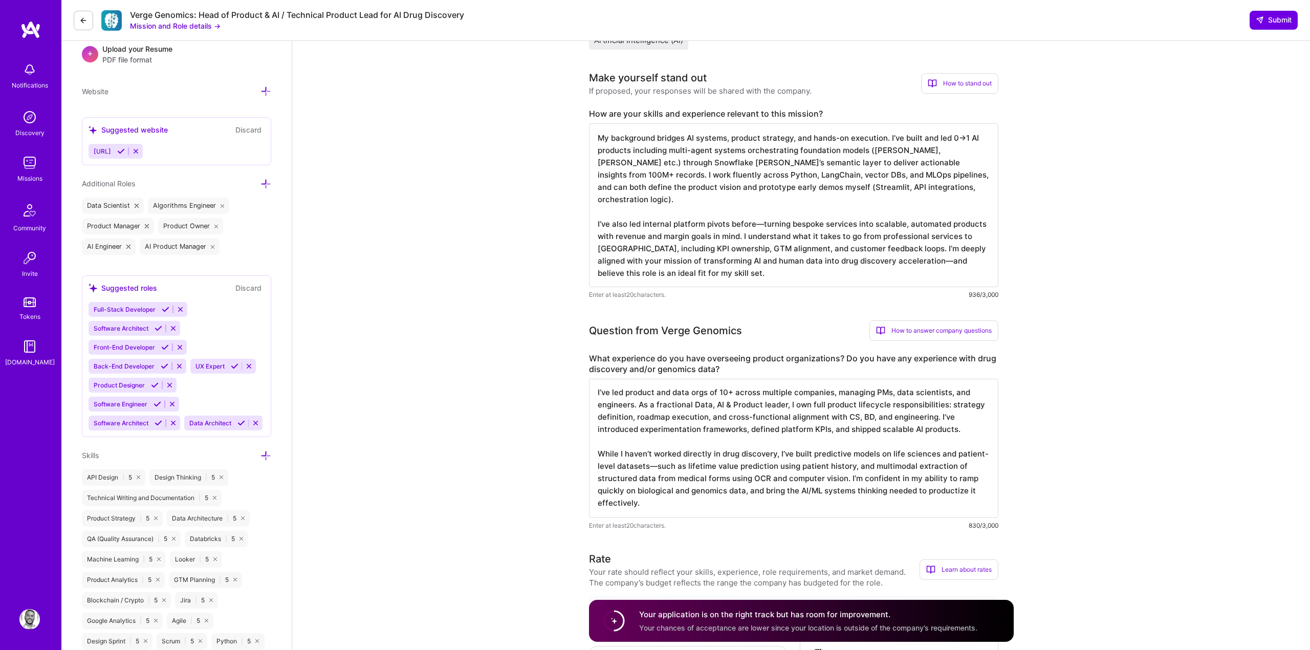
click at [751, 234] on textarea "My background bridges AI systems, product strategy, and hands-on execution. I’v…" at bounding box center [793, 205] width 409 height 164
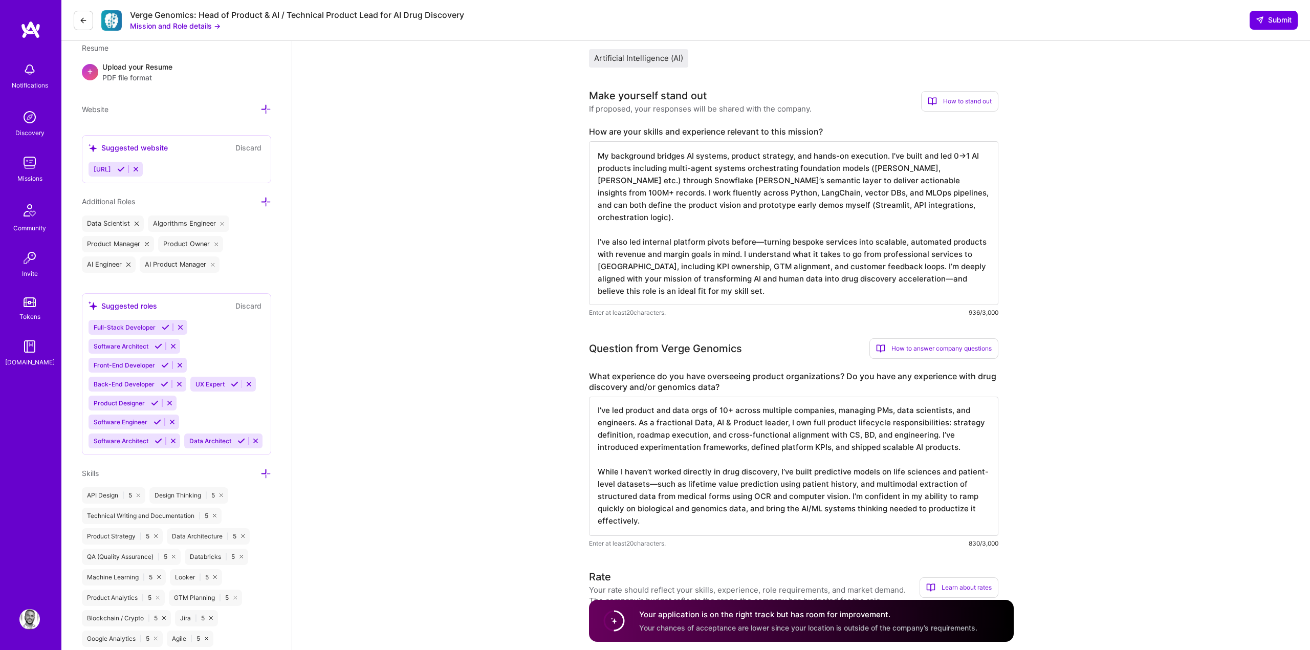
scroll to position [312, 0]
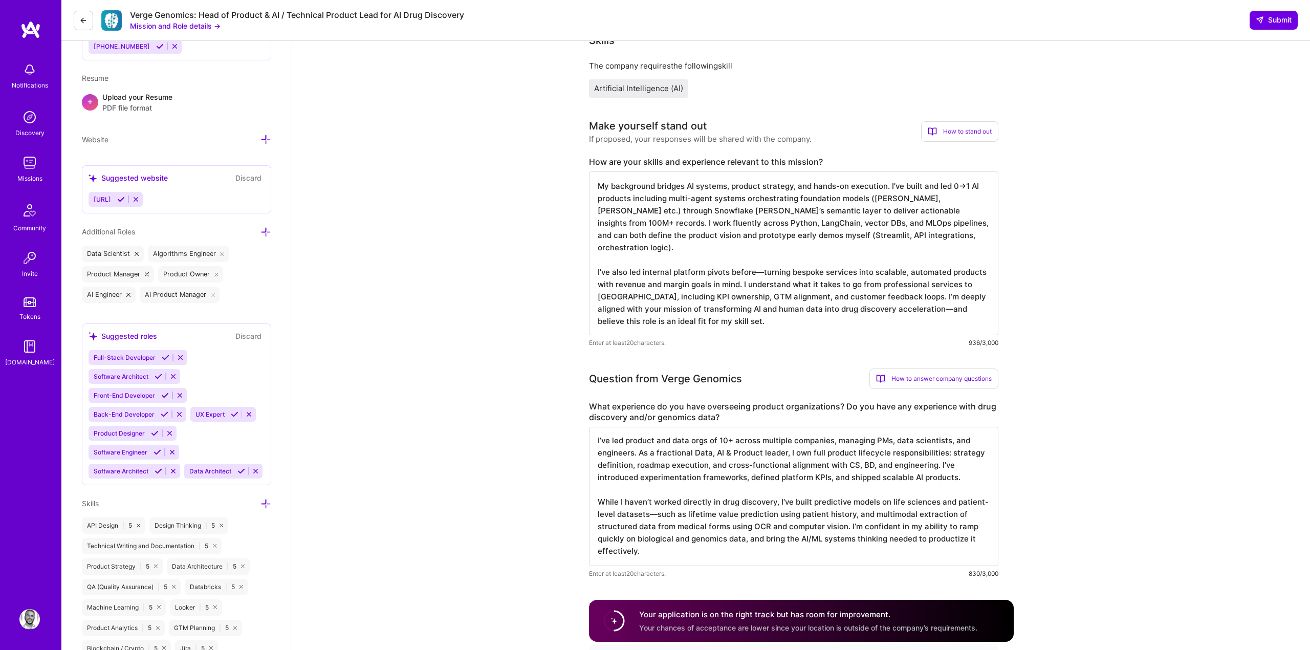
click at [701, 232] on textarea "My background bridges AI systems, product strategy, and hands-on execution. I’v…" at bounding box center [793, 253] width 409 height 164
click at [750, 494] on textarea "I’ve led product and data orgs of 10+ across multiple companies, managing PMs, …" at bounding box center [793, 496] width 409 height 139
click at [730, 455] on textarea "I’ve led product and data orgs of 10+ across multiple companies, managing PMs, …" at bounding box center [793, 496] width 409 height 139
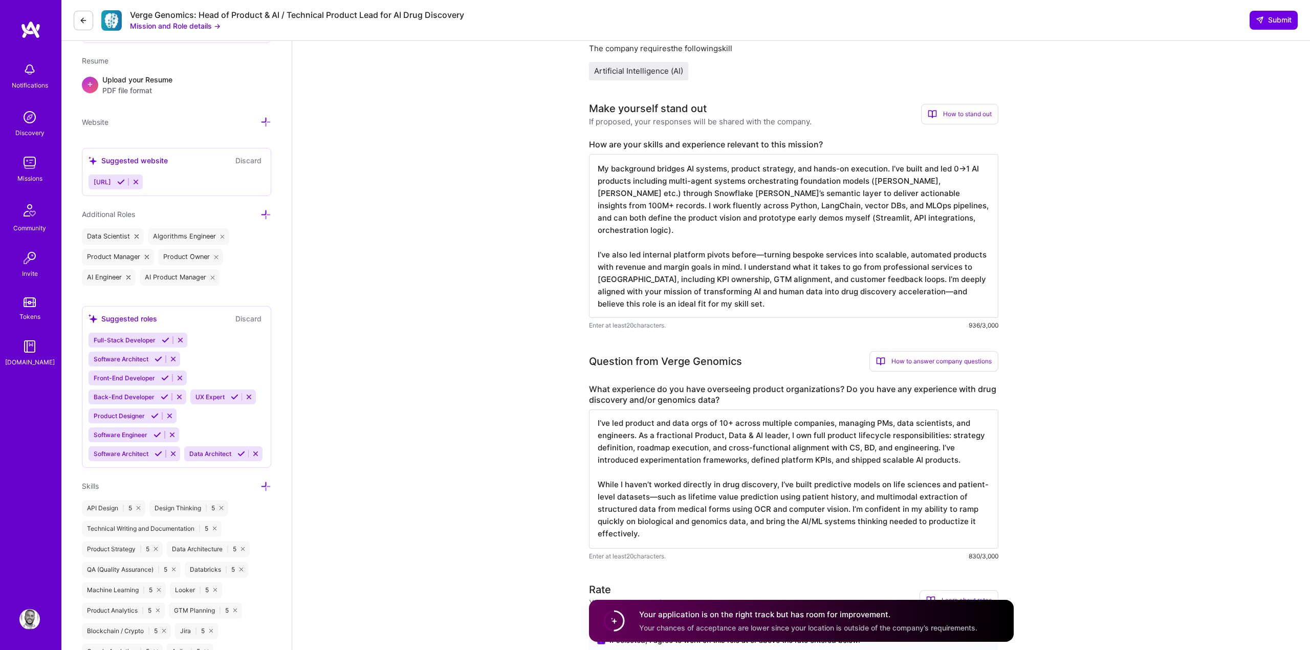
scroll to position [333, 0]
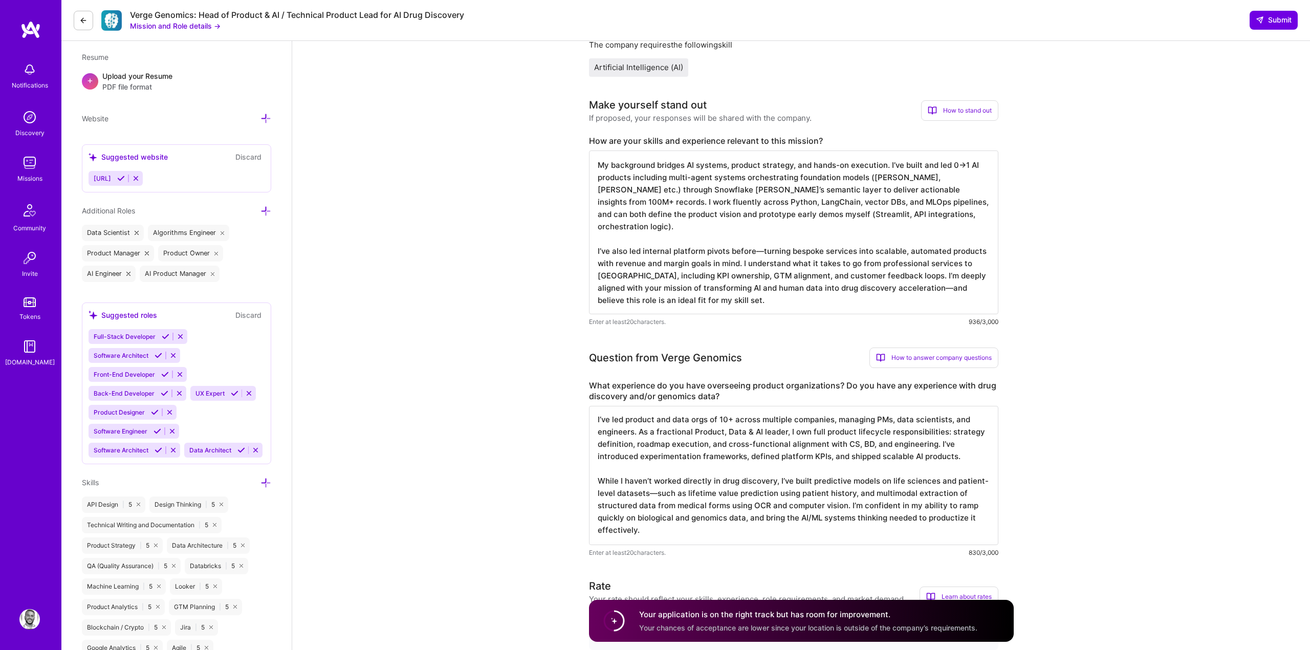
click at [819, 460] on textarea "I’ve led product and data orgs of 10+ across multiple companies, managing PMs, …" at bounding box center [793, 475] width 409 height 139
click at [894, 442] on textarea "I’ve led product and data orgs of 10+ across multiple companies, managing PMs, …" at bounding box center [793, 475] width 409 height 139
click at [890, 442] on textarea "I’ve led product and data orgs of 10+ across multiple companies, managing PMs, …" at bounding box center [793, 475] width 409 height 139
click at [881, 443] on textarea "I’ve led product and data orgs of 10+ across multiple companies, managing PMs, …" at bounding box center [793, 475] width 409 height 139
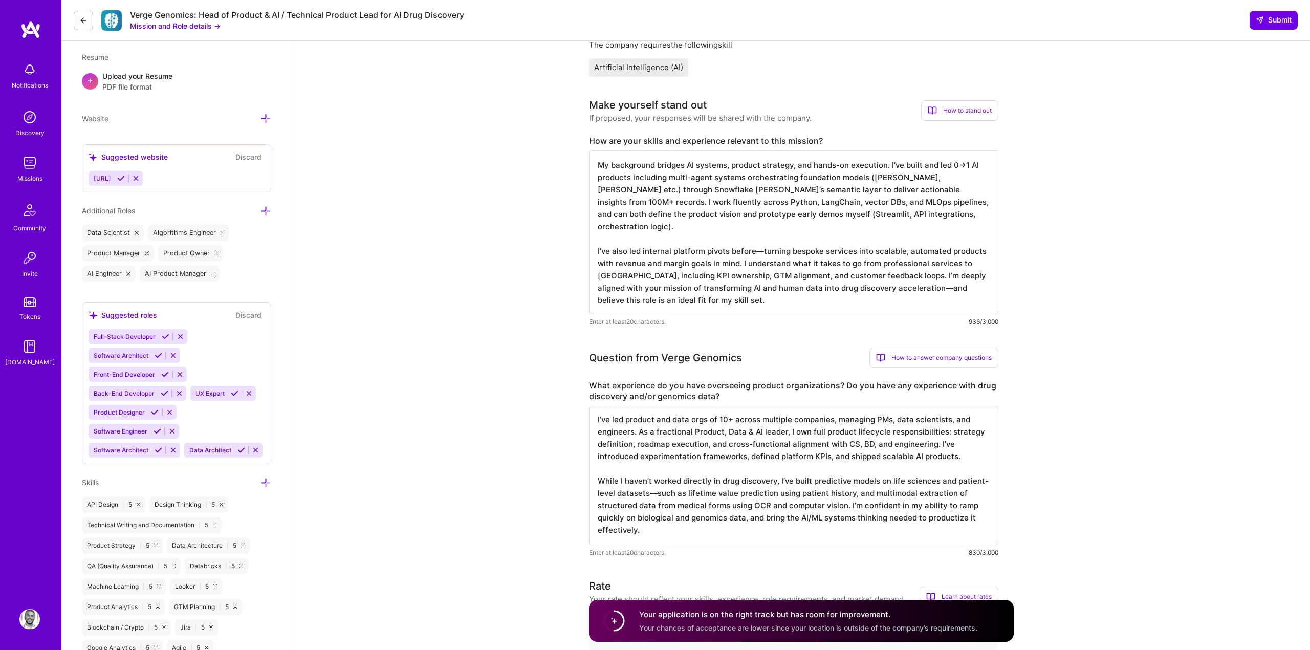
click at [820, 442] on textarea "I’ve led product and data orgs of 10+ across multiple companies, managing PMs, …" at bounding box center [793, 475] width 409 height 139
click at [888, 442] on textarea "I’ve led product and data orgs of 10+ across multiple companies, managing PMs, …" at bounding box center [793, 475] width 409 height 139
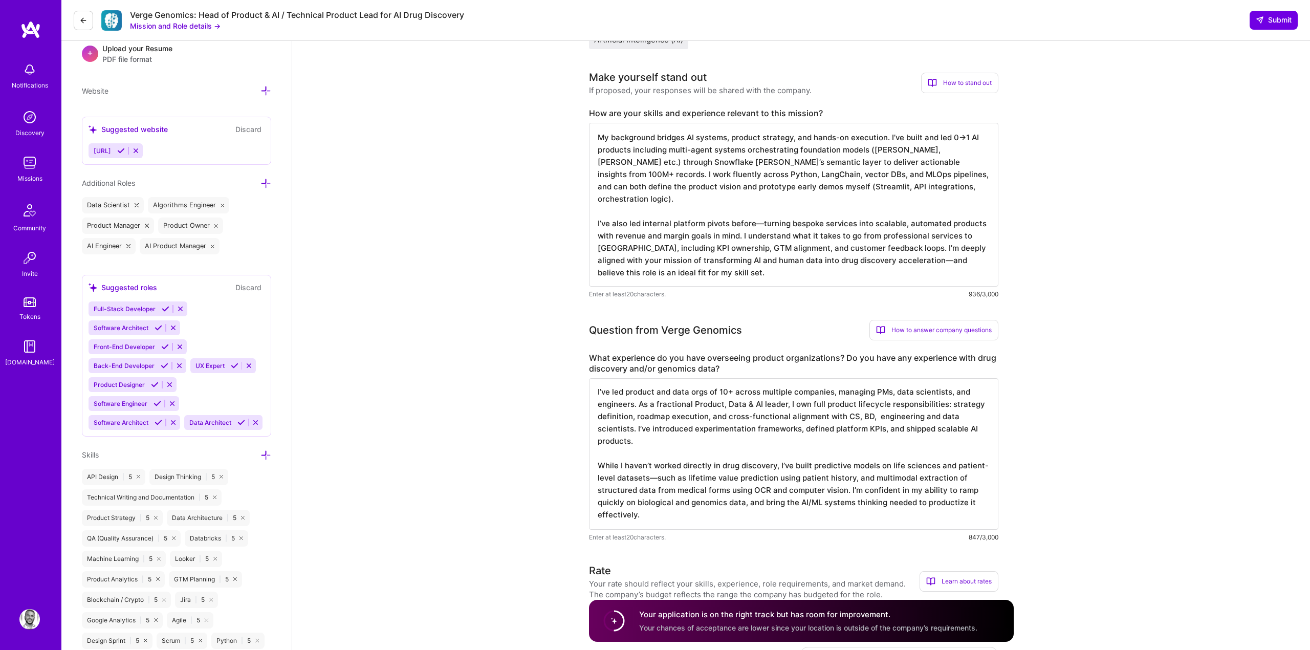
scroll to position [361, 0]
click at [627, 486] on textarea "I’ve led product and data orgs of 10+ across multiple companies, managing PMs, …" at bounding box center [793, 453] width 409 height 151
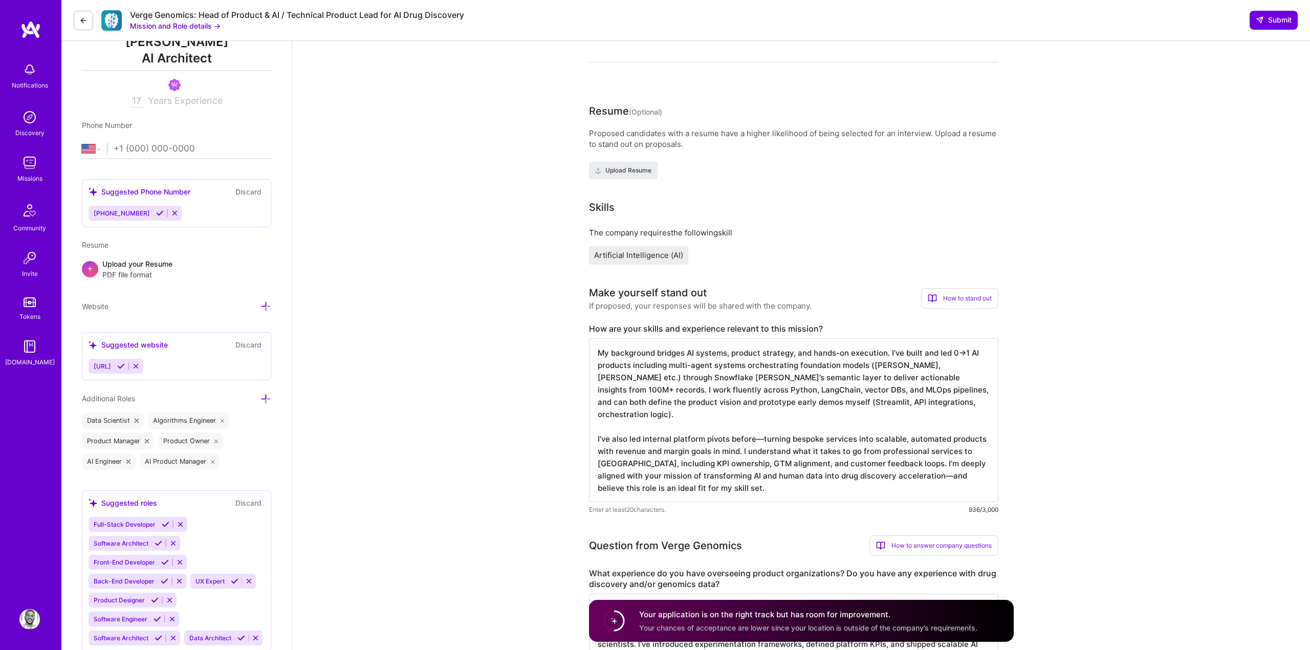
scroll to position [0, 0]
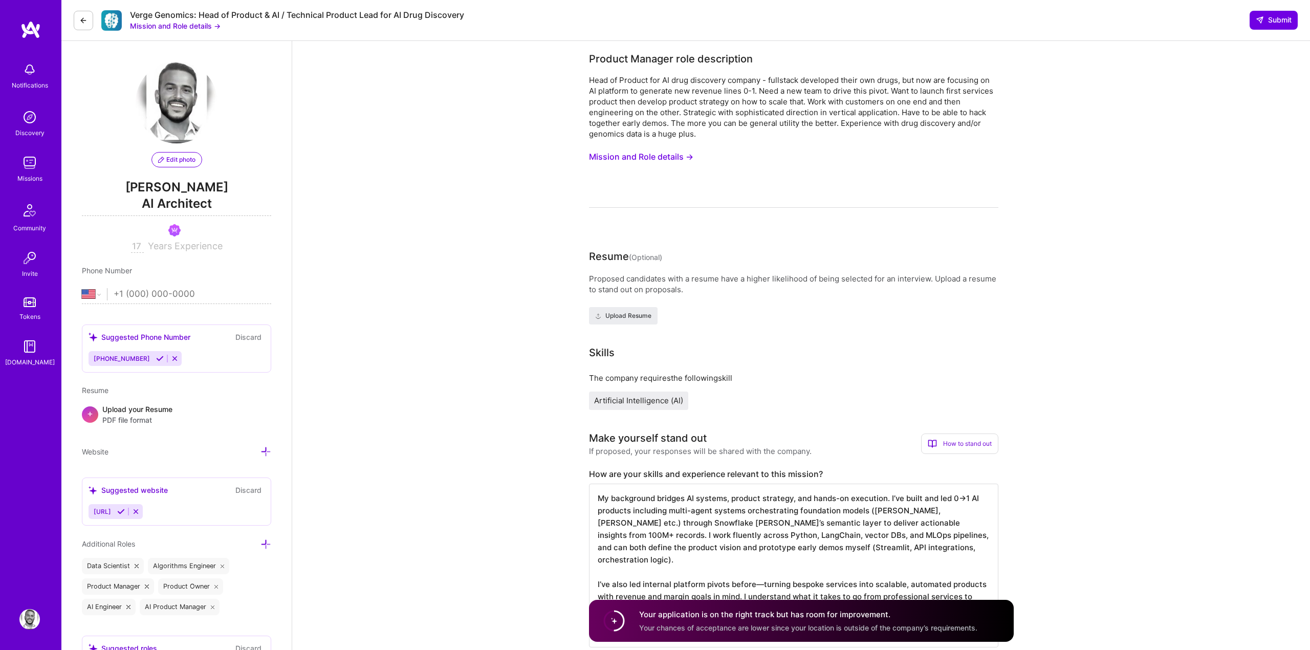
type textarea "I’ve led product and data orgs of 10+ across multiple companies, managing PMs, …"
click at [1261, 26] on button "Submit" at bounding box center [1274, 20] width 48 height 18
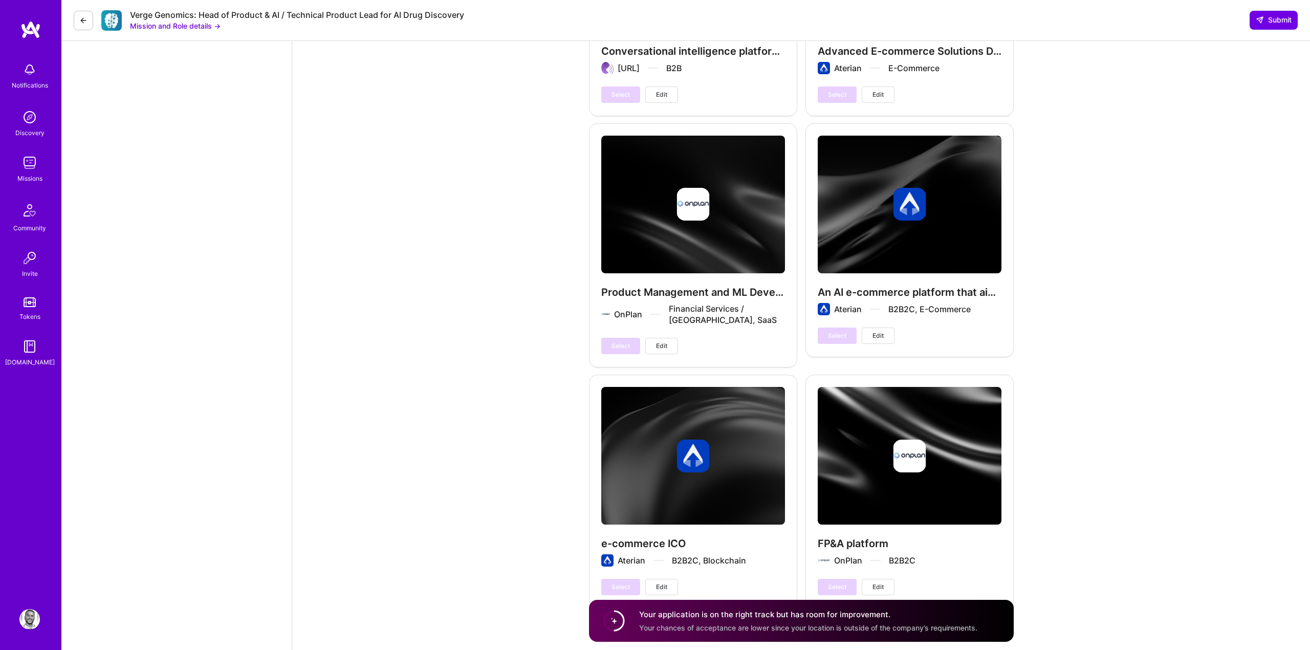
scroll to position [2877, 0]
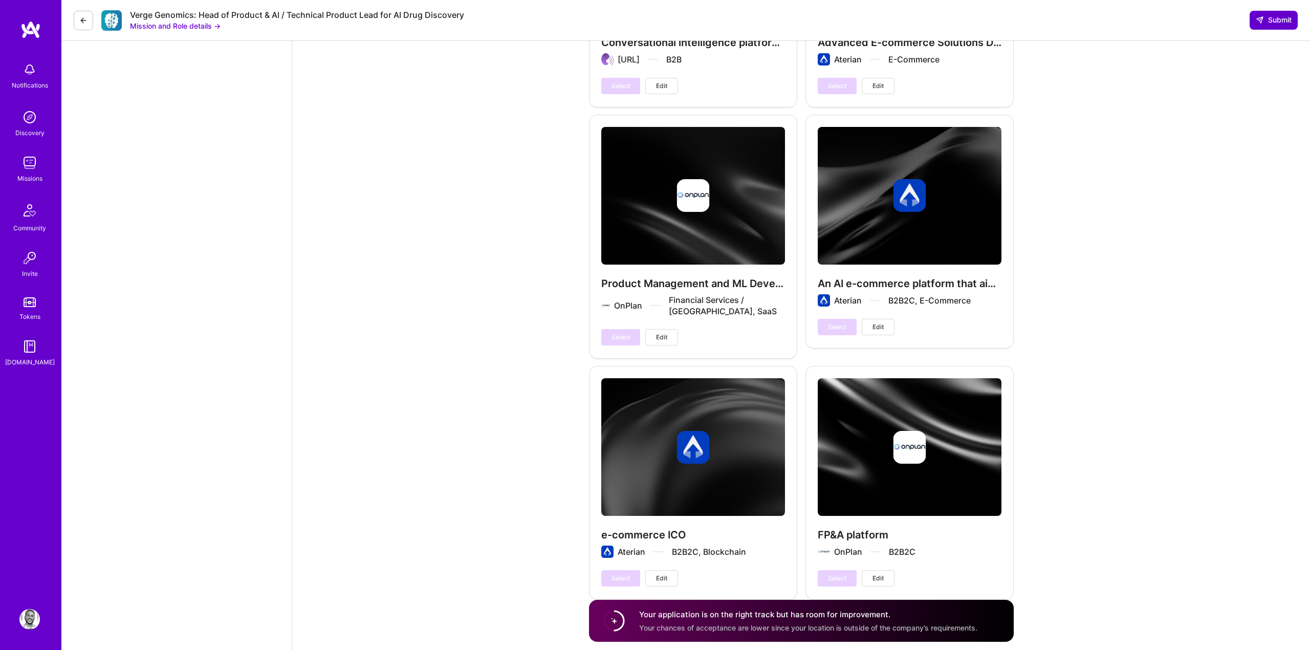
click at [1277, 18] on span "Submit" at bounding box center [1274, 20] width 36 height 10
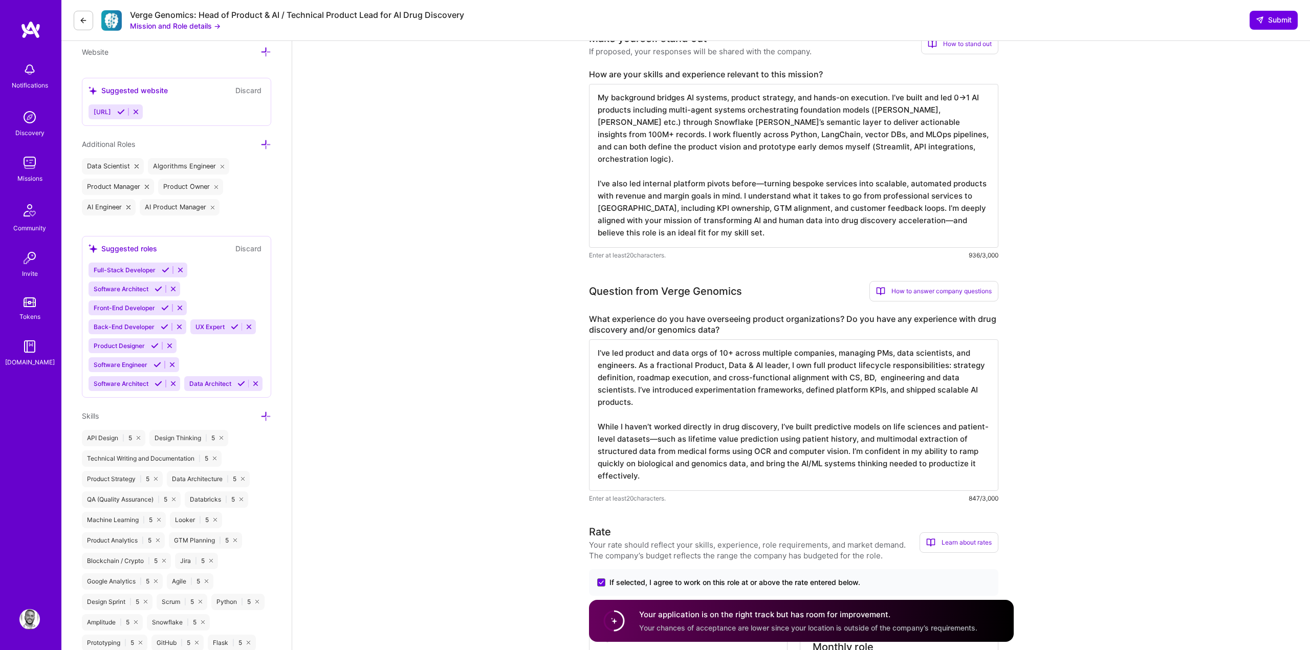
scroll to position [562, 0]
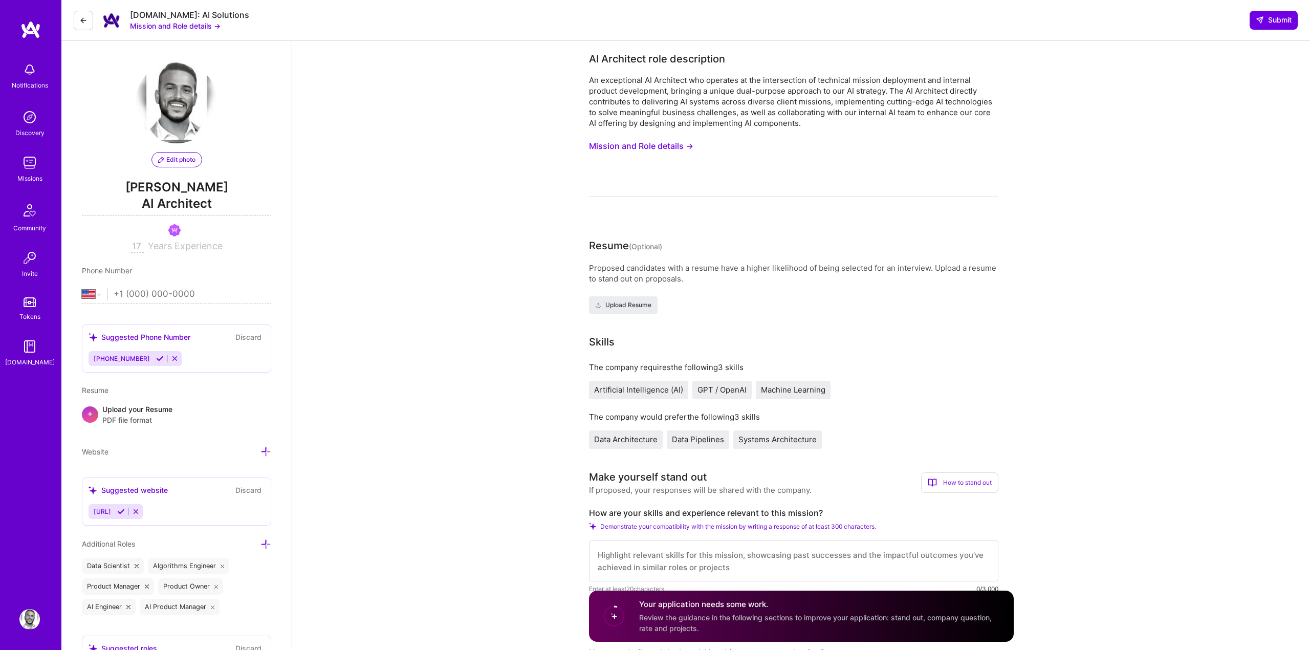
select select "US"
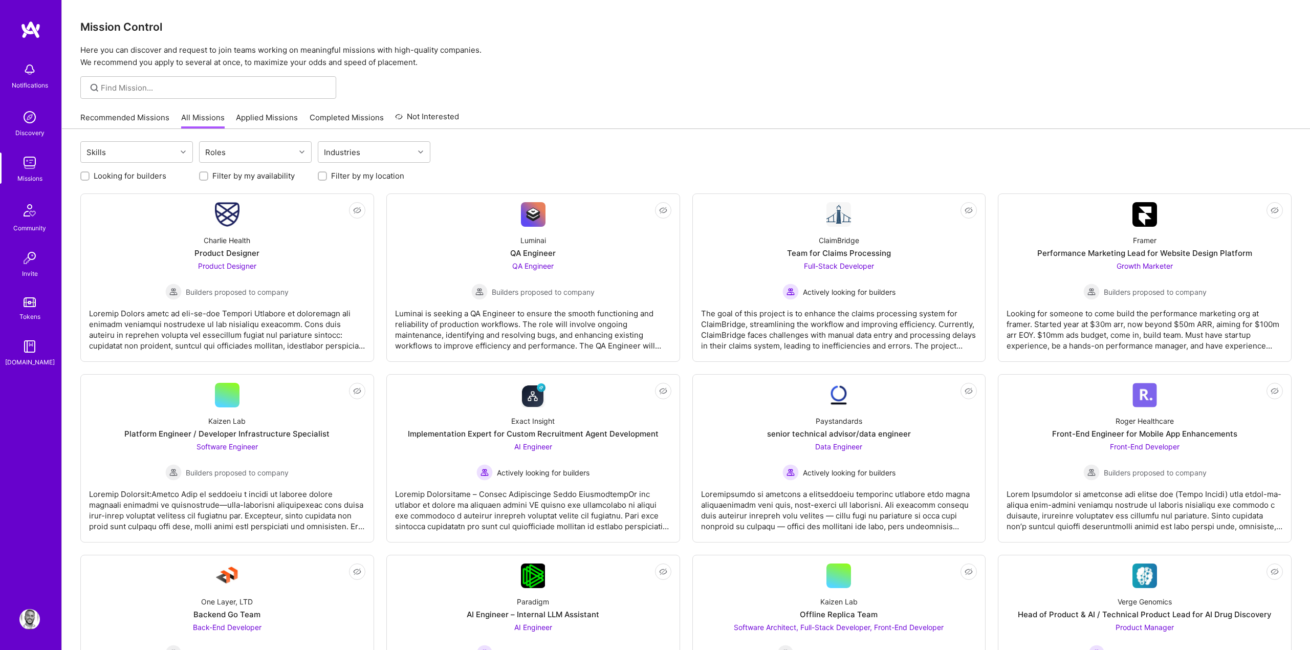
click at [313, 193] on div "Not Interested Charlie Health Product Designer Product Designer Builders propos…" at bounding box center [227, 277] width 294 height 168
click at [236, 165] on div "Looking for builders Filter by my availability Filter by my location" at bounding box center [685, 173] width 1211 height 16
click at [284, 156] on div "Roles" at bounding box center [248, 152] width 96 height 20
click at [251, 215] on div "AI Product Manager" at bounding box center [255, 216] width 100 height 11
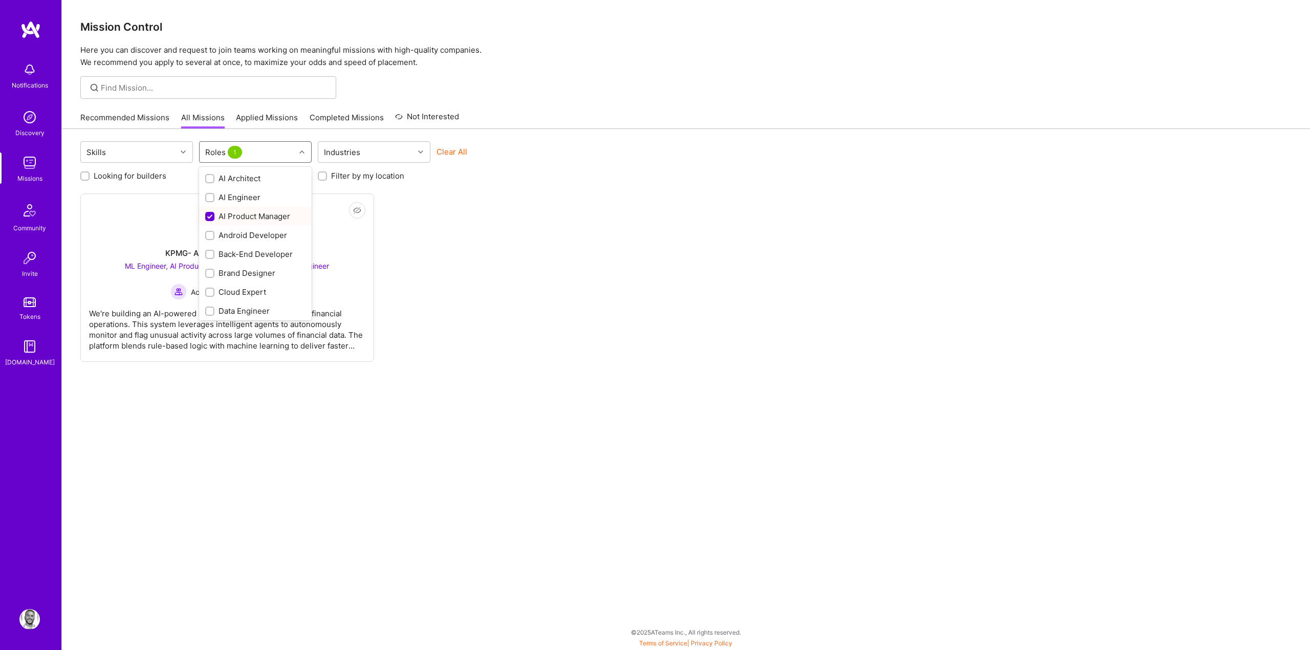
click at [231, 218] on div "AI Product Manager" at bounding box center [255, 216] width 100 height 11
checkbox input "false"
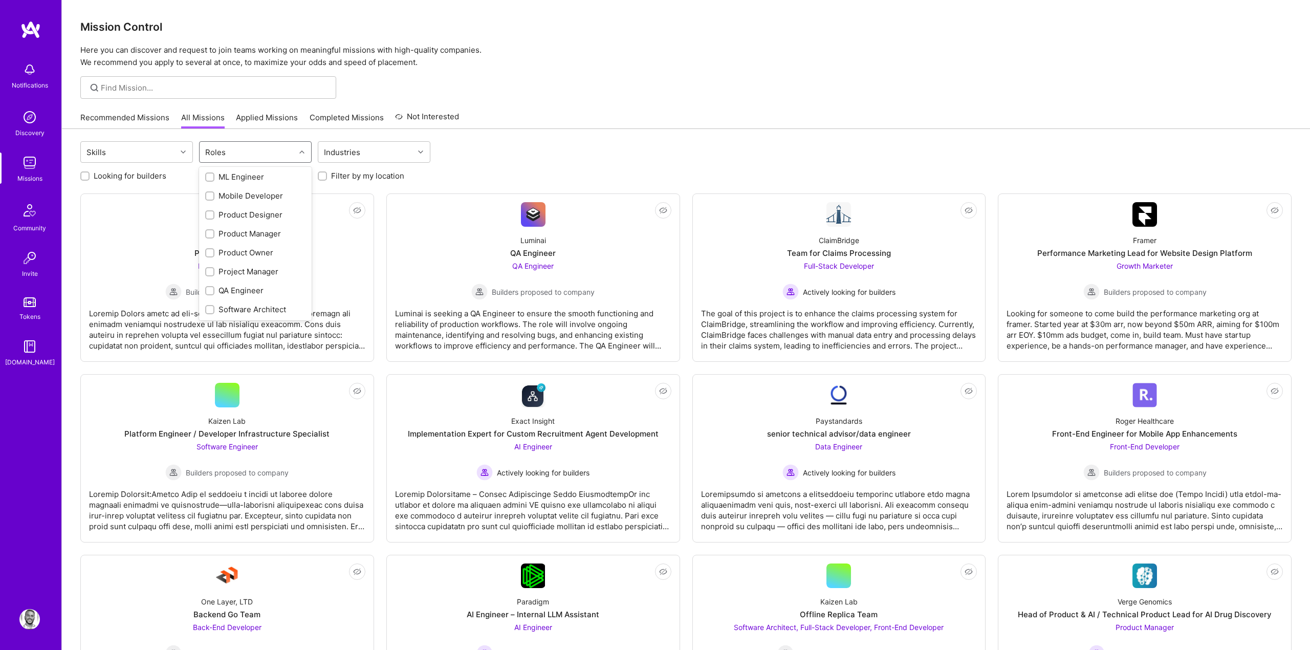
scroll to position [362, 0]
click at [235, 190] on div "Product Owner" at bounding box center [255, 195] width 100 height 11
checkbox input "true"
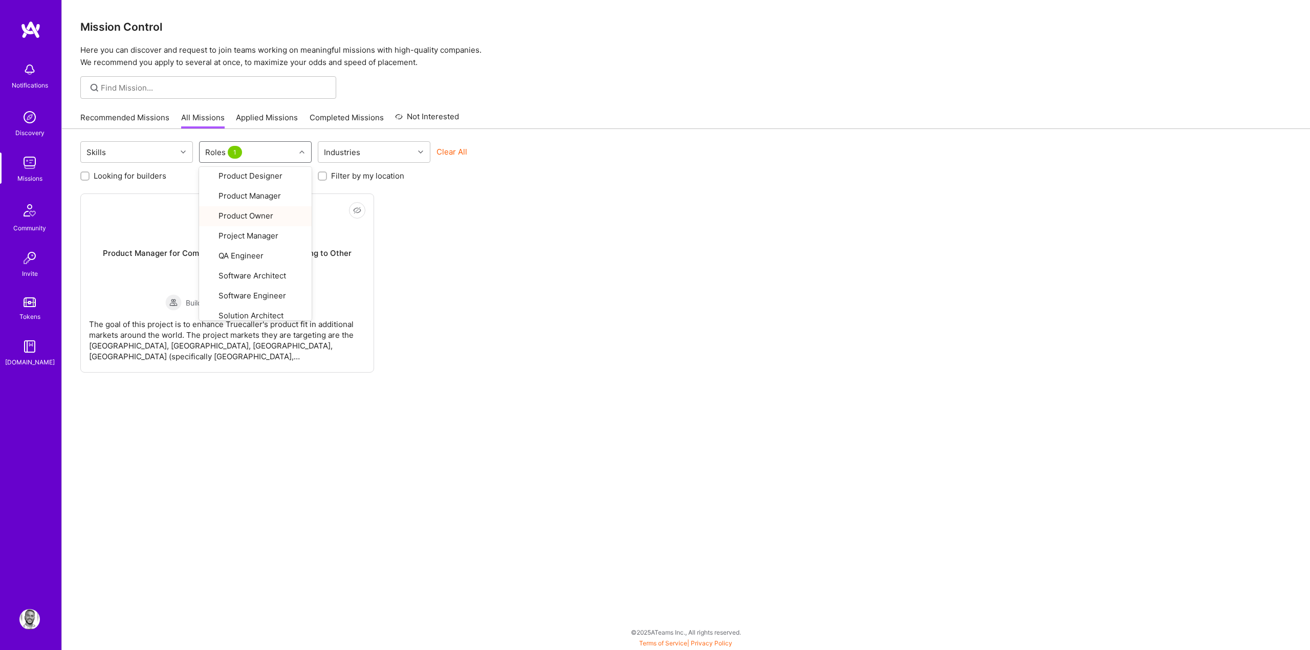
click at [492, 223] on div "Not Interested True Caller Product Manager for Communication Company Expanding …" at bounding box center [685, 282] width 1211 height 179
click at [252, 250] on div "Product Manager for Communication Company Expanding to Other Markets" at bounding box center [227, 258] width 276 height 21
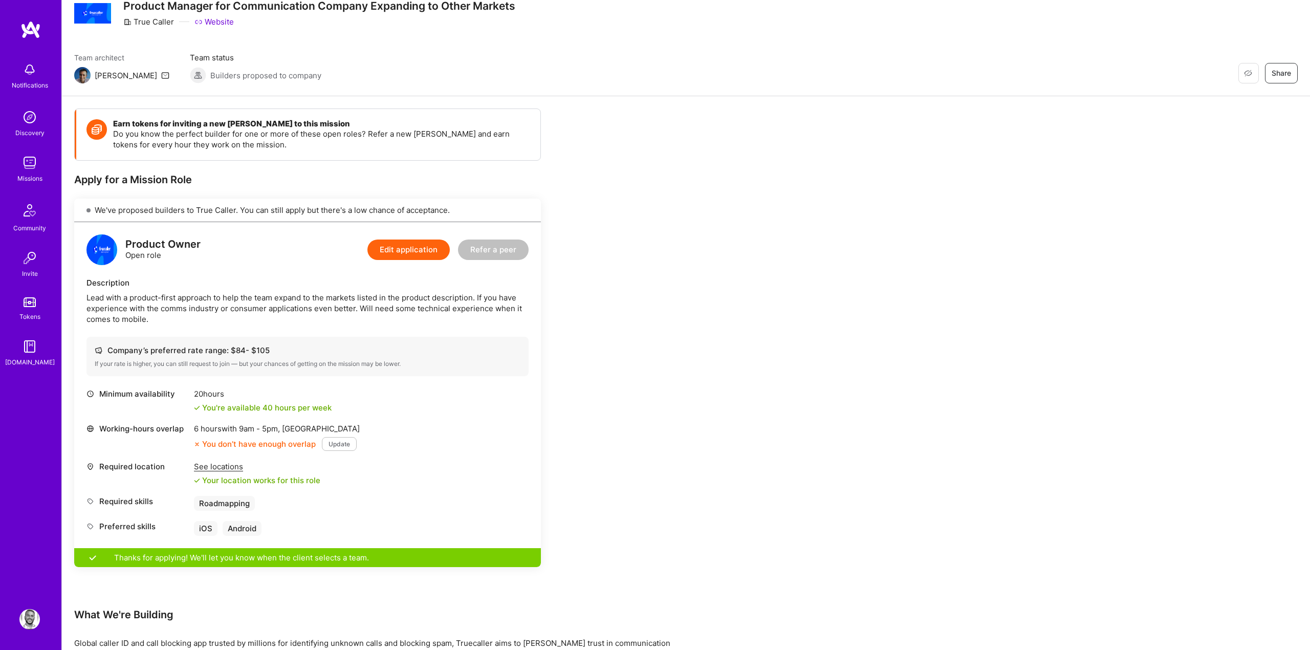
scroll to position [44, 0]
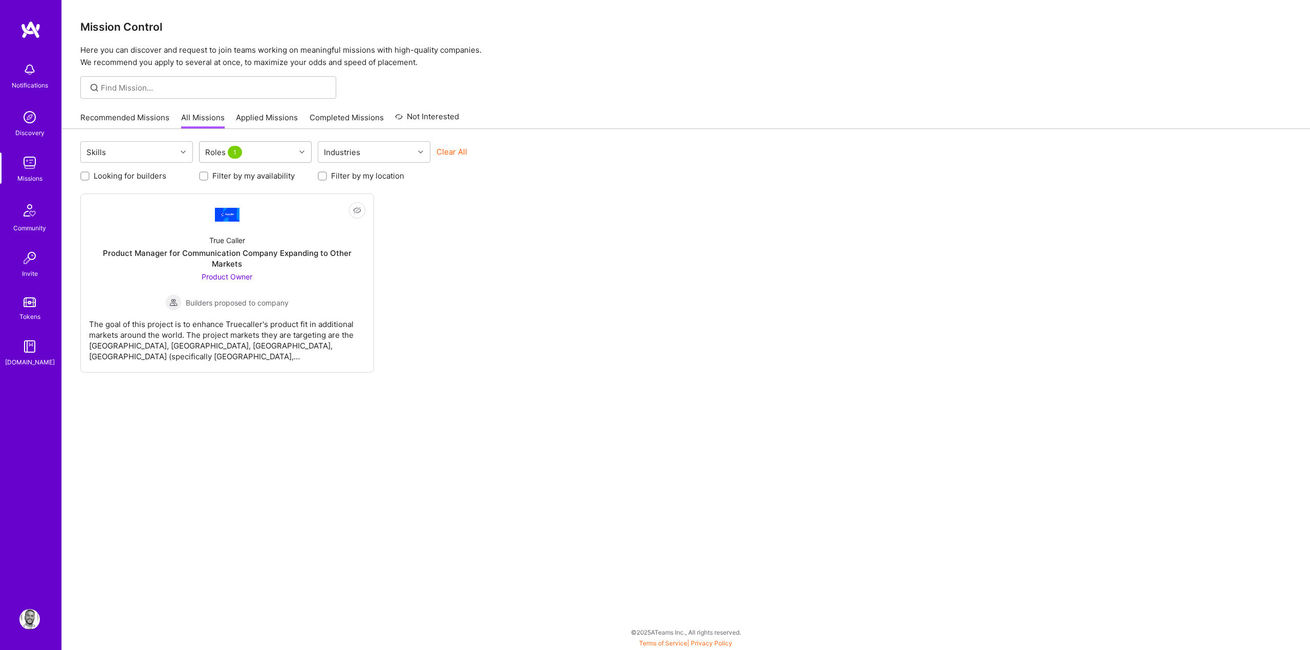
click at [262, 152] on div "Roles 1" at bounding box center [248, 152] width 96 height 20
click at [241, 197] on div "AI Engineer" at bounding box center [255, 197] width 100 height 11
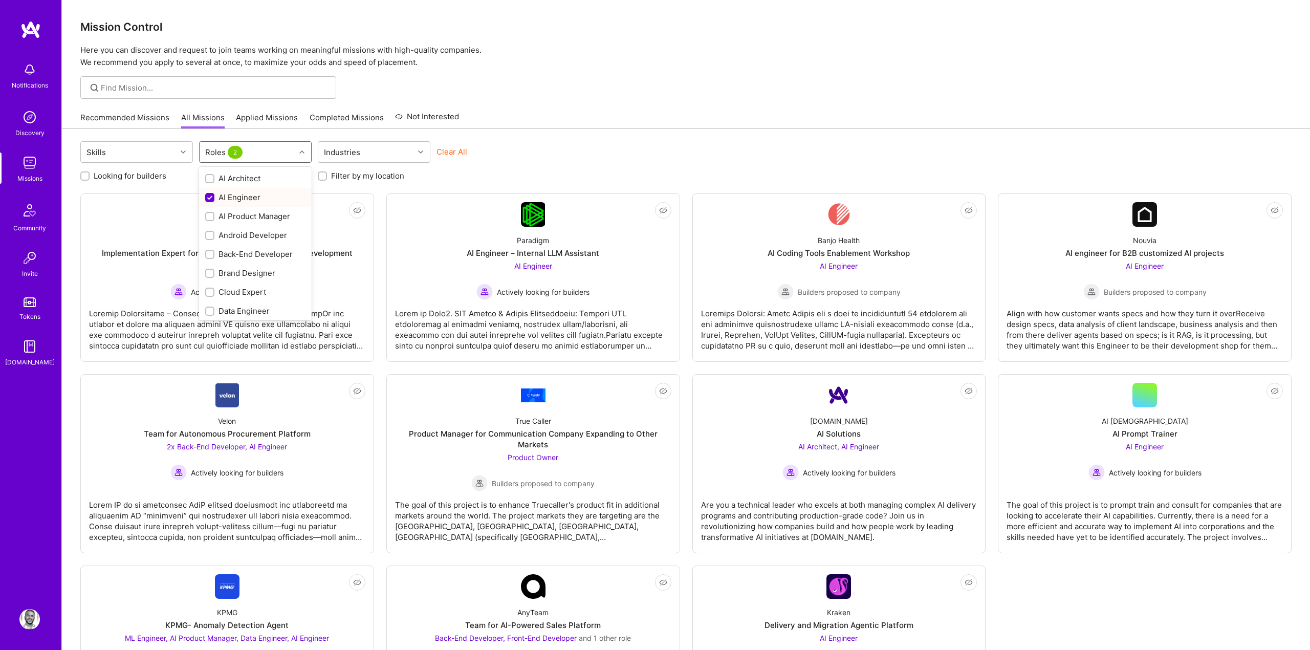
click at [230, 201] on div "AI Engineer" at bounding box center [255, 197] width 100 height 11
checkbox input "false"
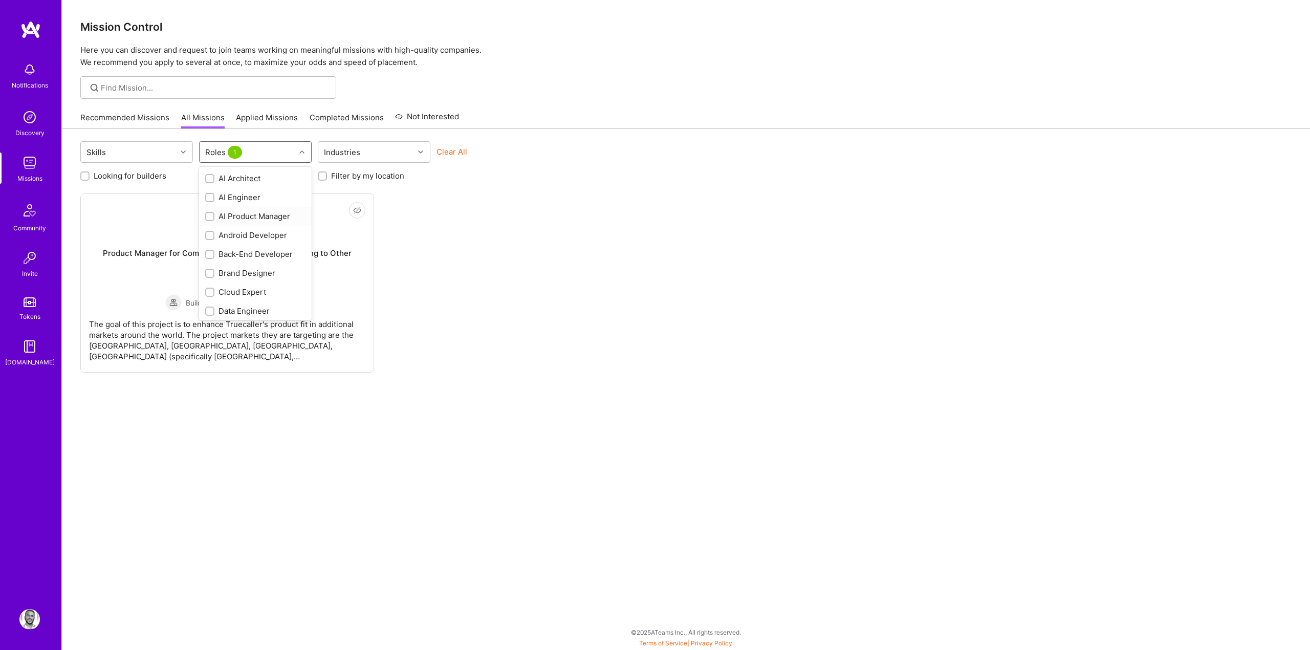
click at [222, 216] on div "AI Product Manager" at bounding box center [255, 216] width 100 height 11
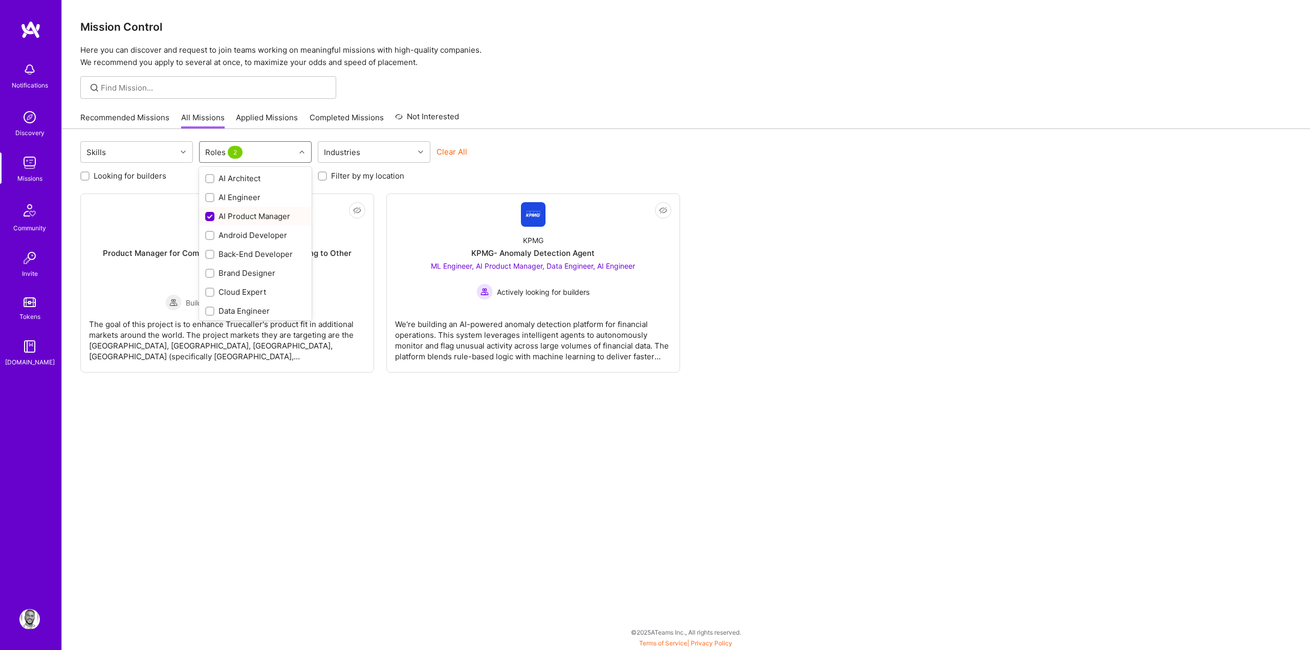
click at [229, 219] on div "AI Product Manager" at bounding box center [255, 216] width 100 height 11
checkbox input "false"
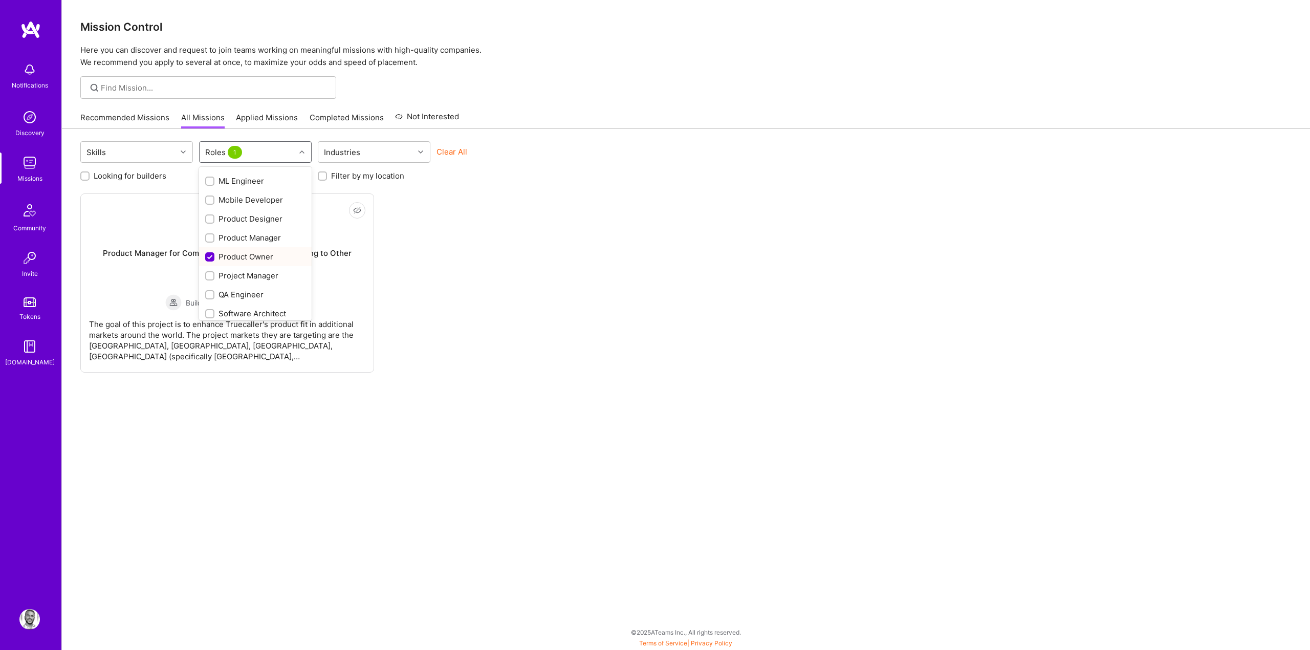
scroll to position [341, 0]
click at [229, 219] on div "Product Owner" at bounding box center [255, 215] width 100 height 11
checkbox input "false"
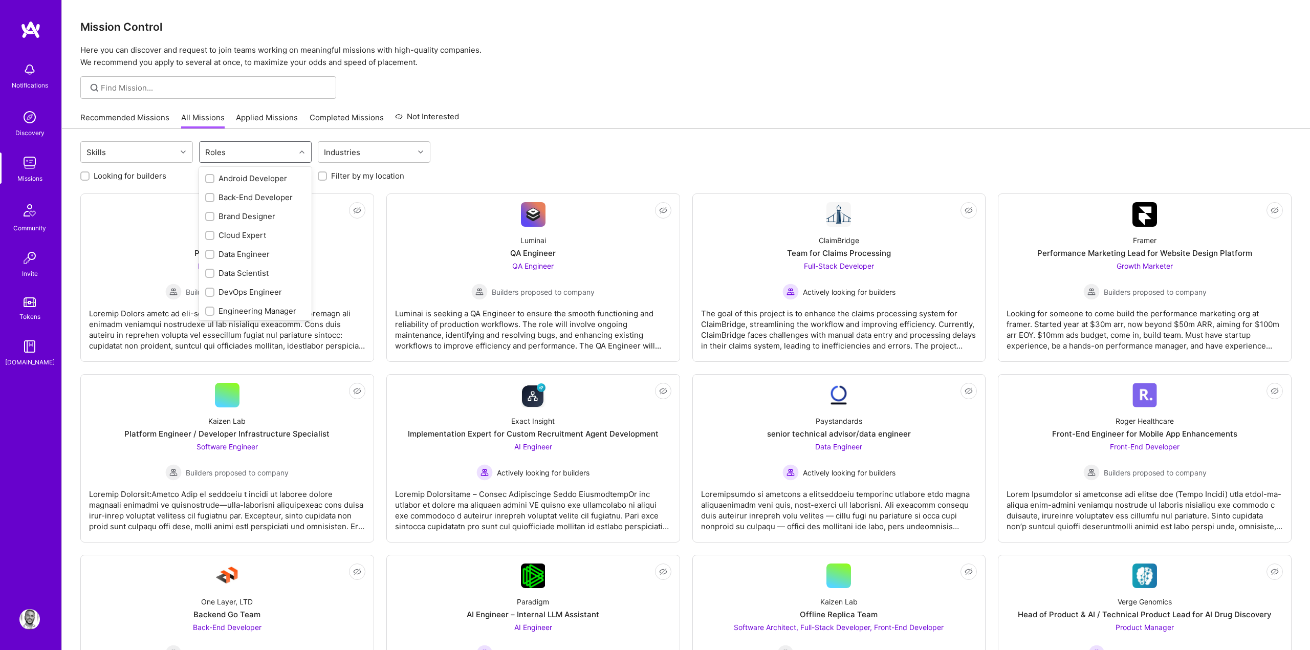
scroll to position [0, 0]
click at [235, 173] on div "AI Architect" at bounding box center [255, 178] width 100 height 11
checkbox input "true"
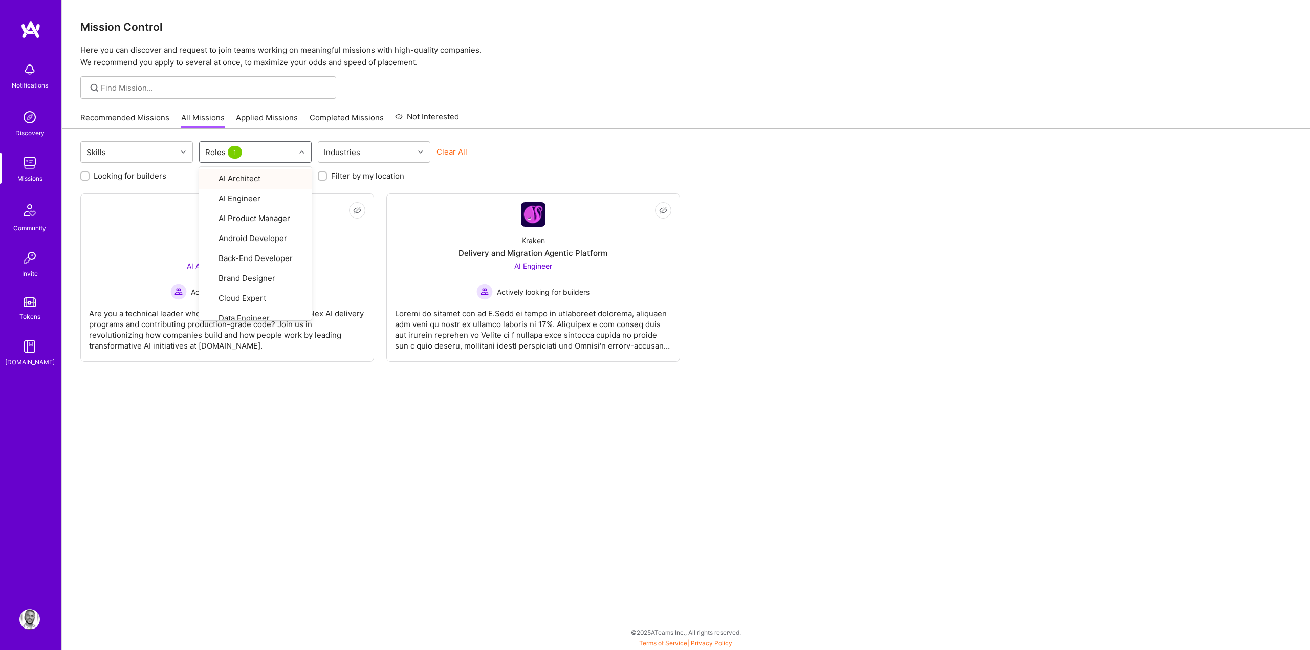
click at [617, 136] on div "Skills option AI Architect, selected. option AI Architect focused, 1 of 27. 27 …" at bounding box center [686, 389] width 1248 height 520
click at [617, 136] on div "Skills Roles 1 Industries Clear All Looking for builders Filter by my availabil…" at bounding box center [686, 389] width 1248 height 520
click at [606, 394] on div "Skills Roles 1 Industries Clear All Looking for builders Filter by my availabil…" at bounding box center [686, 389] width 1248 height 520
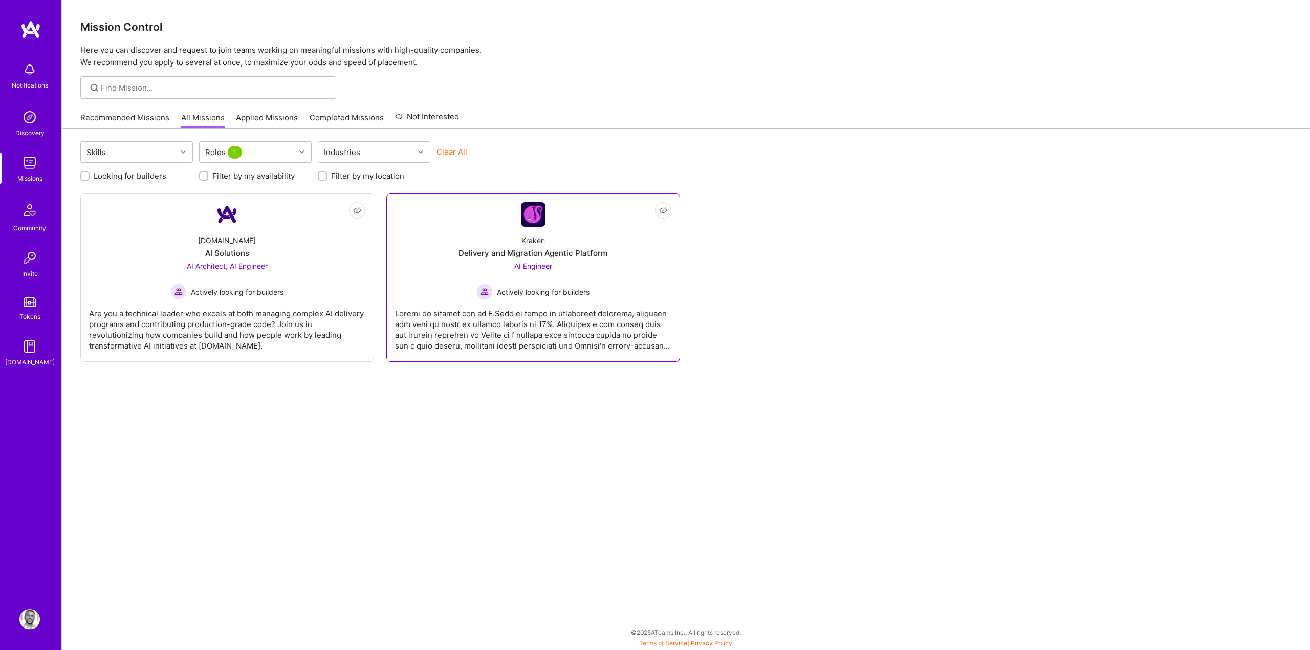
click at [557, 330] on div at bounding box center [533, 325] width 276 height 51
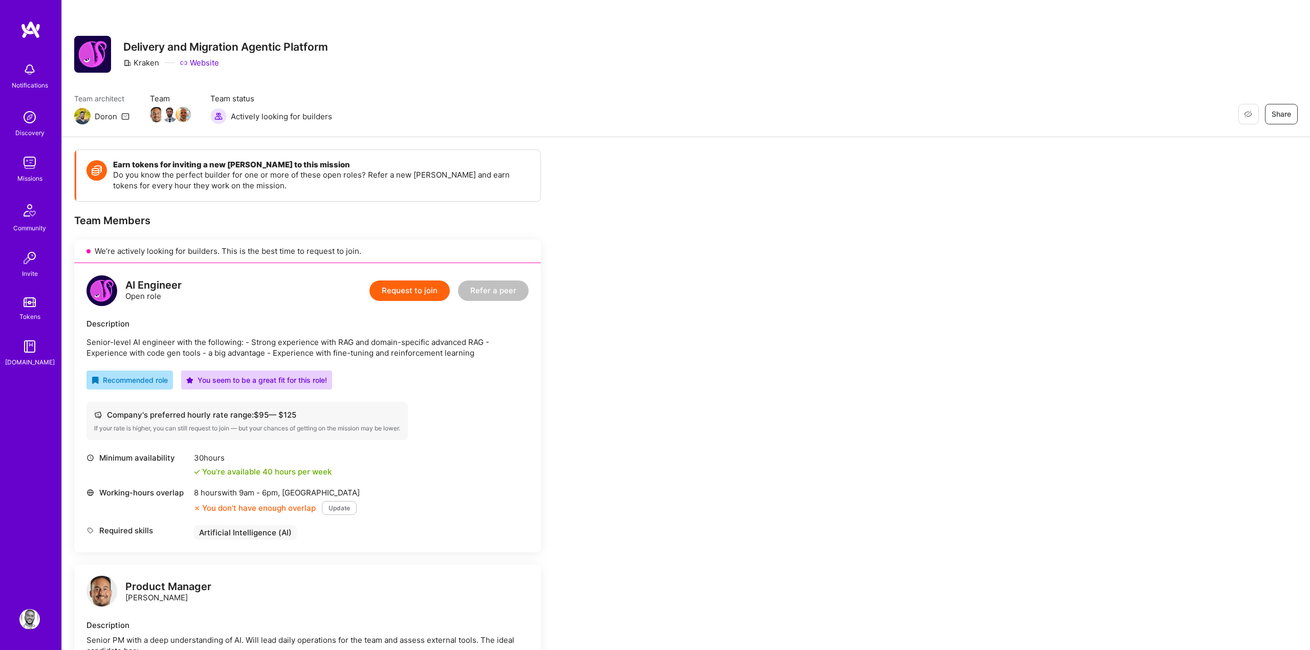
click at [248, 296] on div "AI Engineer Open role Request to join Refer a peer" at bounding box center [307, 290] width 442 height 31
click at [340, 510] on button "Update" at bounding box center [339, 508] width 35 height 14
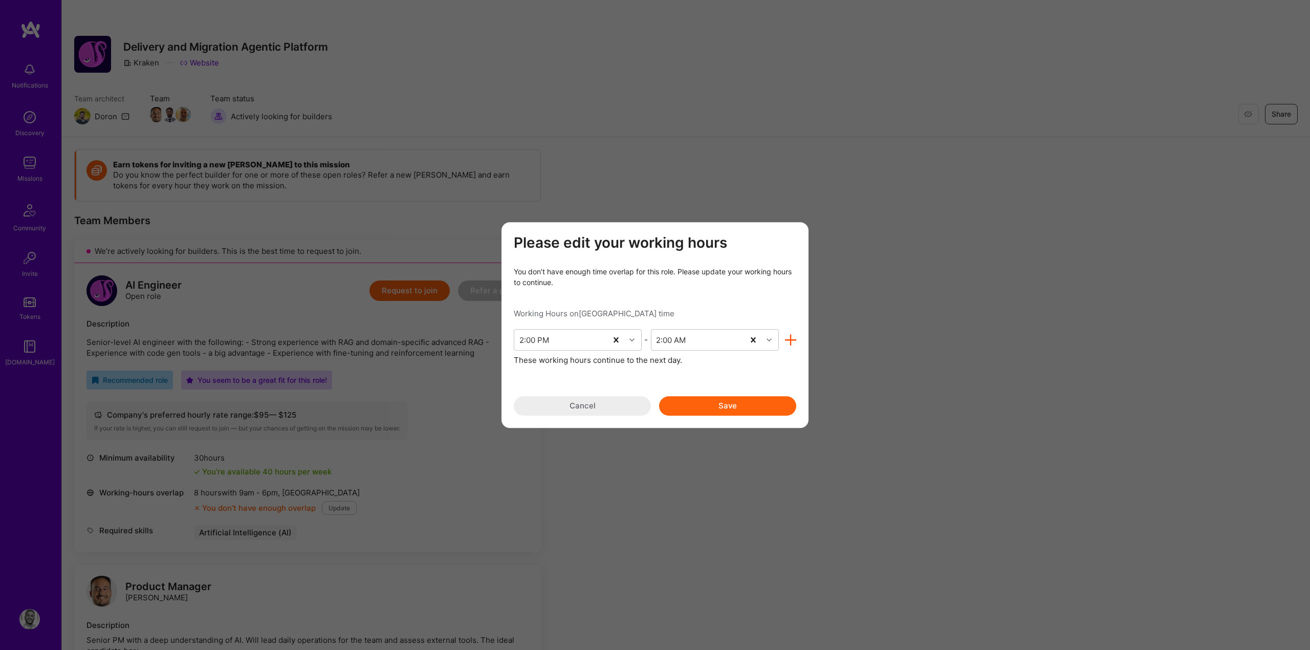
click at [582, 406] on button "Cancel" at bounding box center [582, 405] width 137 height 19
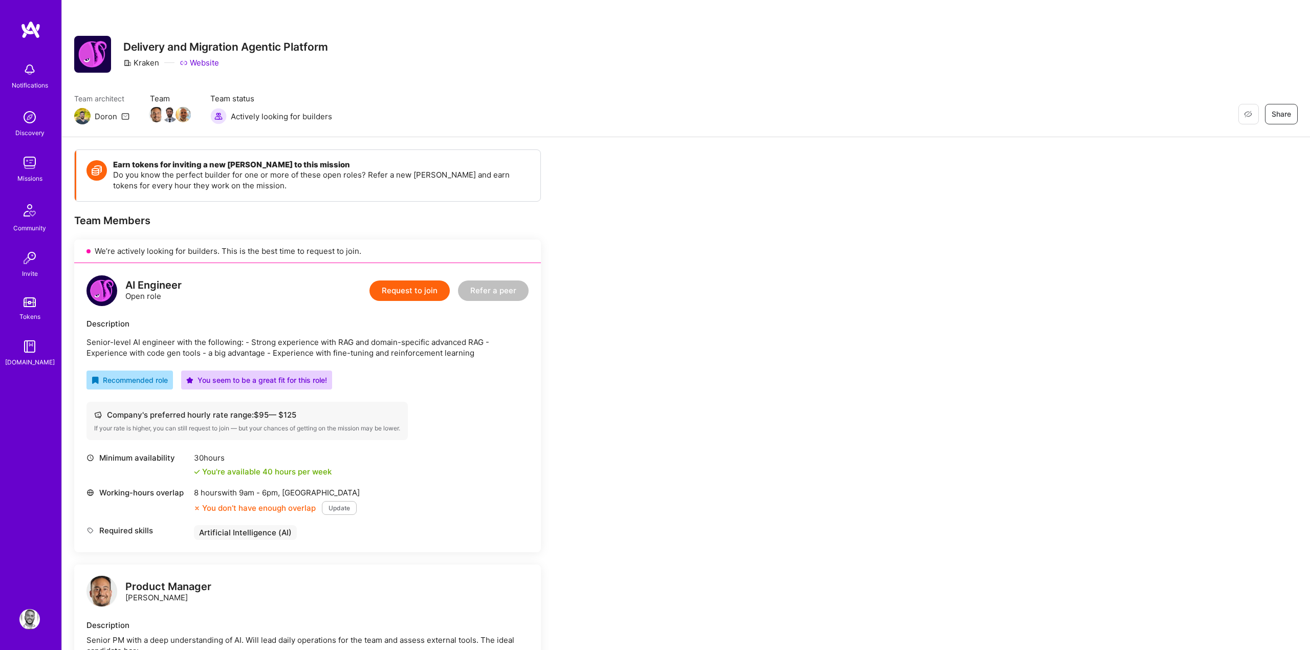
click at [28, 452] on div "Notifications Discovery Missions Community Invite Tokens A.Guide" at bounding box center [30, 307] width 61 height 574
click at [1068, 114] on div "Restore Not Interested Share" at bounding box center [1183, 114] width 230 height 20
click at [396, 68] on div "Restore Not Interested Share Delivery and Migration Agentic Platform Kraken Web…" at bounding box center [686, 54] width 1224 height 37
click at [473, 464] on div "Minimum availability 30 hours You're available 40 hours per week" at bounding box center [307, 464] width 442 height 25
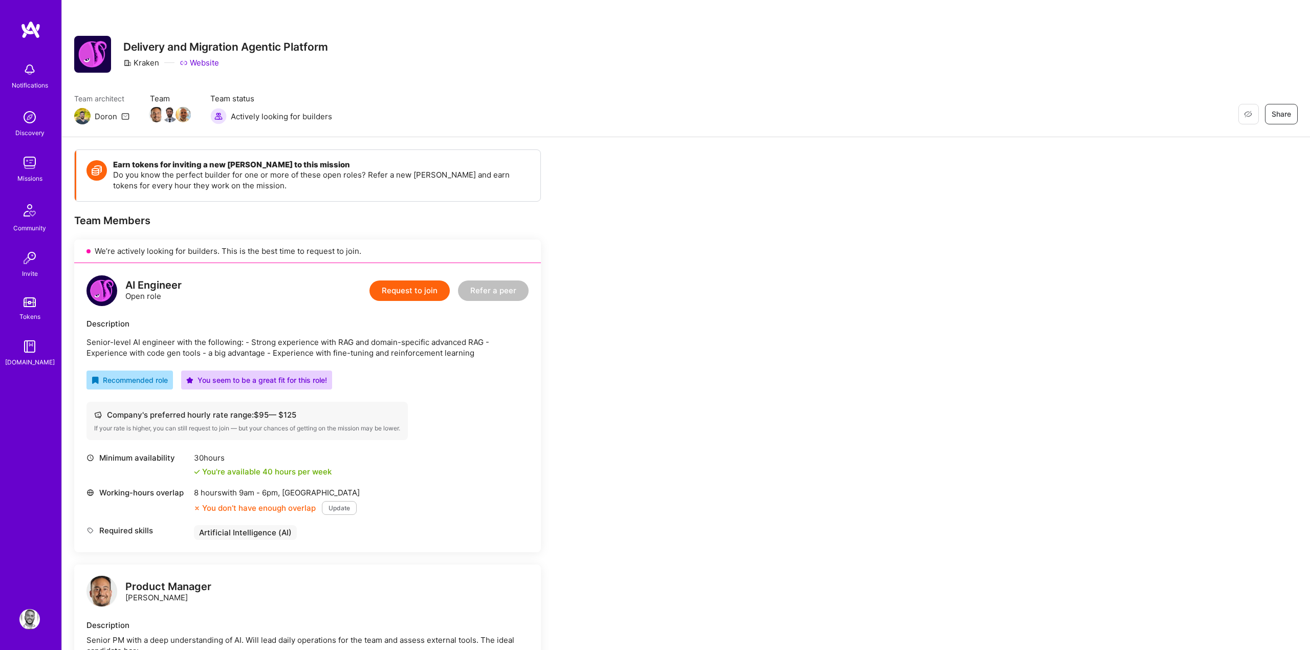
click at [258, 221] on div "Team Members" at bounding box center [307, 220] width 467 height 13
